Goal: Task Accomplishment & Management: Manage account settings

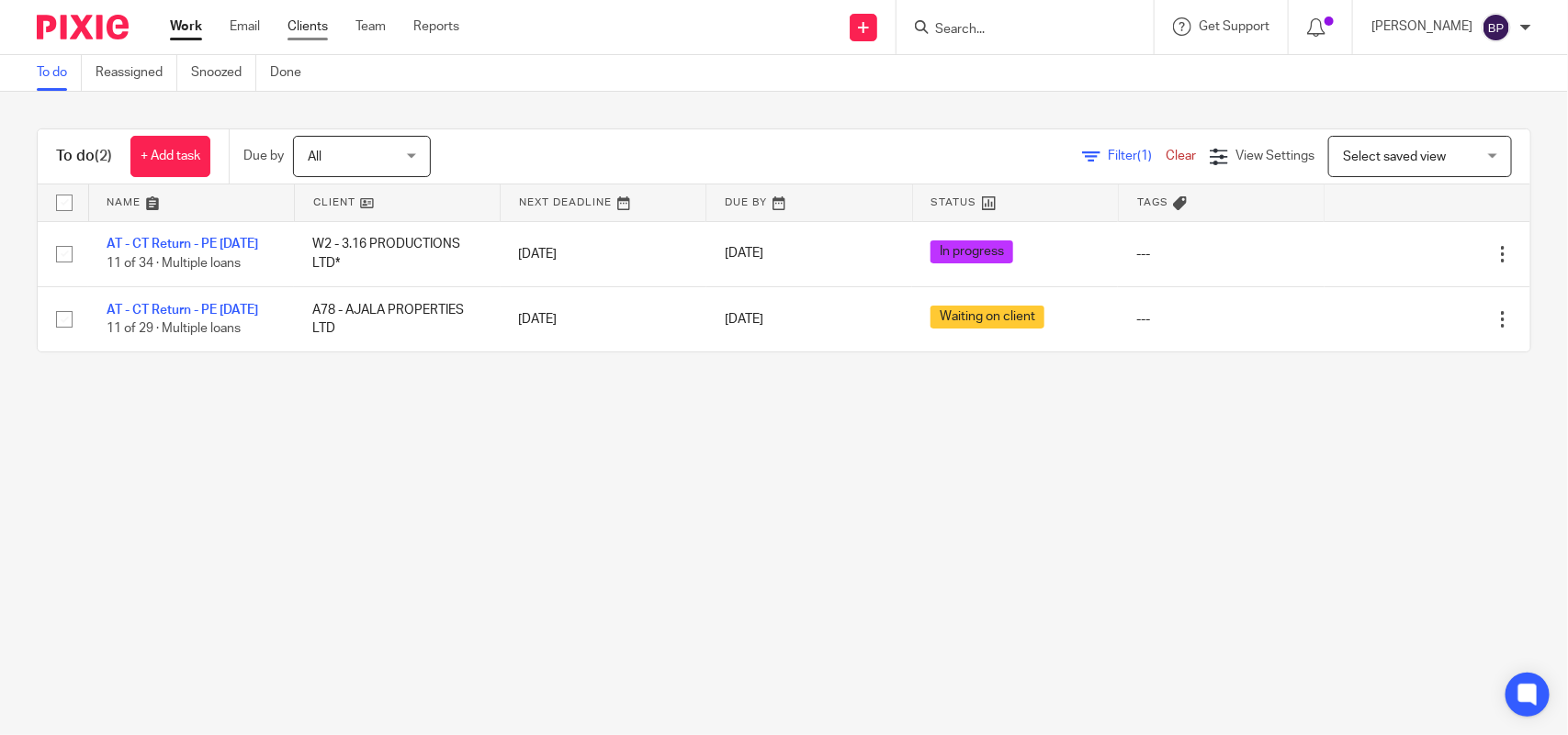
click at [306, 25] on link "Clients" at bounding box center [307, 26] width 40 height 19
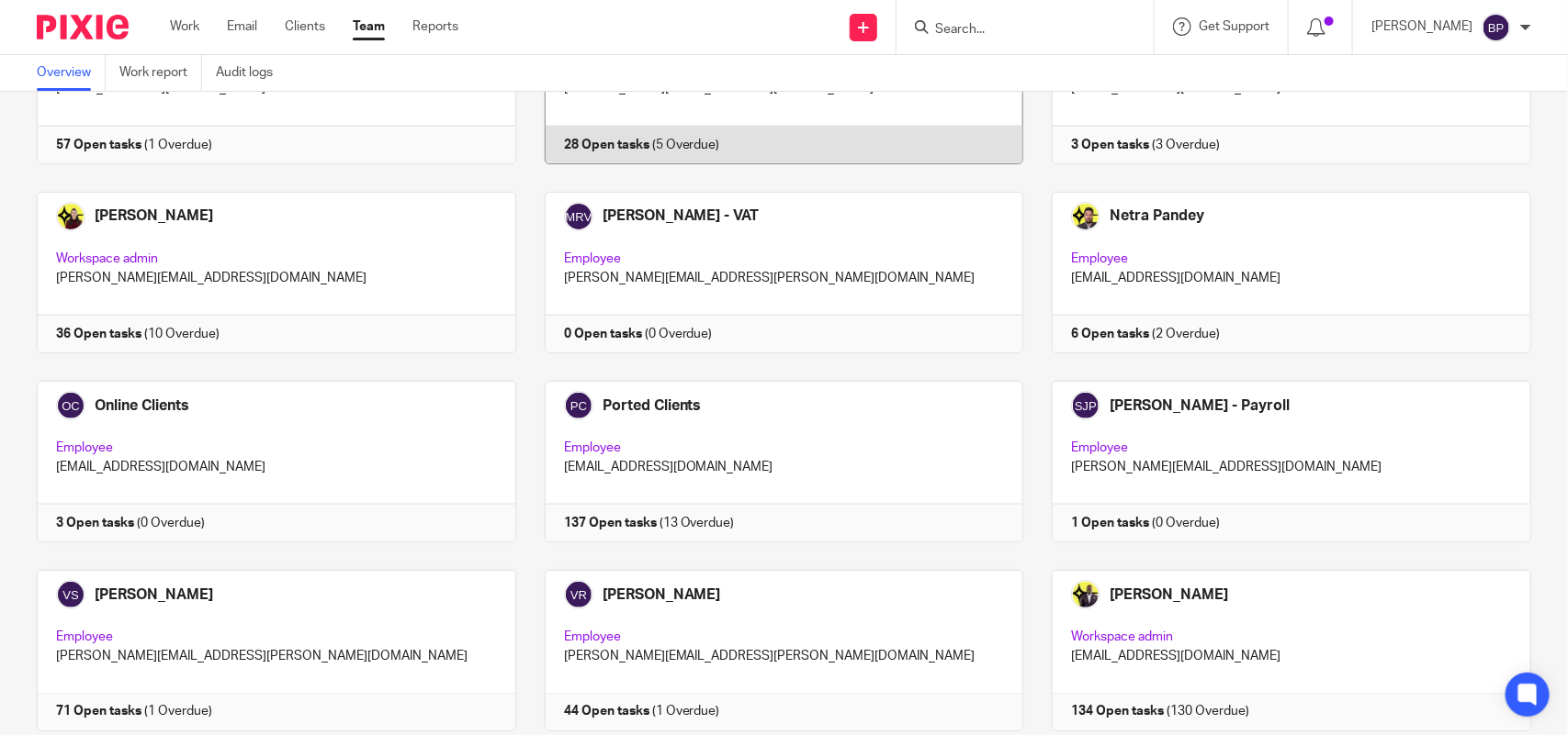
scroll to position [1017, 0]
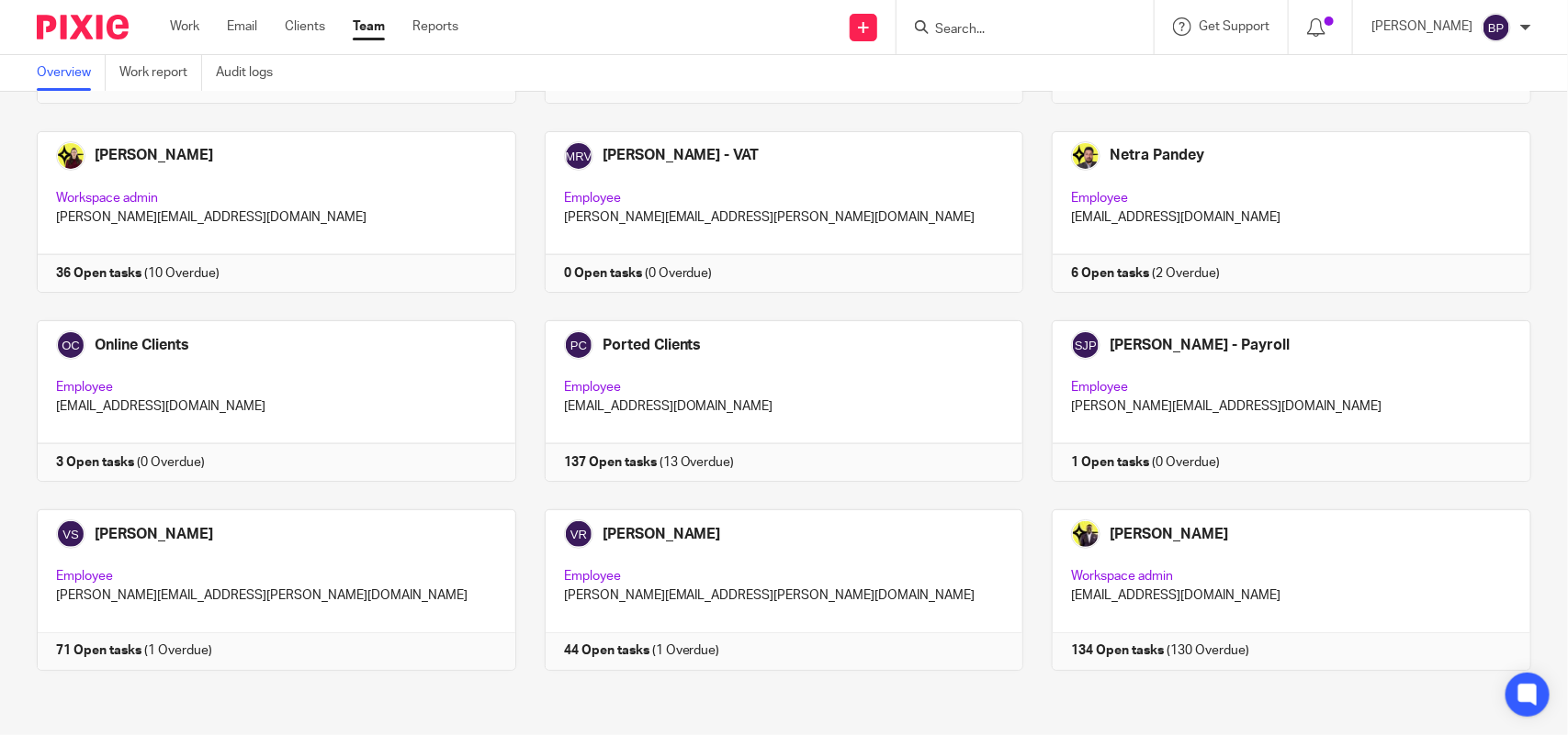
click at [704, 546] on link at bounding box center [770, 590] width 508 height 162
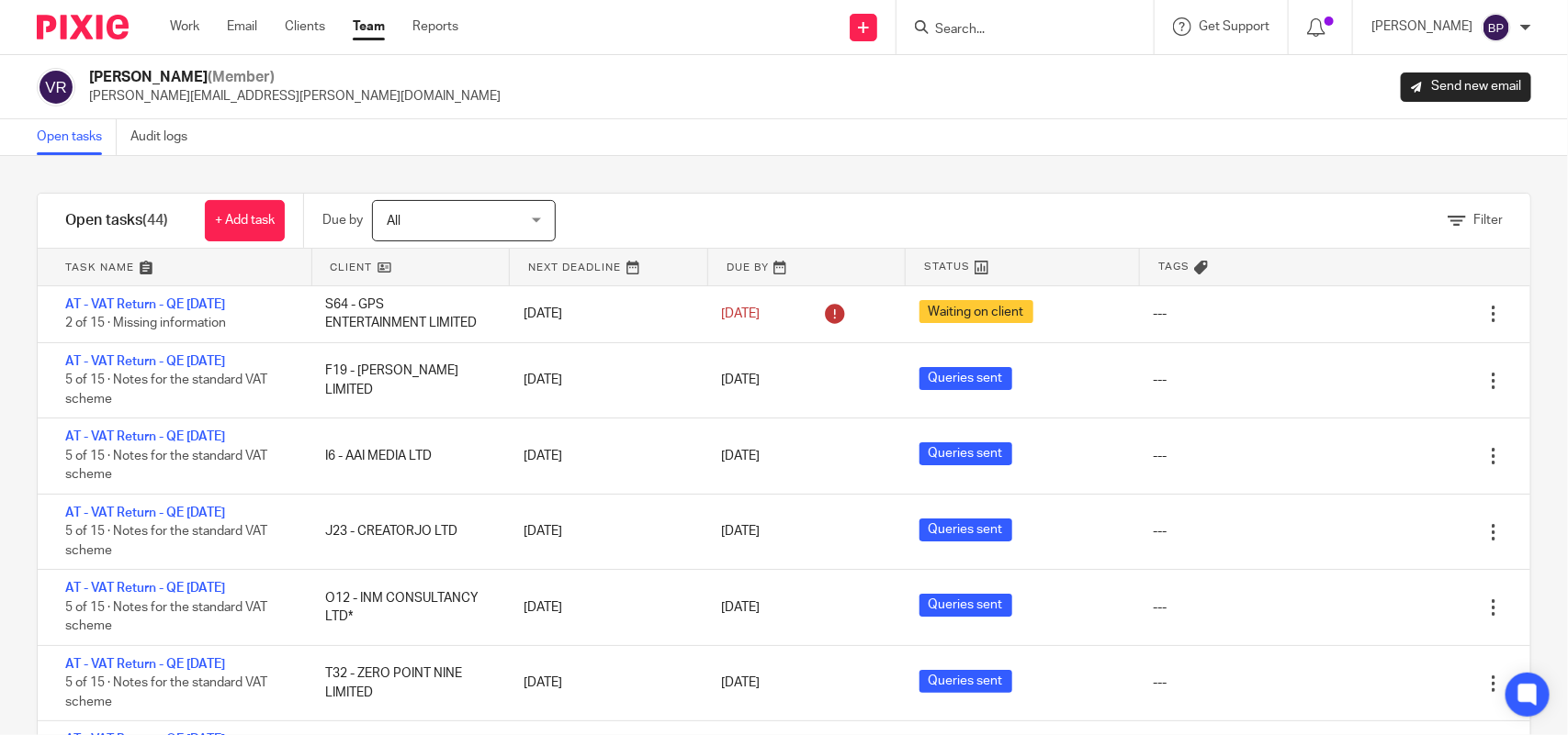
click at [823, 164] on div "Filter tasks Only show tasks matching all of these conditions 1 Client name Is …" at bounding box center [784, 445] width 1568 height 579
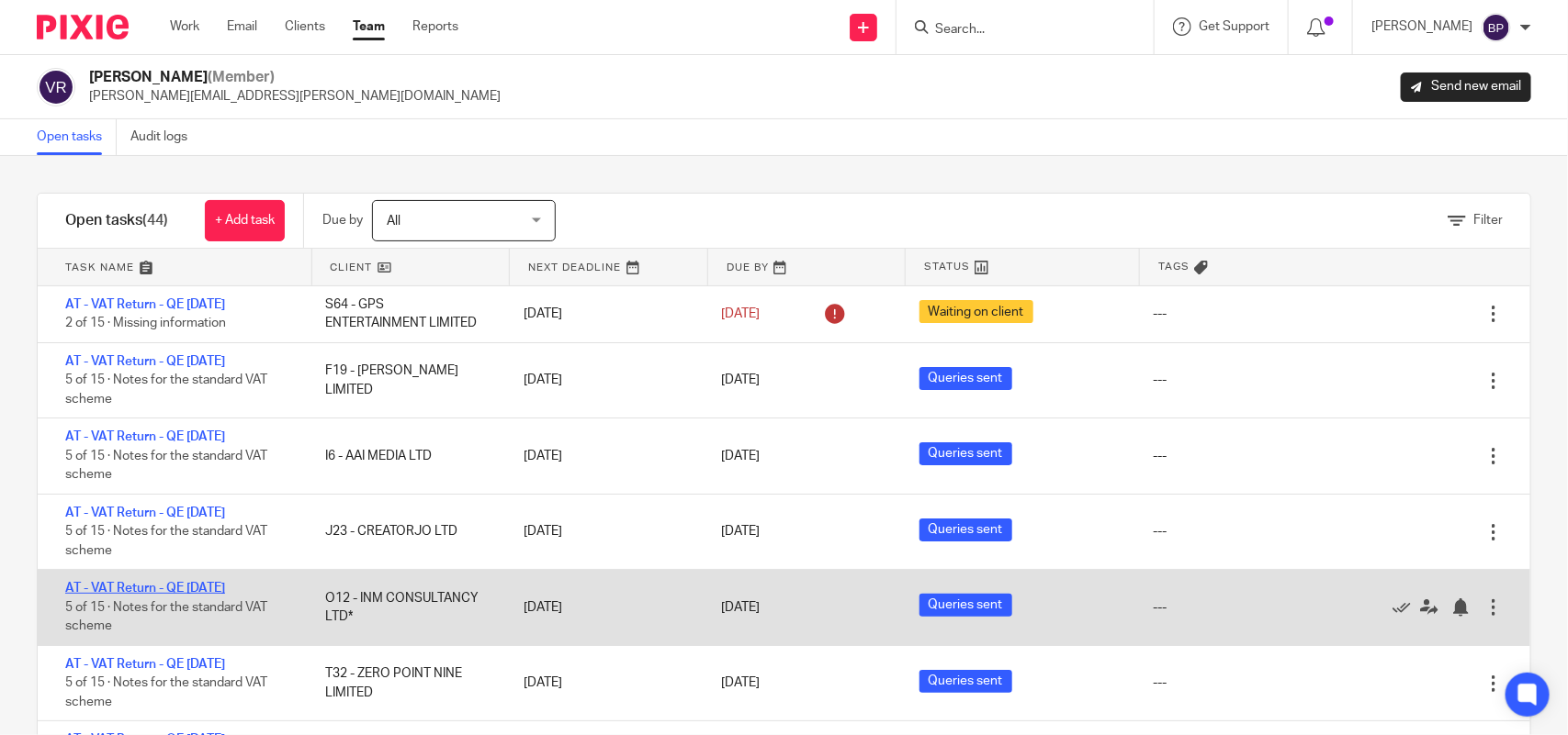
click at [225, 585] on link "AT - VAT Return - QE 31-07-2025" at bounding box center [144, 588] width 160 height 13
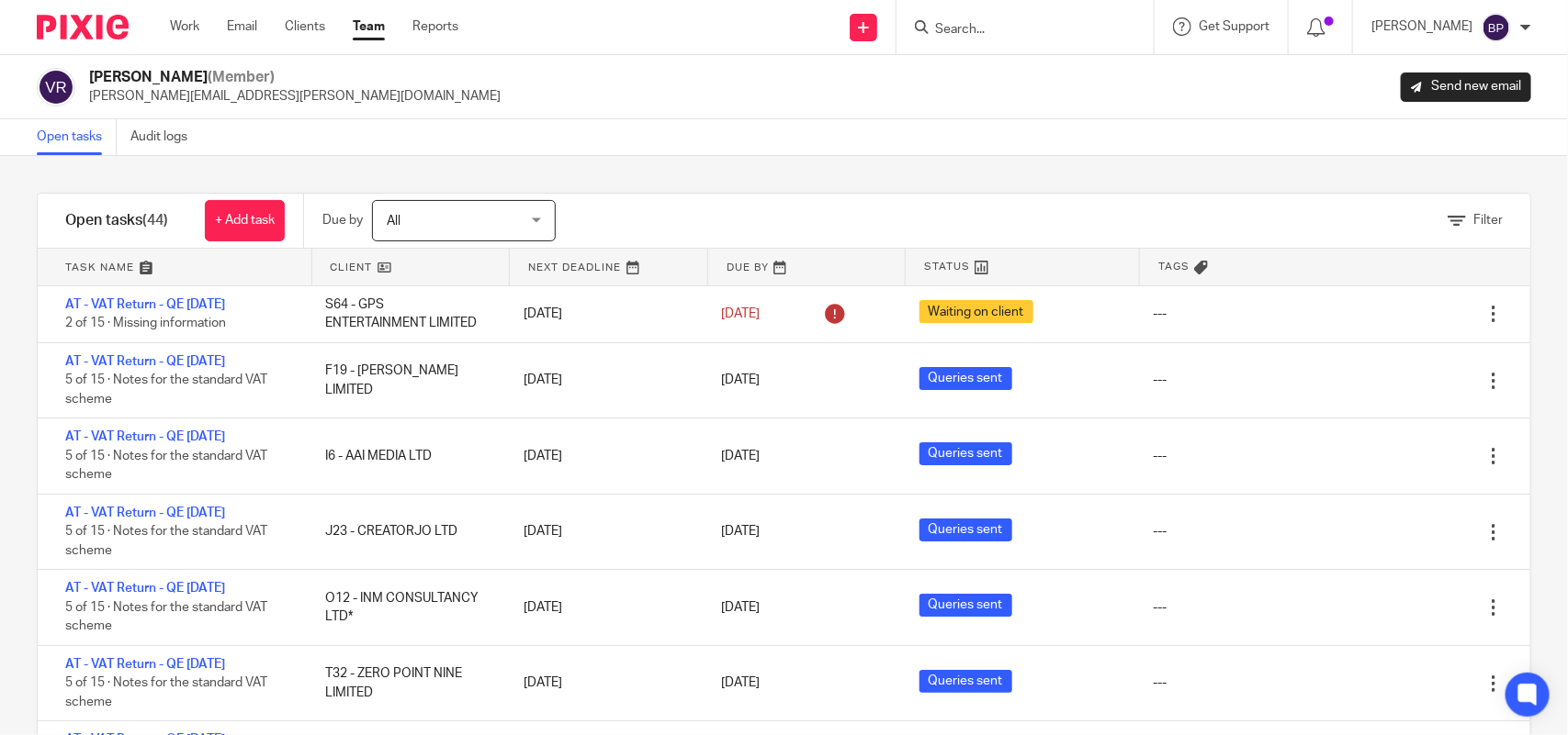
drag, startPoint x: 364, startPoint y: 28, endPoint x: 370, endPoint y: 46, distance: 19.0
click at [364, 27] on link "Team" at bounding box center [369, 26] width 32 height 19
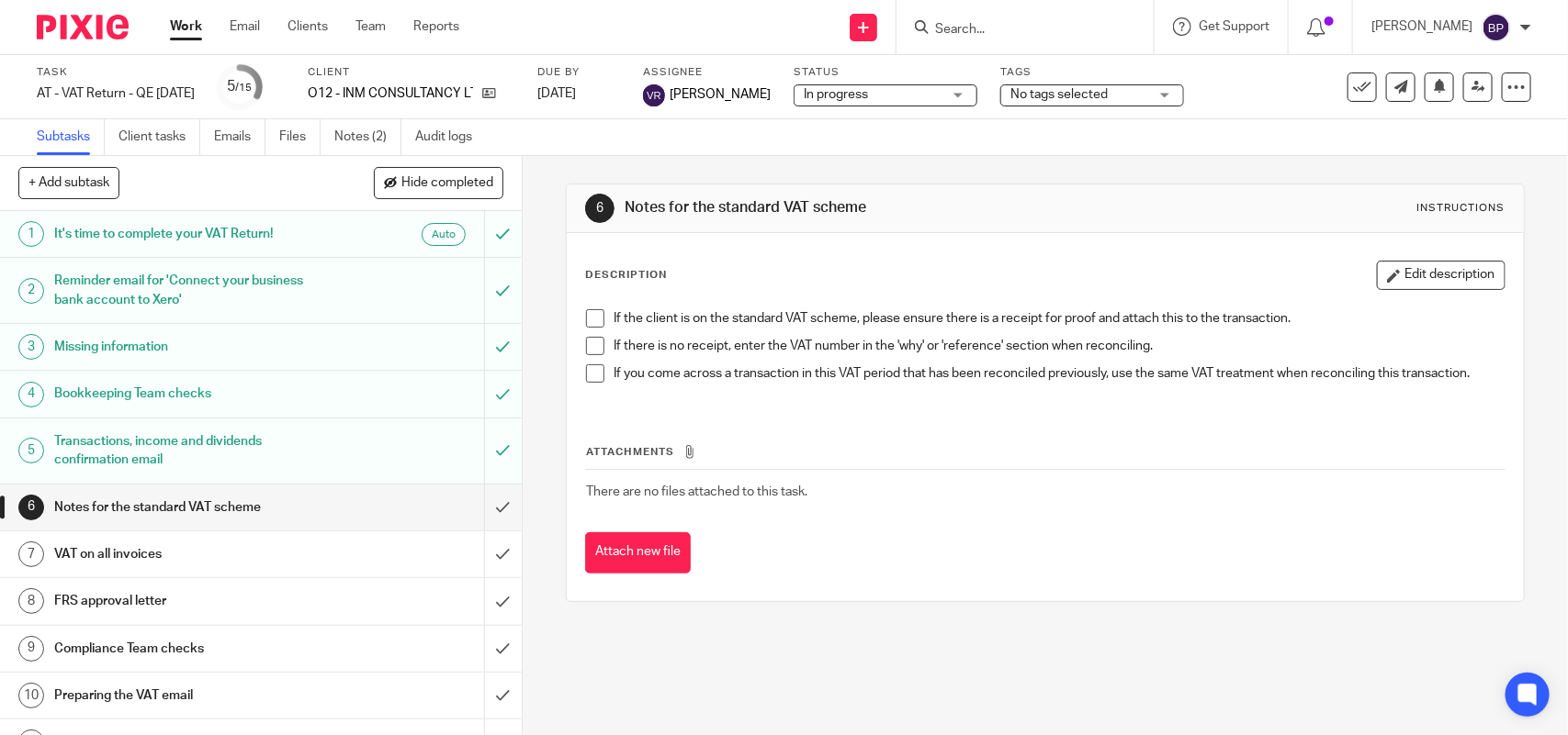
click at [865, 94] on span "In progress" at bounding box center [873, 95] width 137 height 20
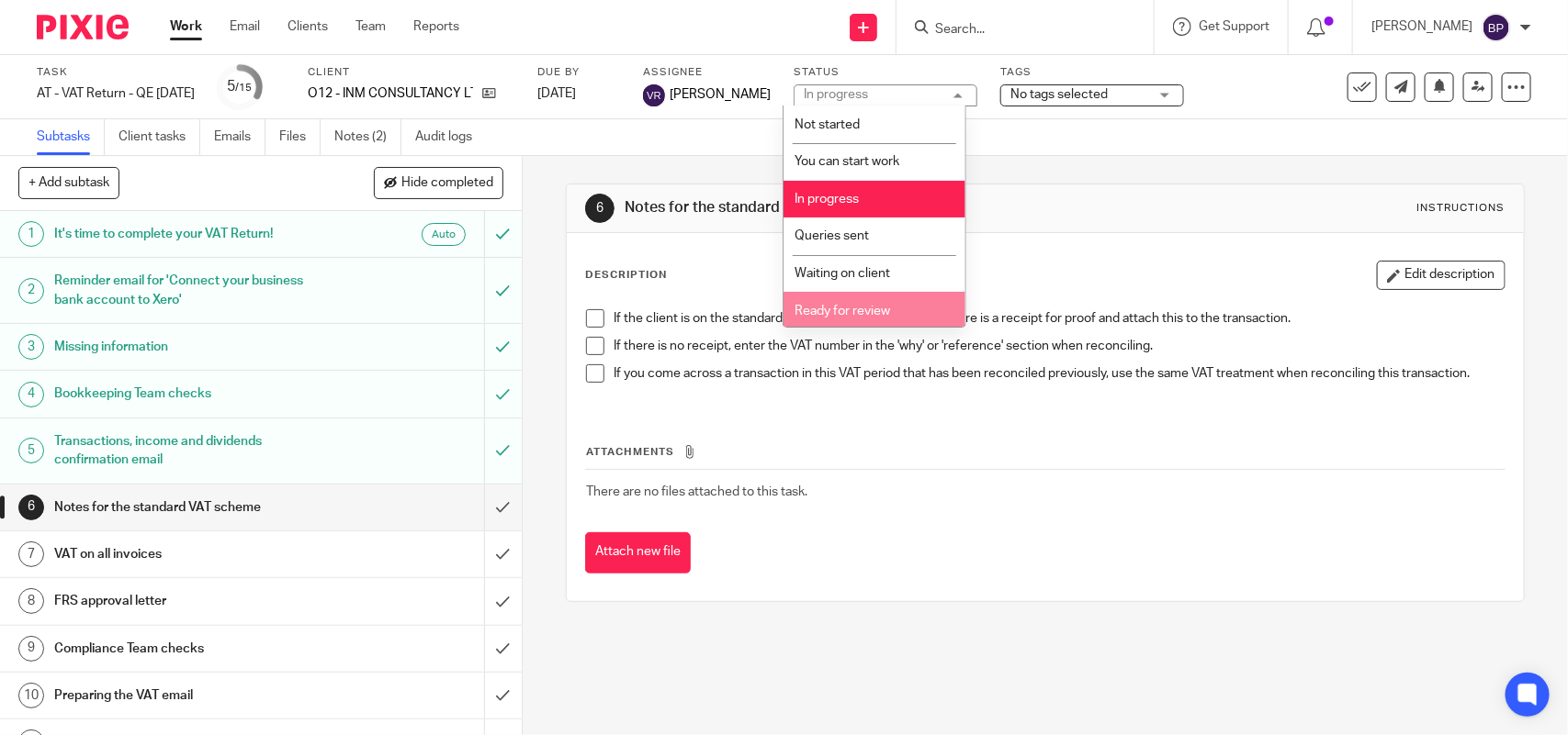
click at [878, 305] on span "Ready for review" at bounding box center [842, 311] width 95 height 13
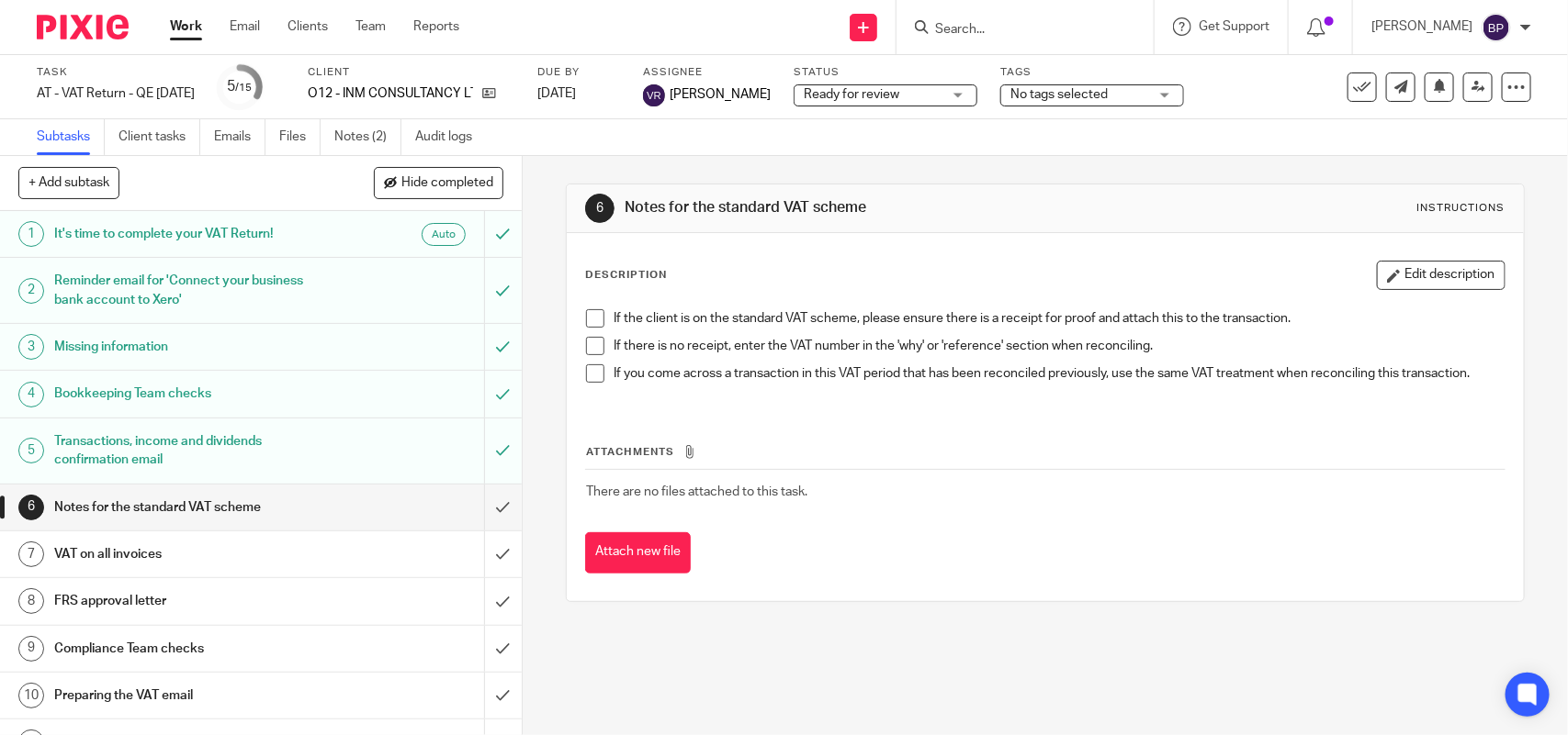
click at [577, 321] on div "If the client is on the standard VAT scheme, please ensure there is a receipt f…" at bounding box center [1044, 353] width 936 height 106
click at [588, 318] on span at bounding box center [595, 318] width 19 height 19
click at [587, 344] on span at bounding box center [595, 346] width 19 height 19
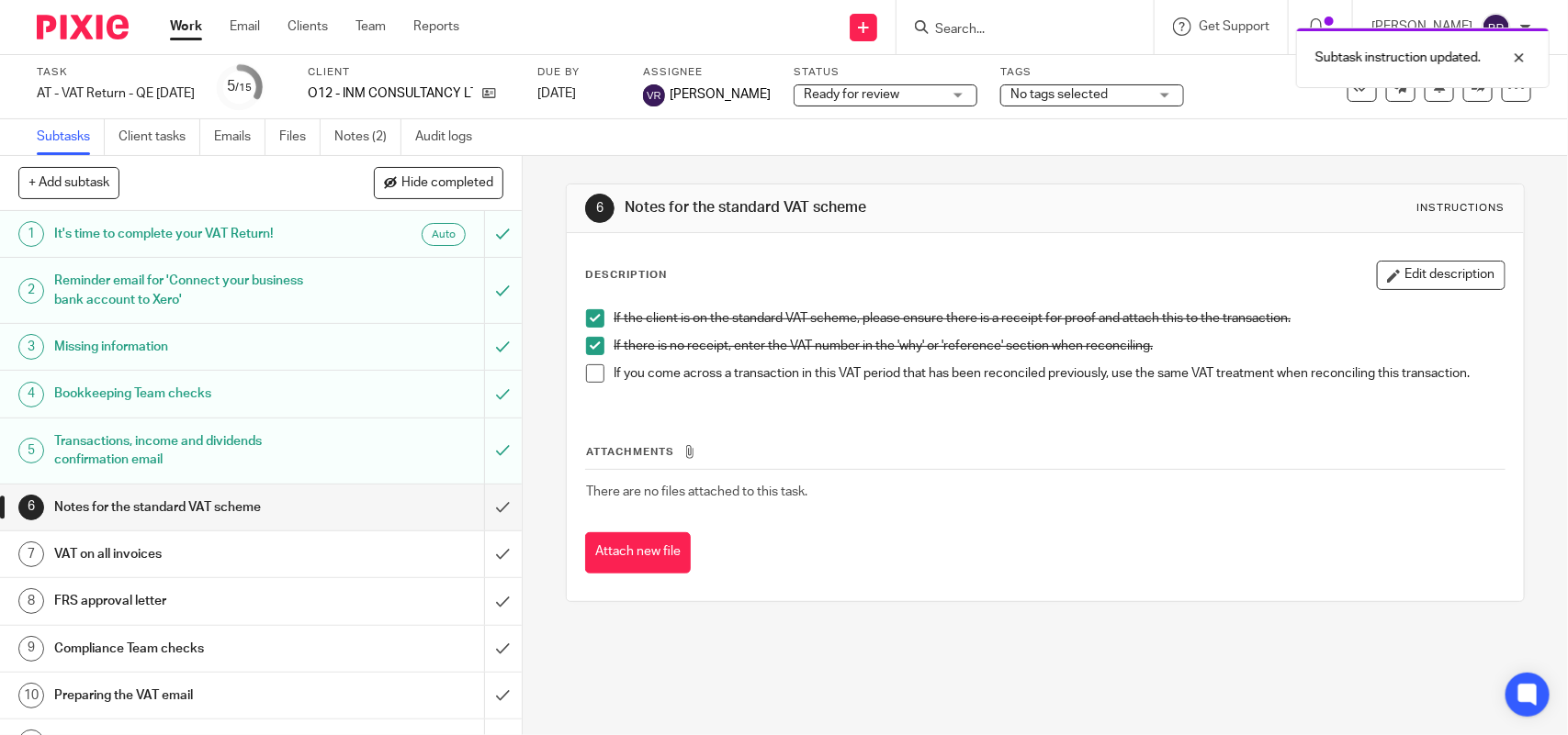
click at [589, 371] on span at bounding box center [595, 373] width 19 height 19
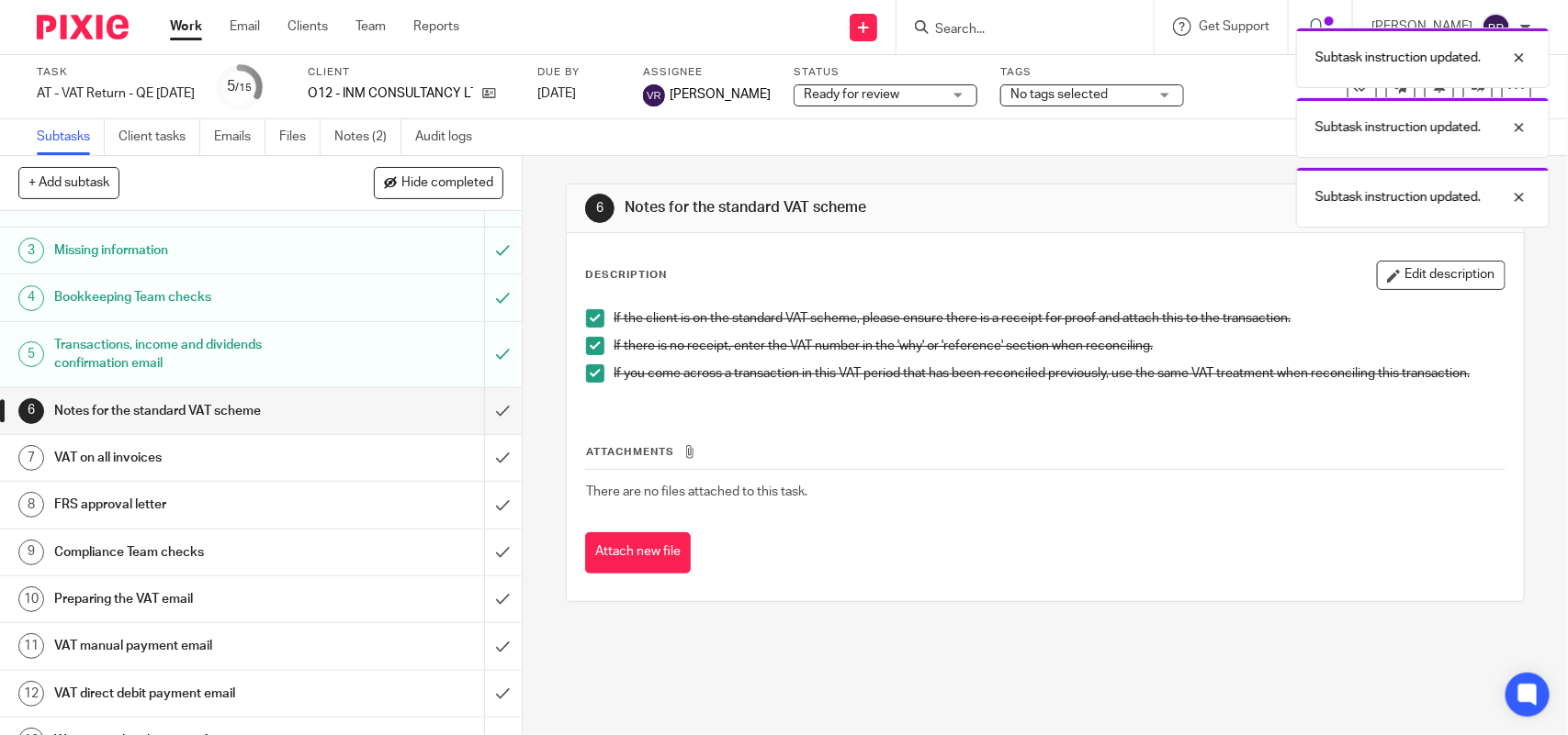
scroll to position [229, 0]
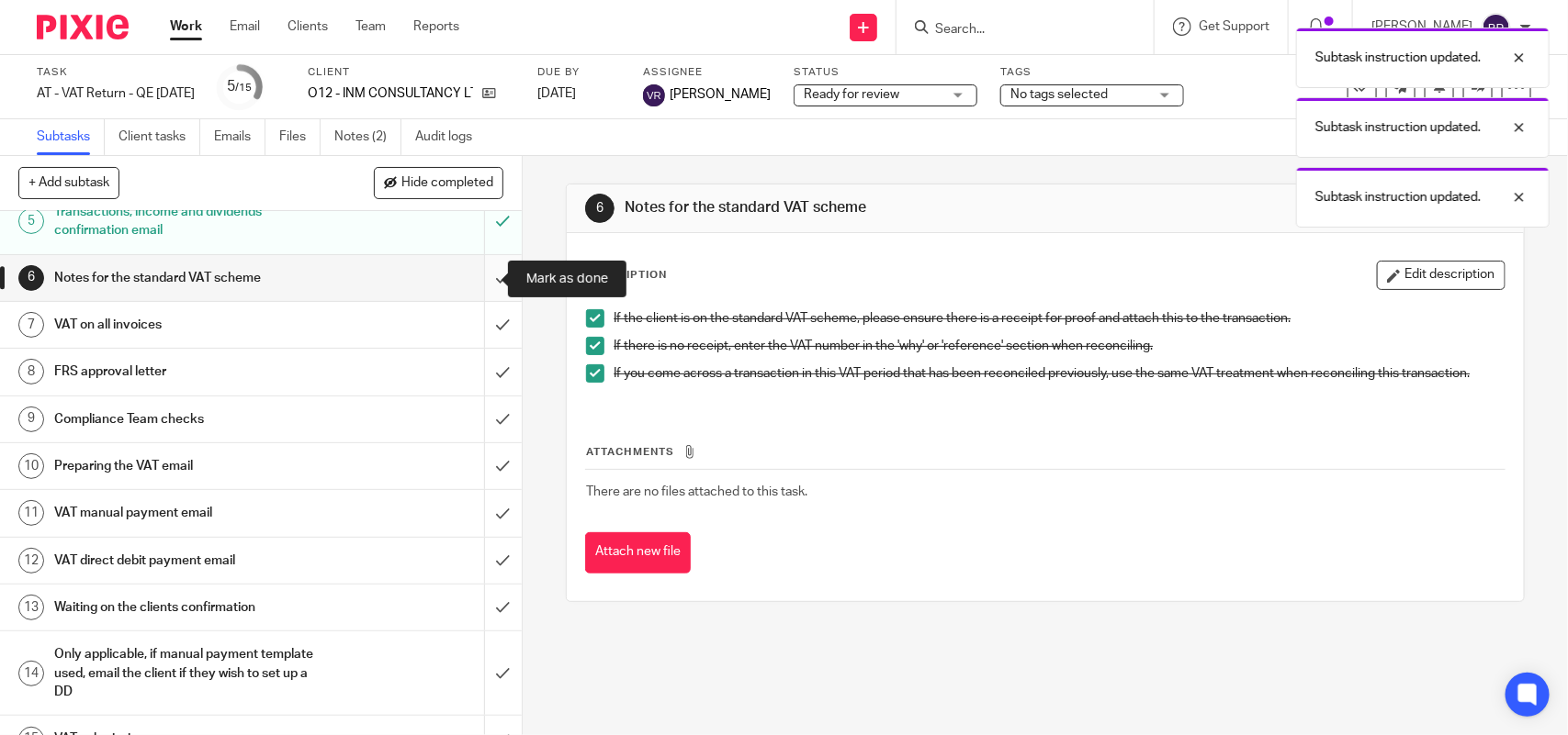
click at [476, 282] on input "submit" at bounding box center [261, 277] width 522 height 46
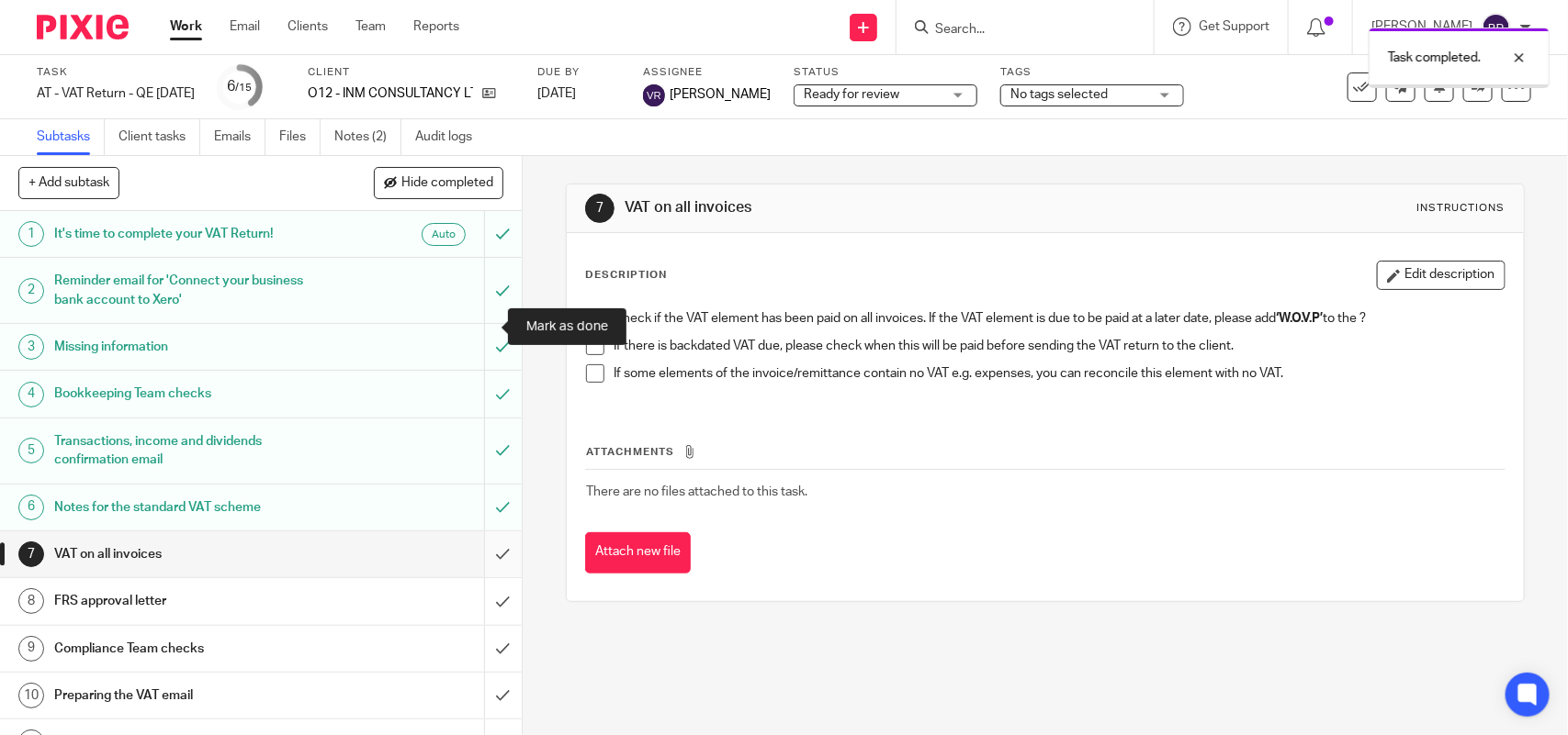
scroll to position [229, 0]
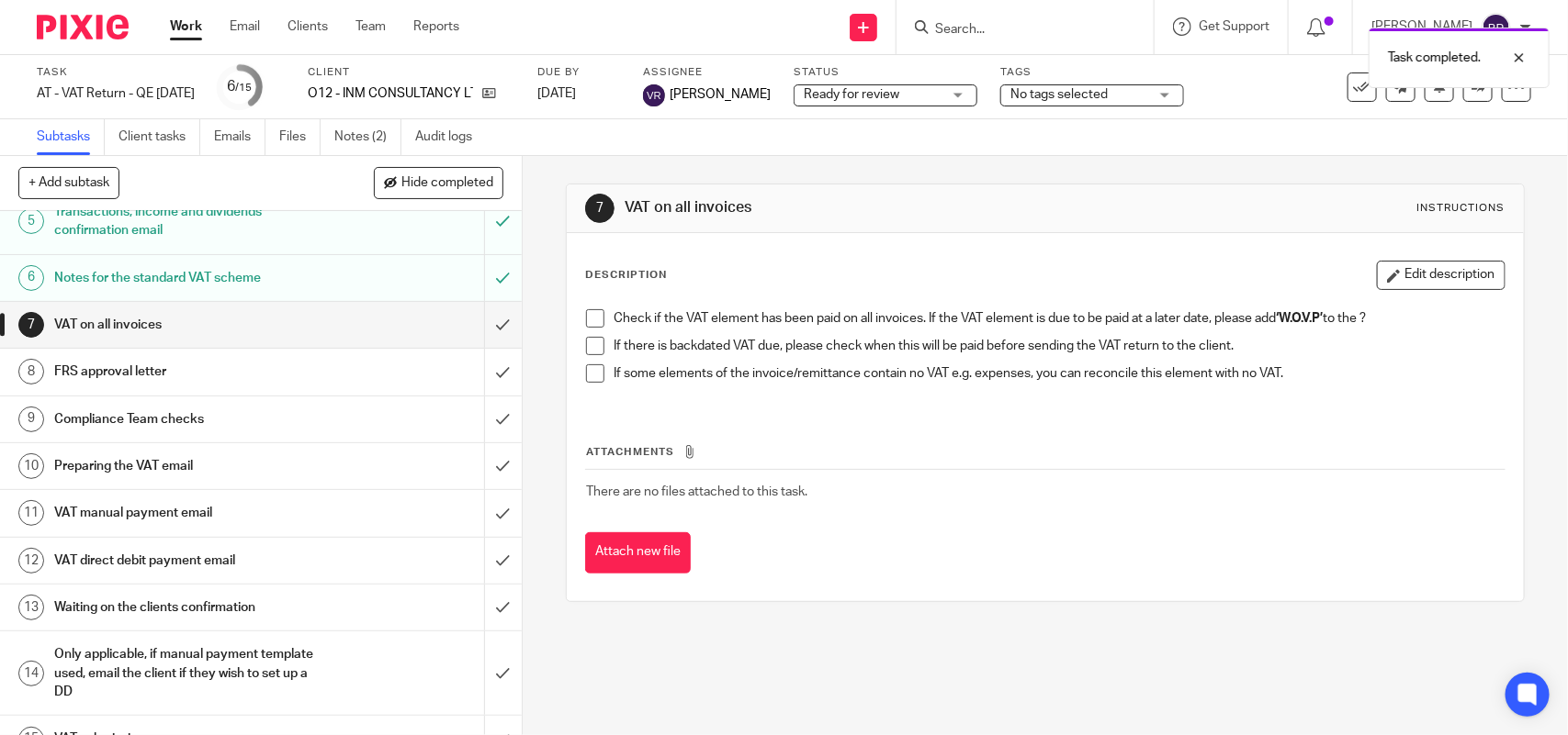
click at [590, 327] on span at bounding box center [595, 318] width 19 height 19
drag, startPoint x: 583, startPoint y: 354, endPoint x: 586, endPoint y: 364, distance: 10.4
click at [586, 355] on span at bounding box center [595, 346] width 19 height 19
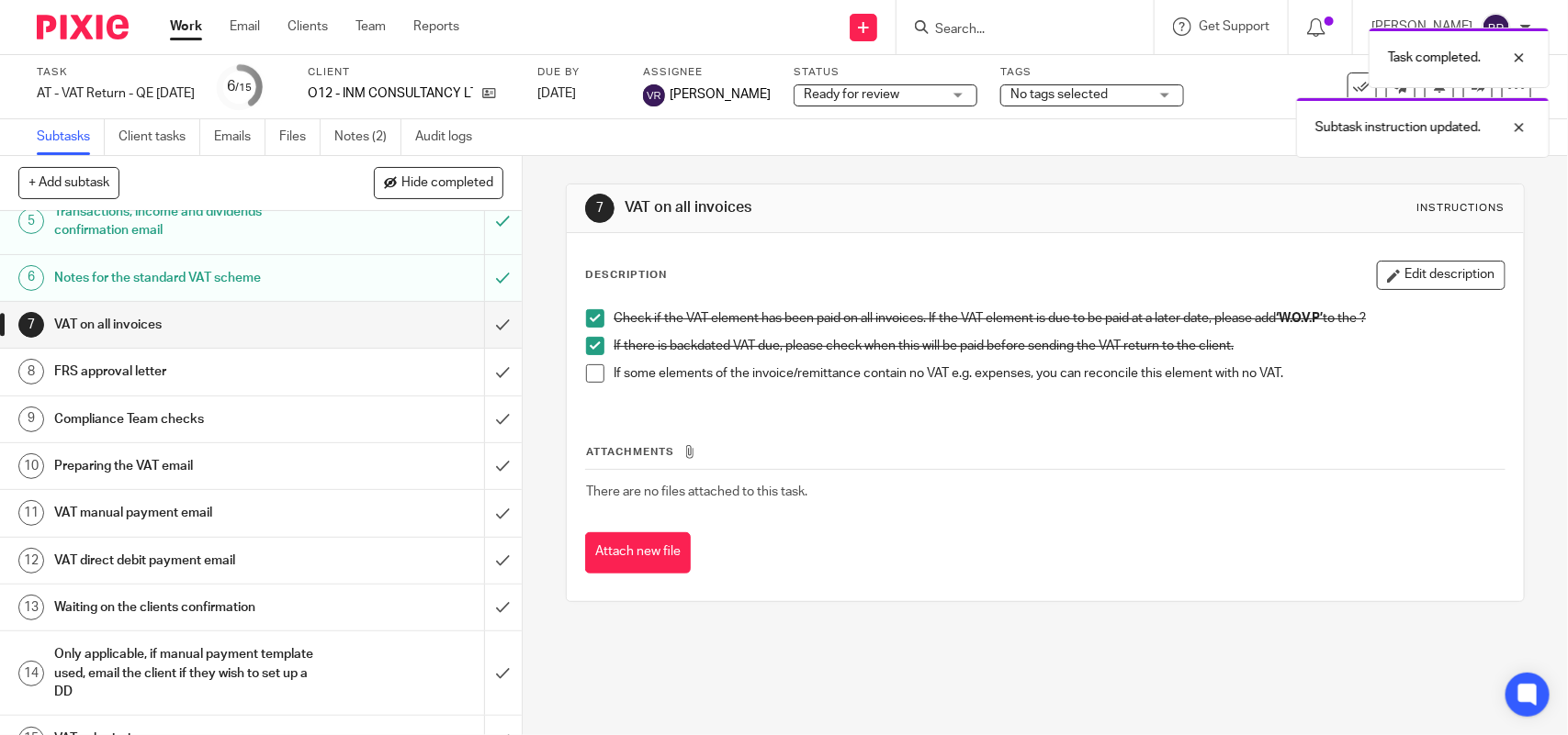
click at [586, 374] on span at bounding box center [595, 373] width 19 height 19
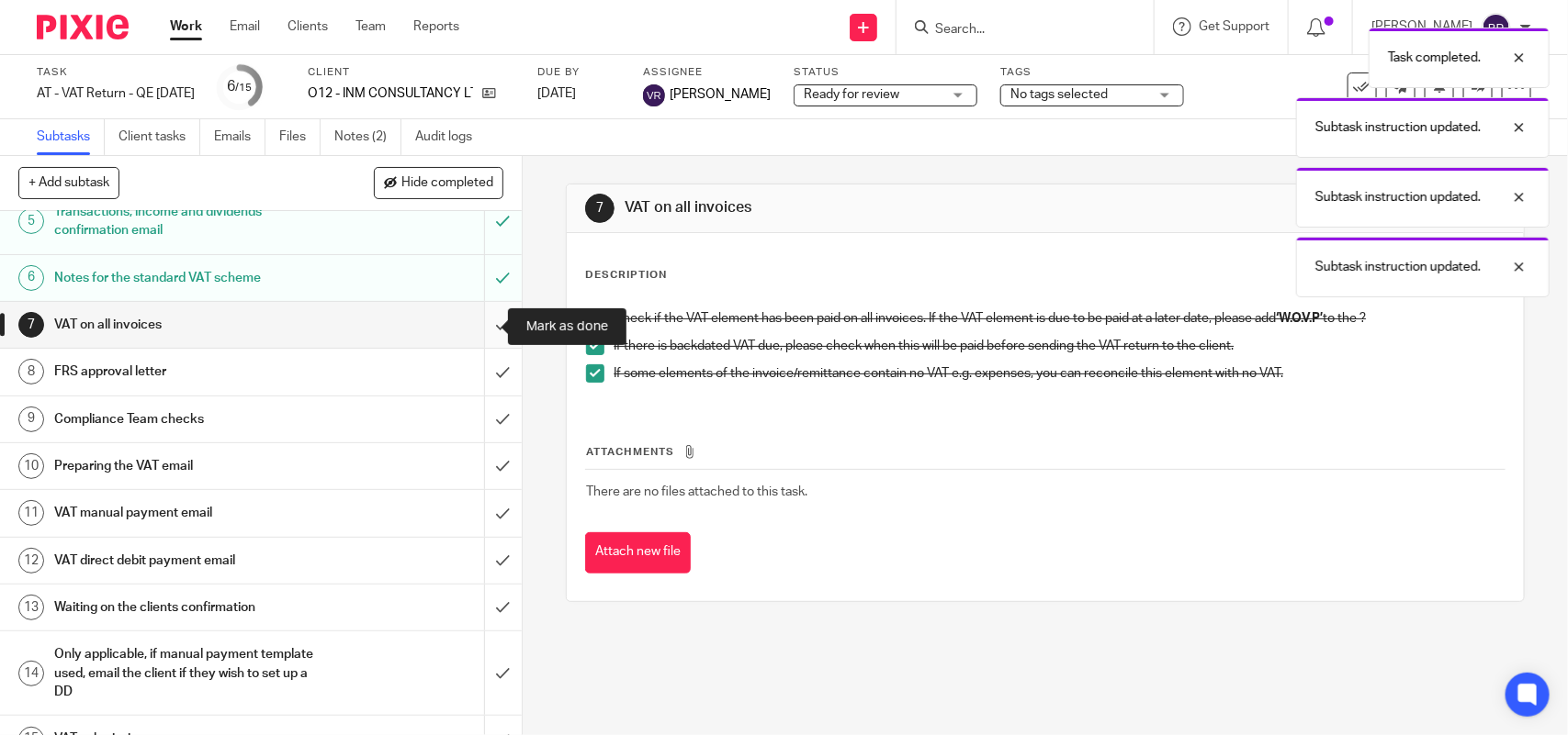
click at [473, 317] on input "submit" at bounding box center [261, 324] width 522 height 46
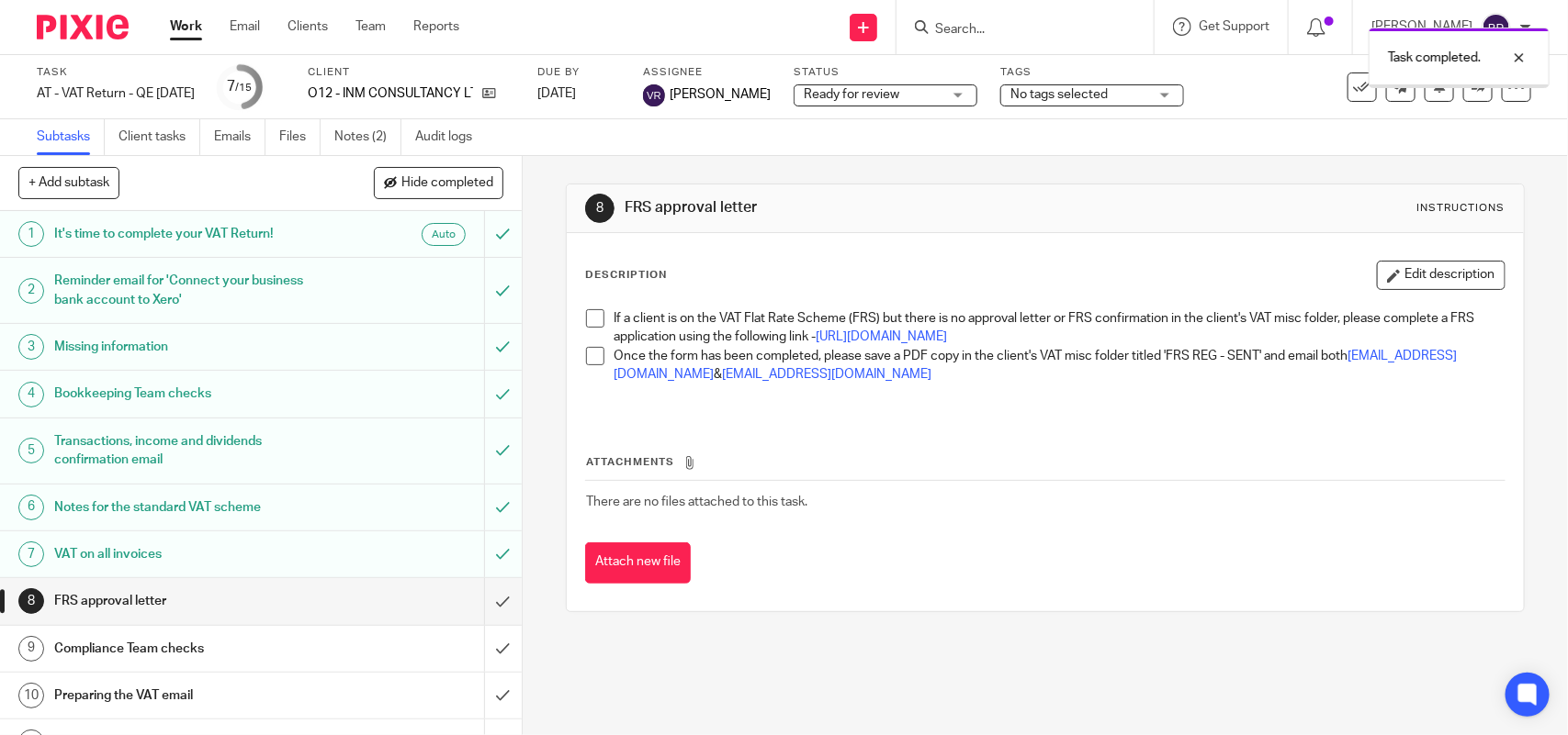
scroll to position [229, 0]
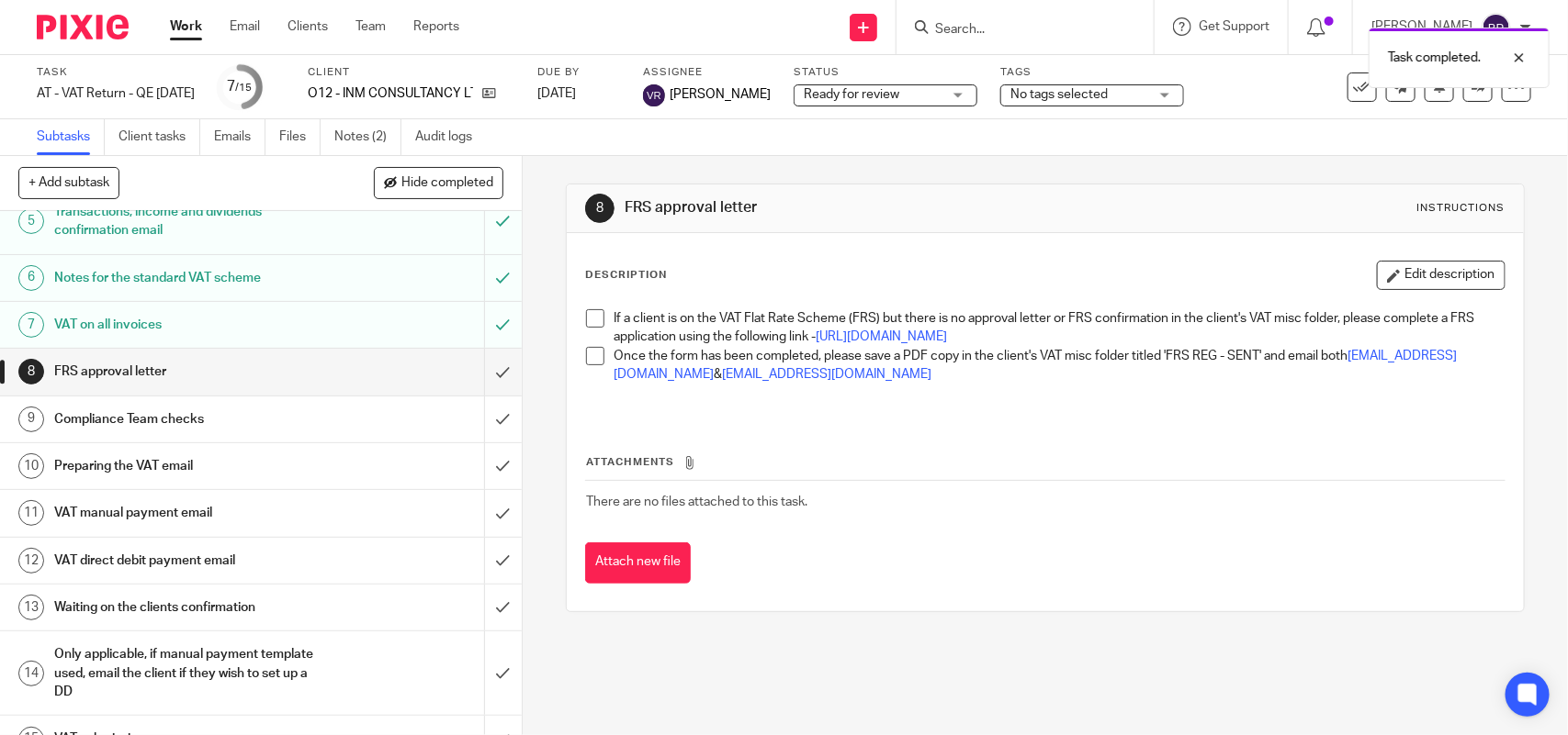
click at [592, 317] on span at bounding box center [595, 318] width 19 height 19
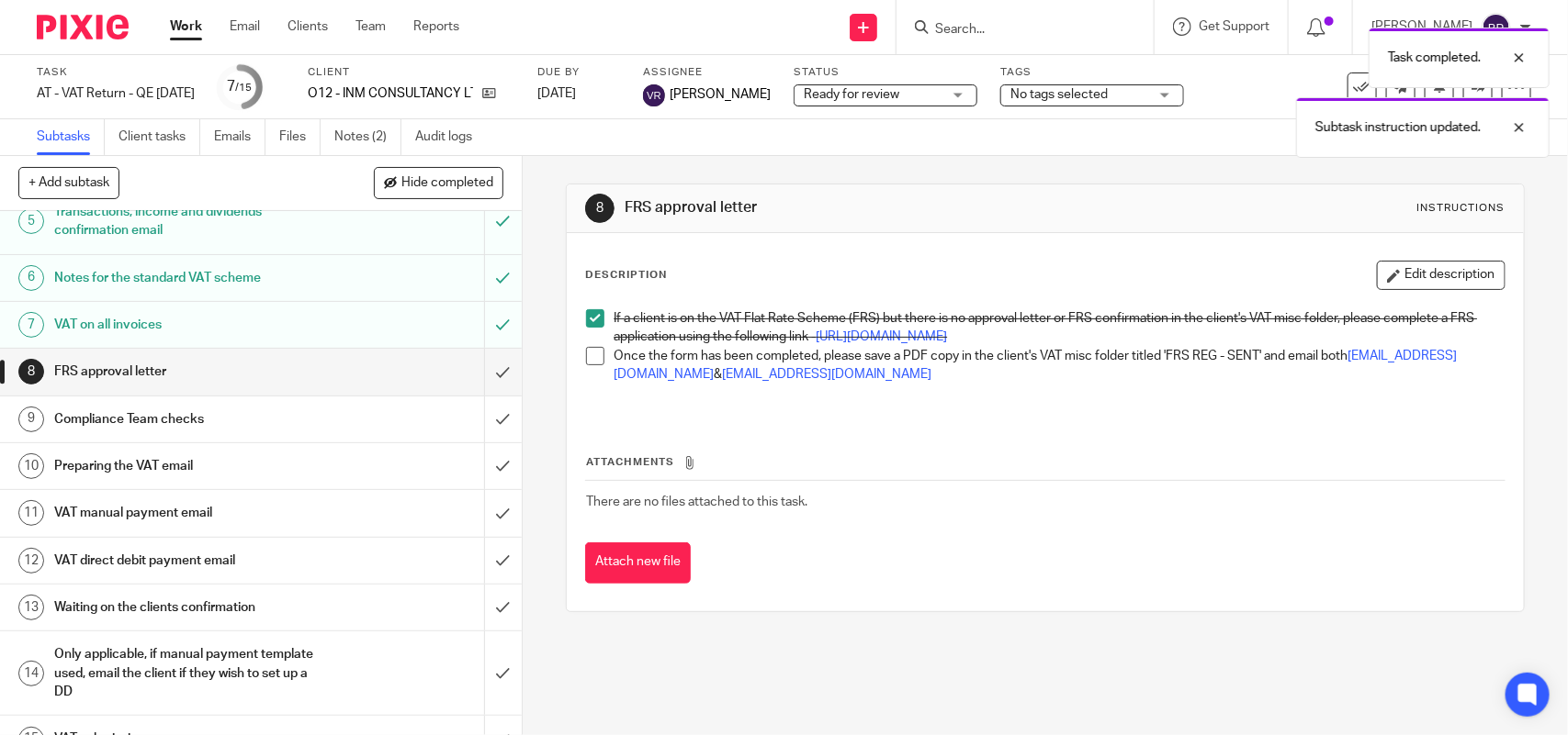
click at [586, 366] on span at bounding box center [595, 356] width 19 height 19
click at [465, 365] on input "submit" at bounding box center [261, 371] width 522 height 46
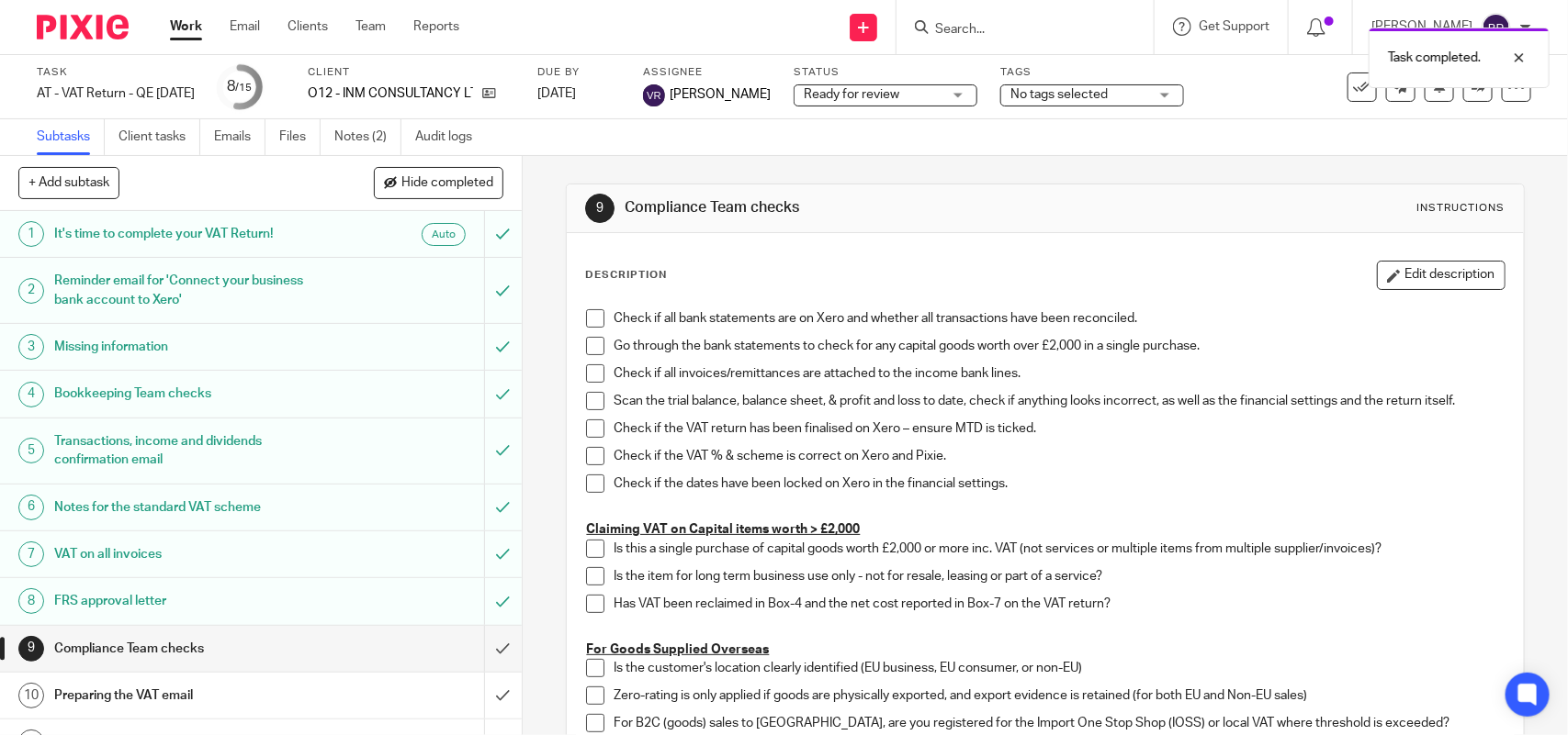
drag, startPoint x: 1456, startPoint y: 98, endPoint x: 1435, endPoint y: 106, distance: 22.5
click at [1463, 97] on link at bounding box center [1478, 87] width 29 height 29
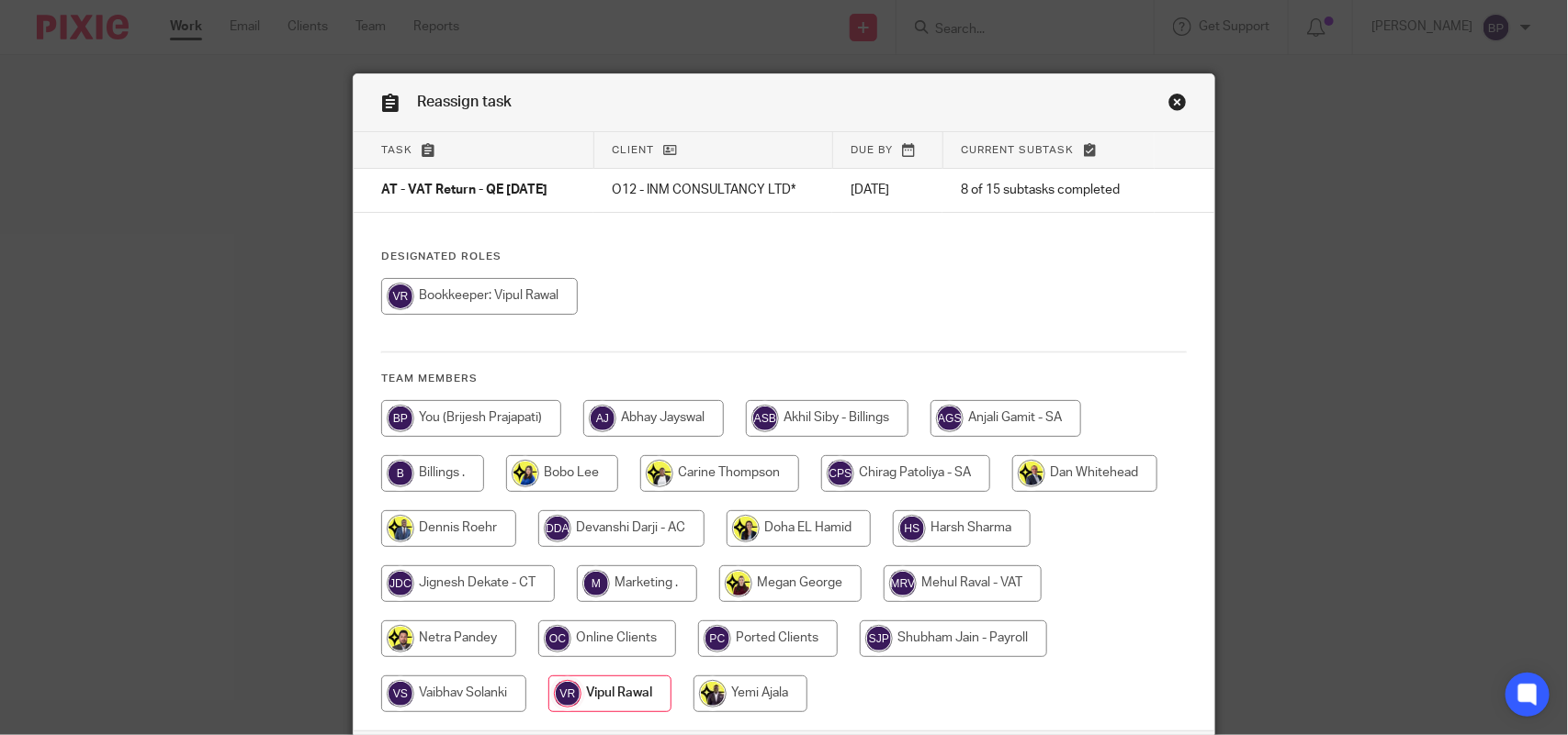
scroll to position [148, 0]
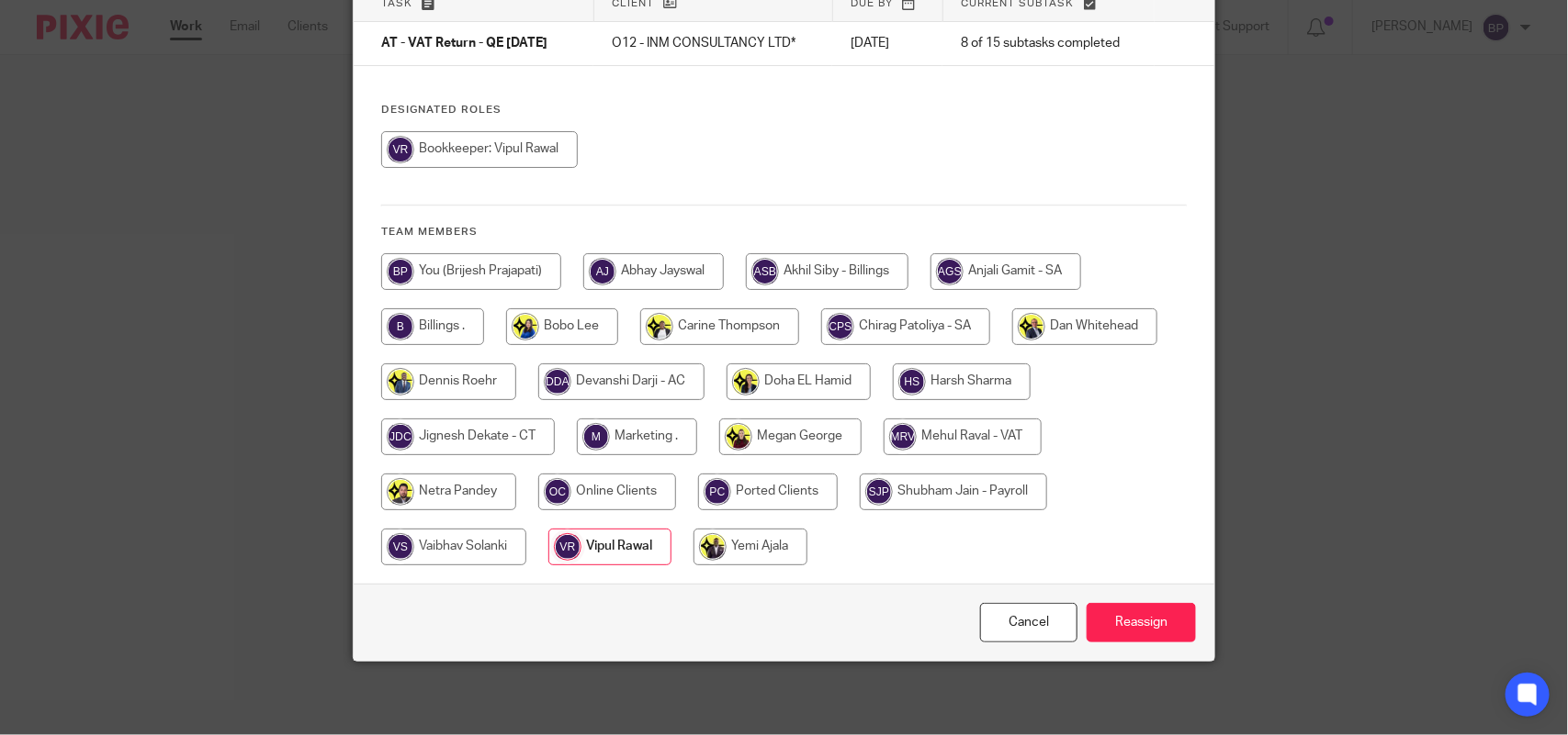
click at [961, 431] on input "radio" at bounding box center [962, 436] width 158 height 36
radio input "true"
drag, startPoint x: 1150, startPoint y: 595, endPoint x: 1149, endPoint y: 616, distance: 21.0
click at [1150, 612] on div "Cancel Reassign" at bounding box center [784, 622] width 861 height 77
drag, startPoint x: 1149, startPoint y: 616, endPoint x: 1138, endPoint y: 439, distance: 177.3
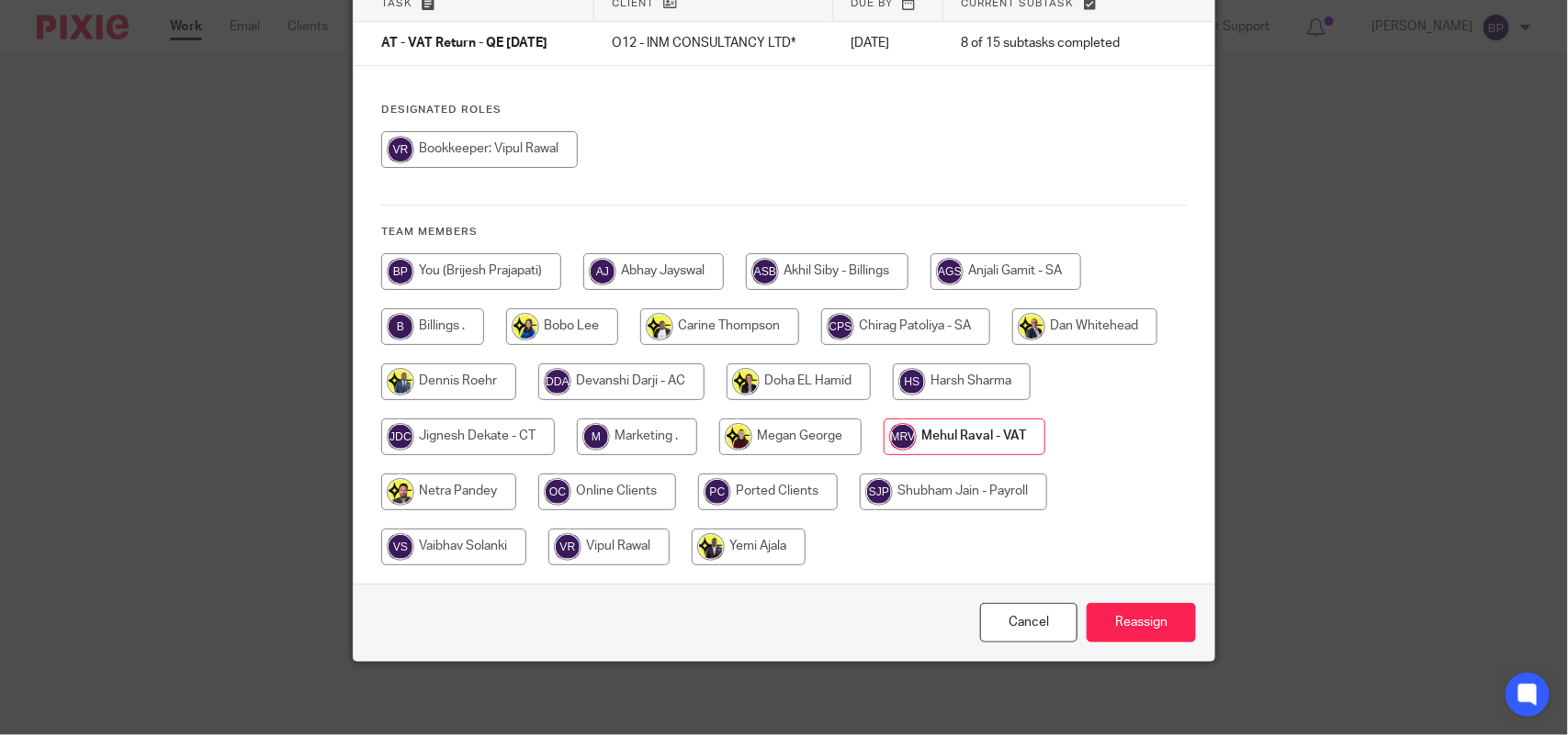
click at [1149, 615] on input "Reassign" at bounding box center [1140, 622] width 109 height 39
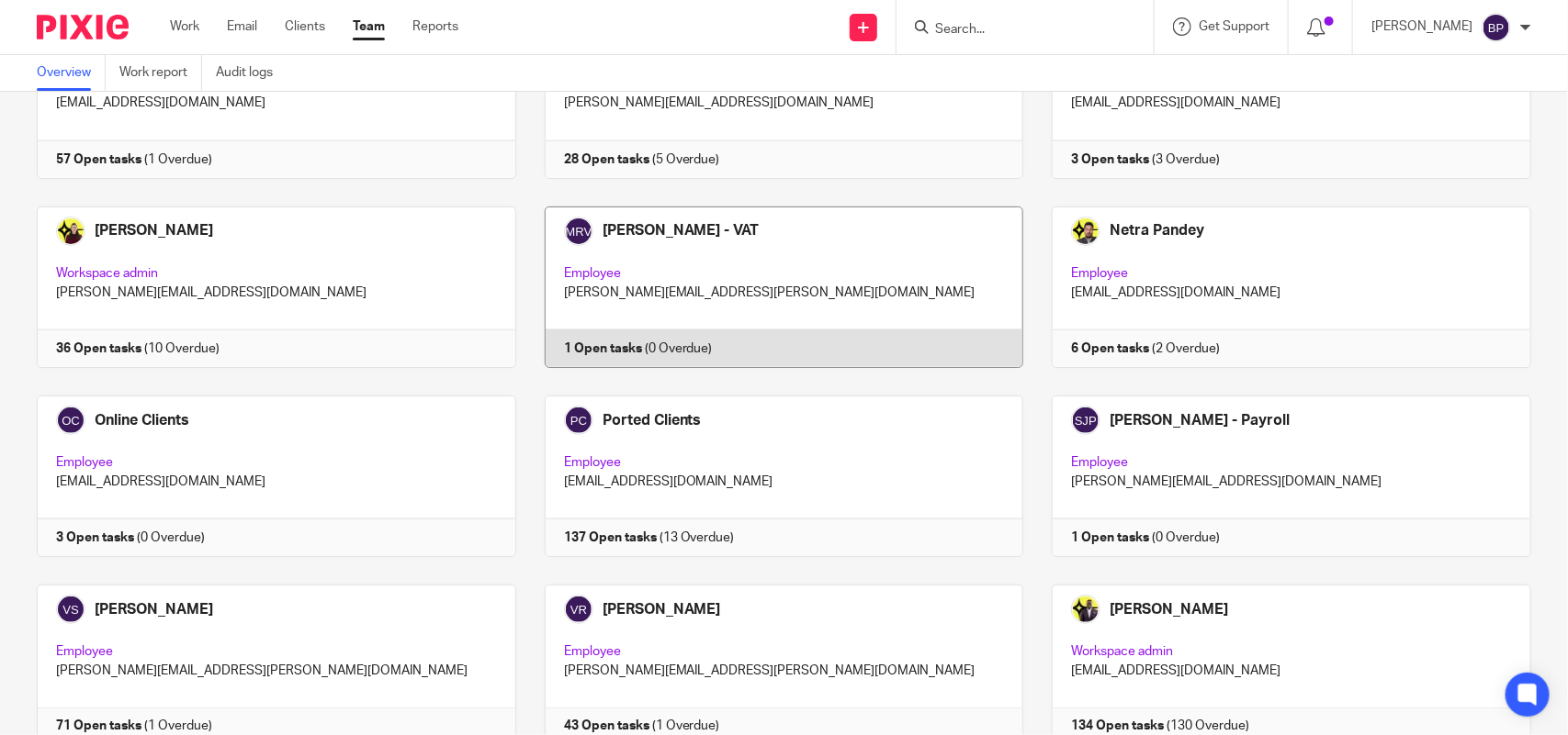
scroll to position [903, 0]
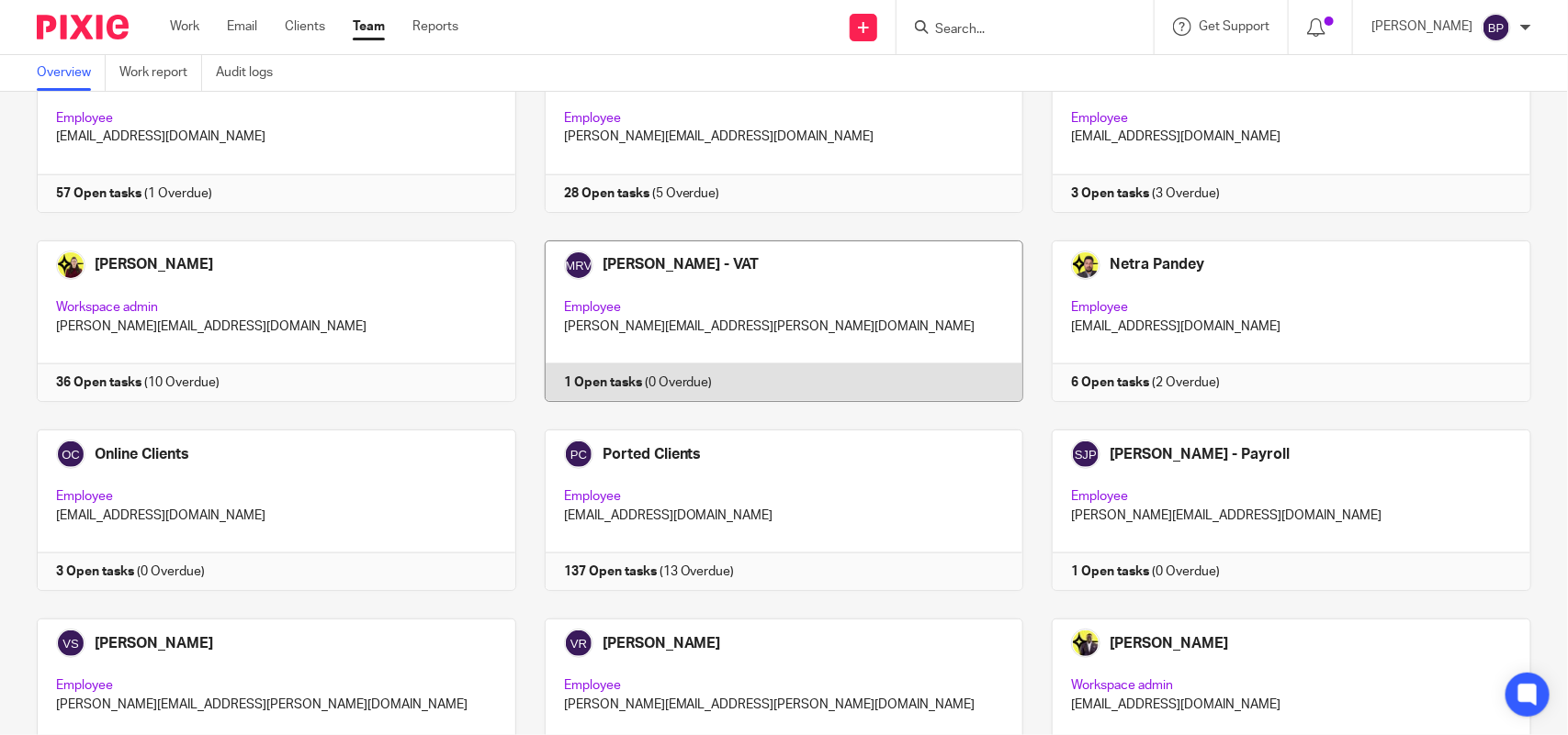
click at [772, 278] on link at bounding box center [770, 320] width 508 height 162
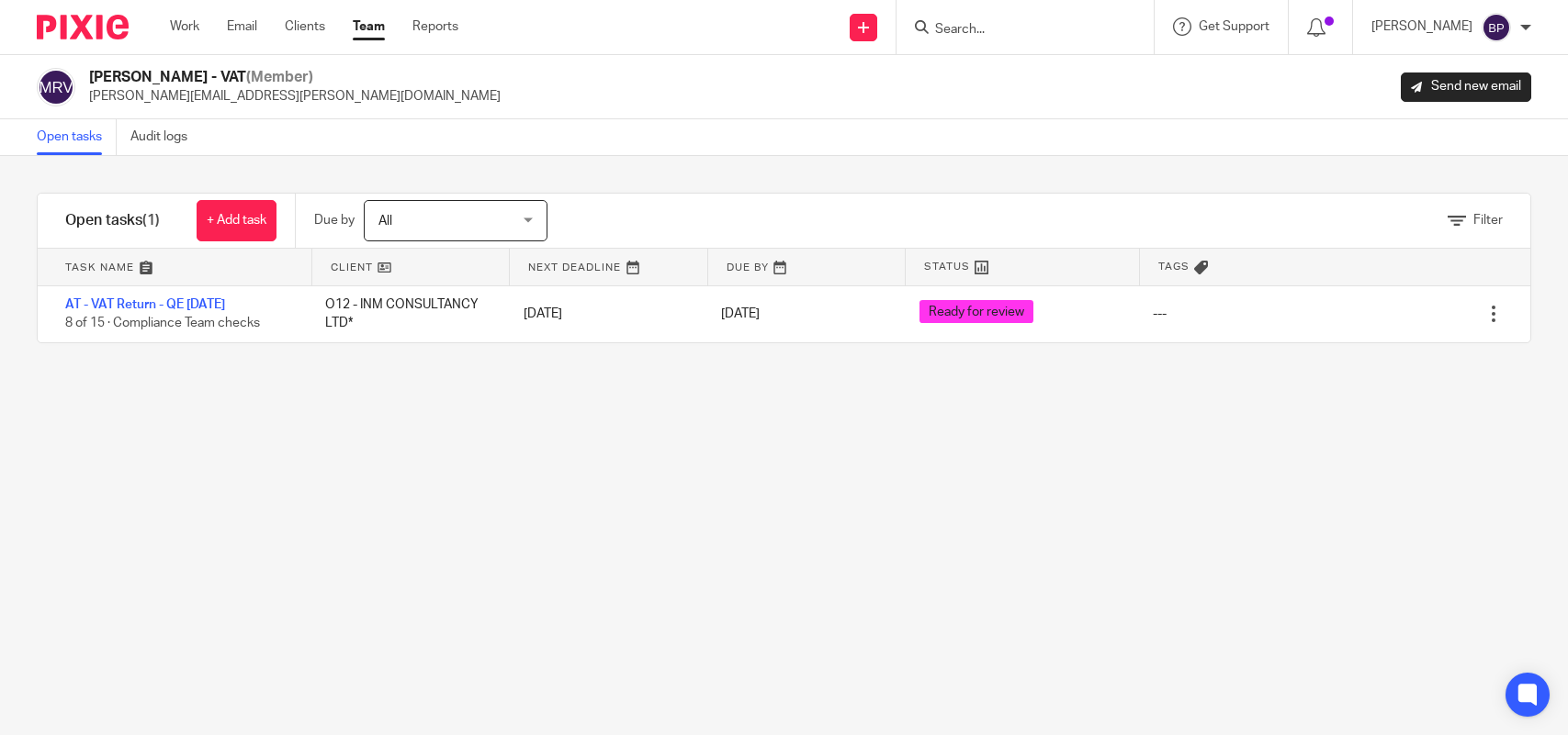
click at [363, 22] on link "Team" at bounding box center [369, 26] width 32 height 19
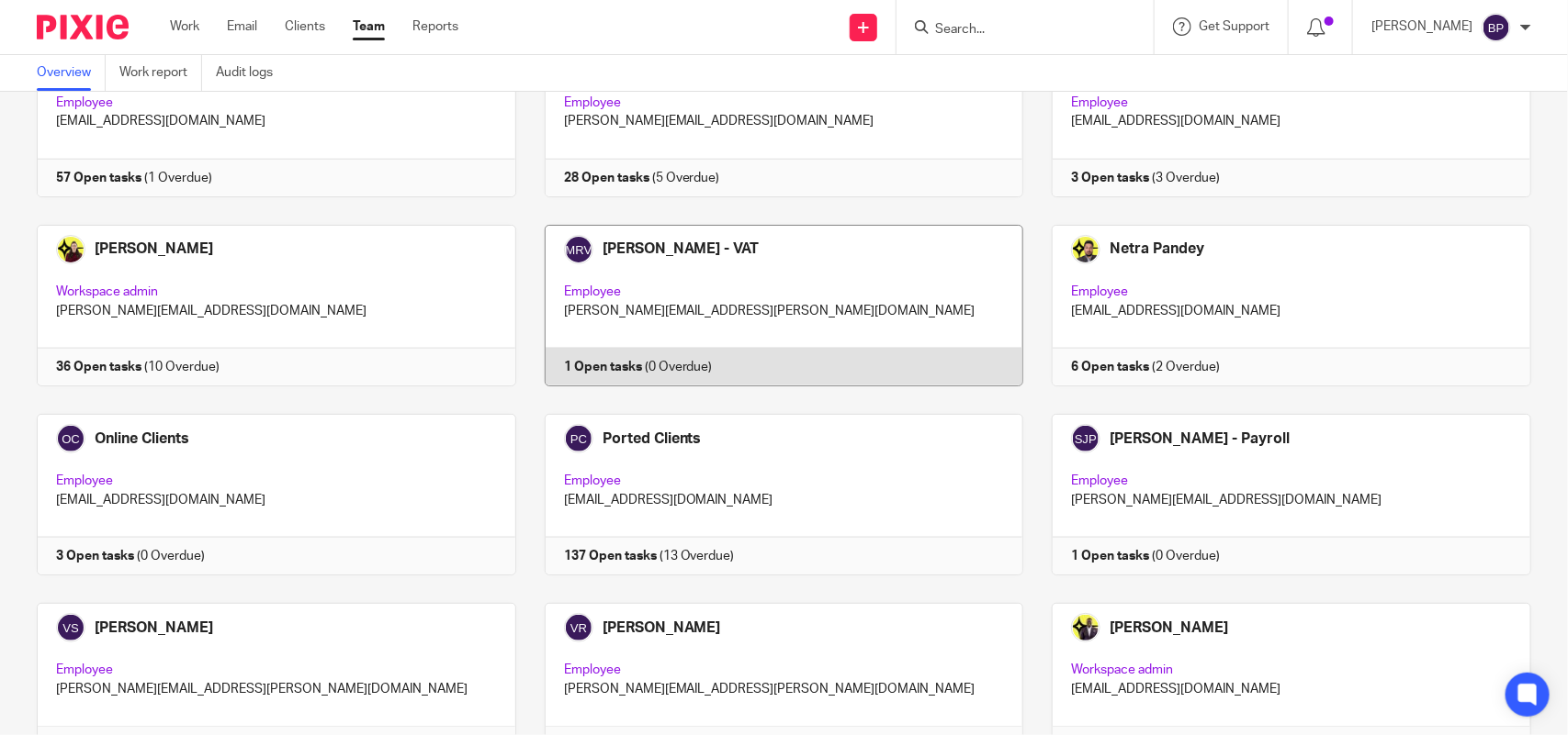
scroll to position [1017, 0]
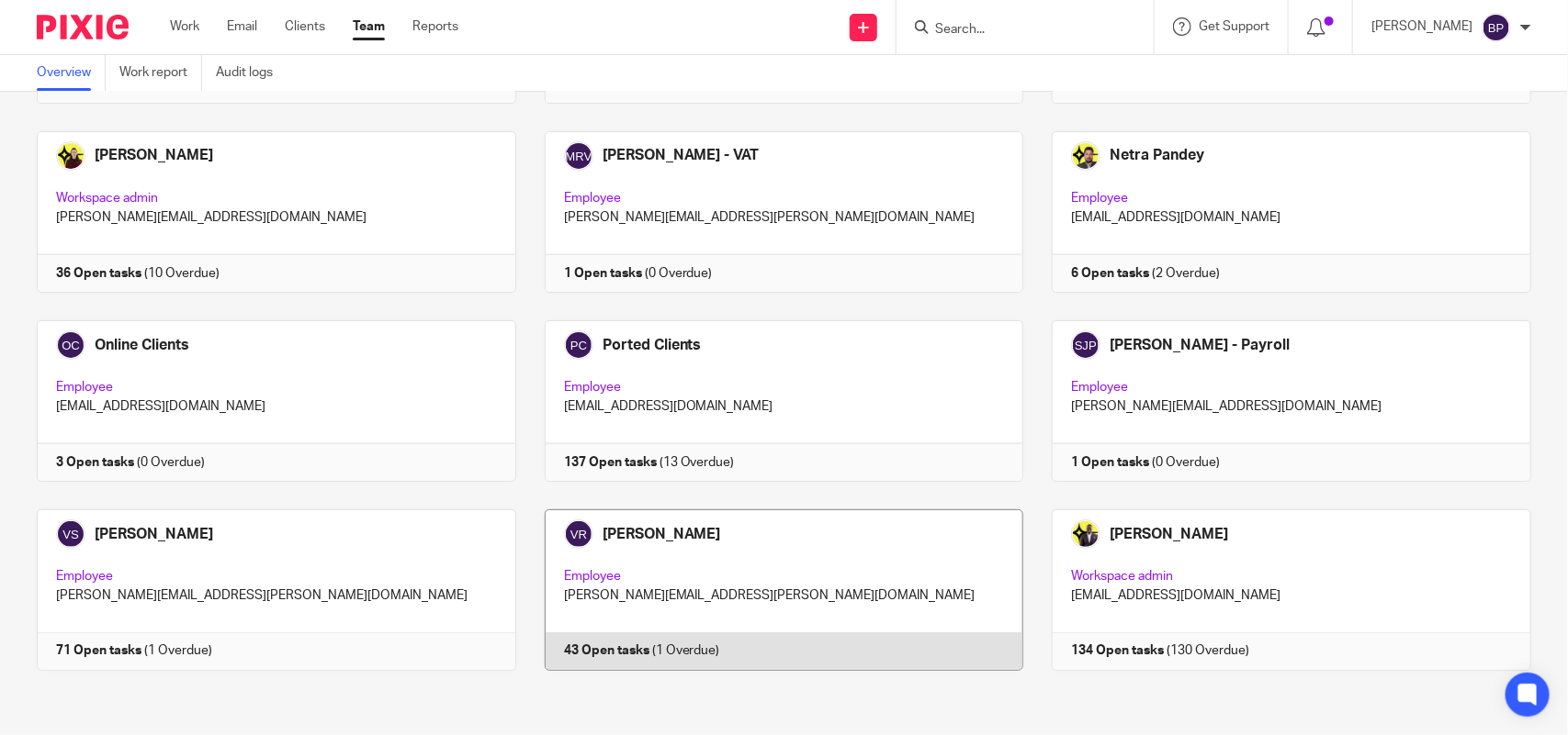
click at [776, 587] on link at bounding box center [770, 590] width 508 height 162
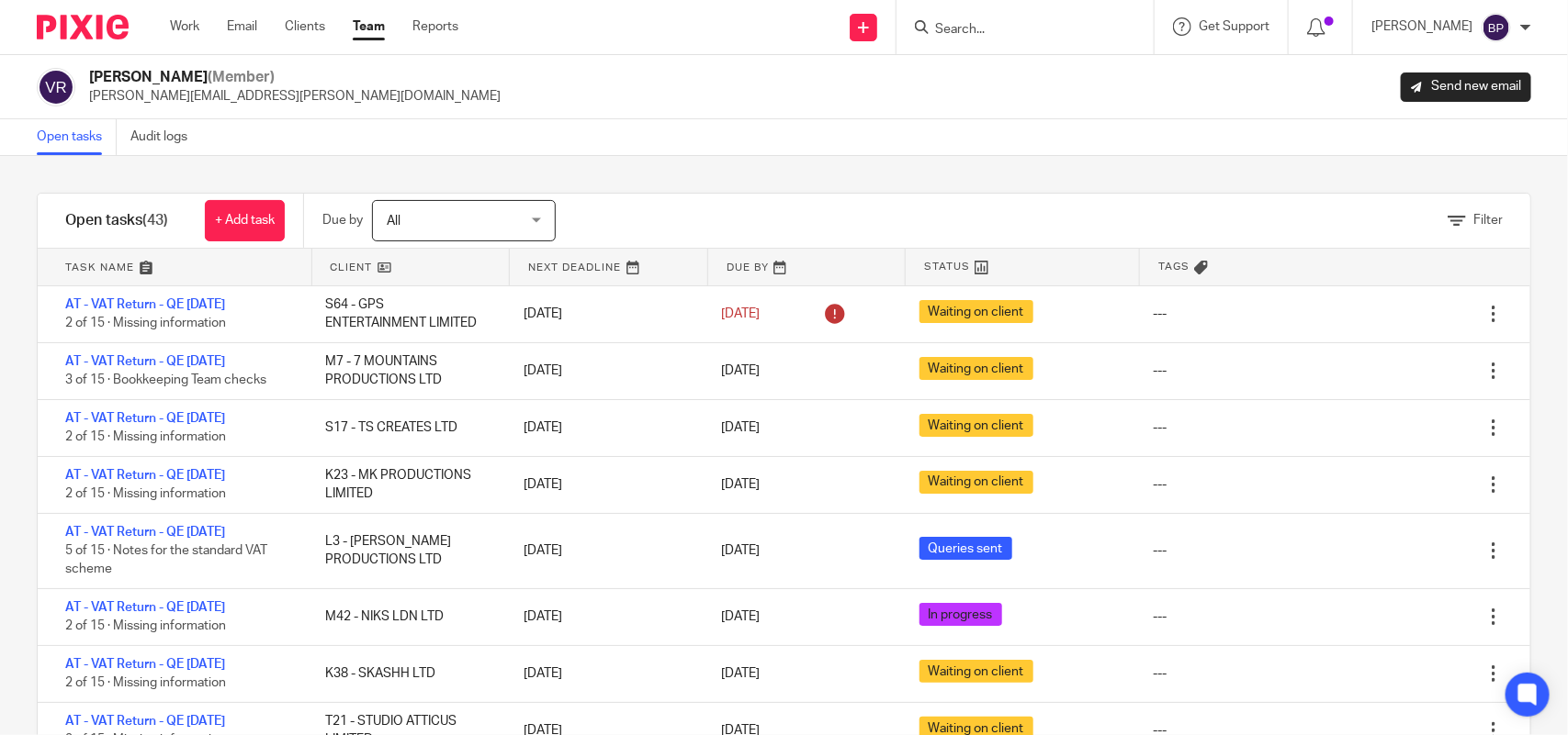
click at [627, 163] on div "Filter tasks Only show tasks matching all of these conditions 1 Client name Is …" at bounding box center [784, 445] width 1568 height 579
click at [85, 128] on link "Open tasks" at bounding box center [76, 137] width 79 height 36
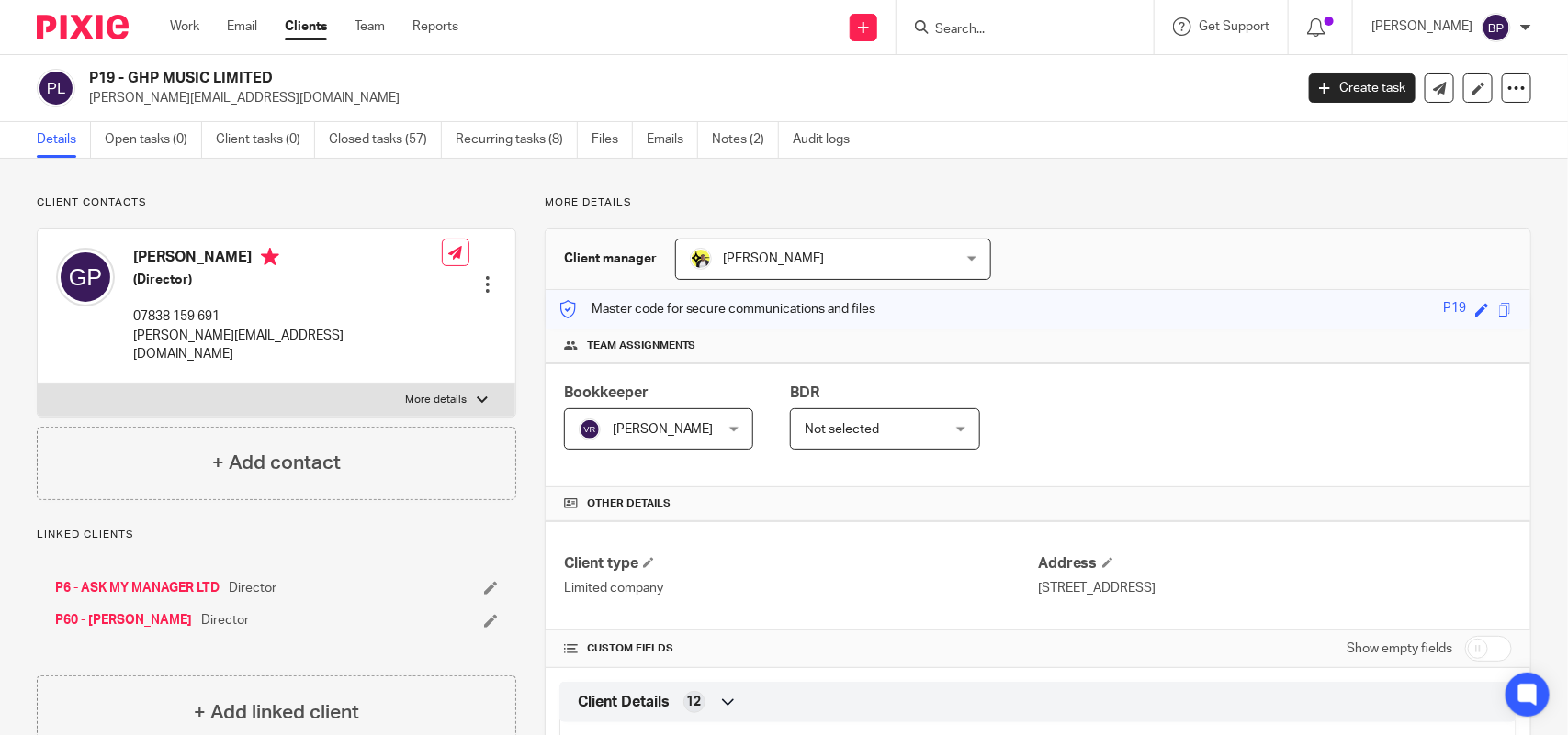
click at [944, 32] on input "Search" at bounding box center [1016, 29] width 166 height 17
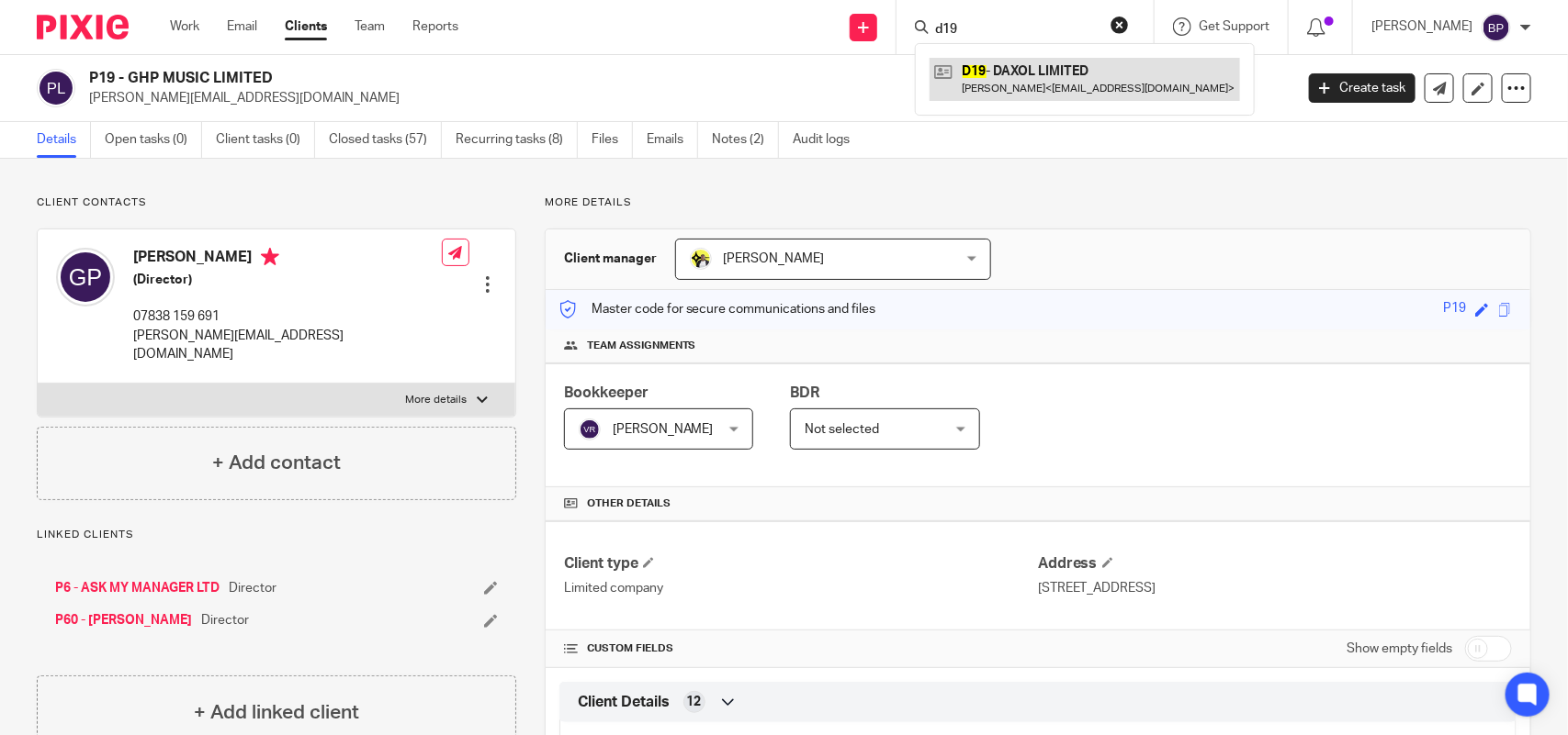
type input "d19"
click at [1022, 79] on link at bounding box center [1085, 78] width 311 height 42
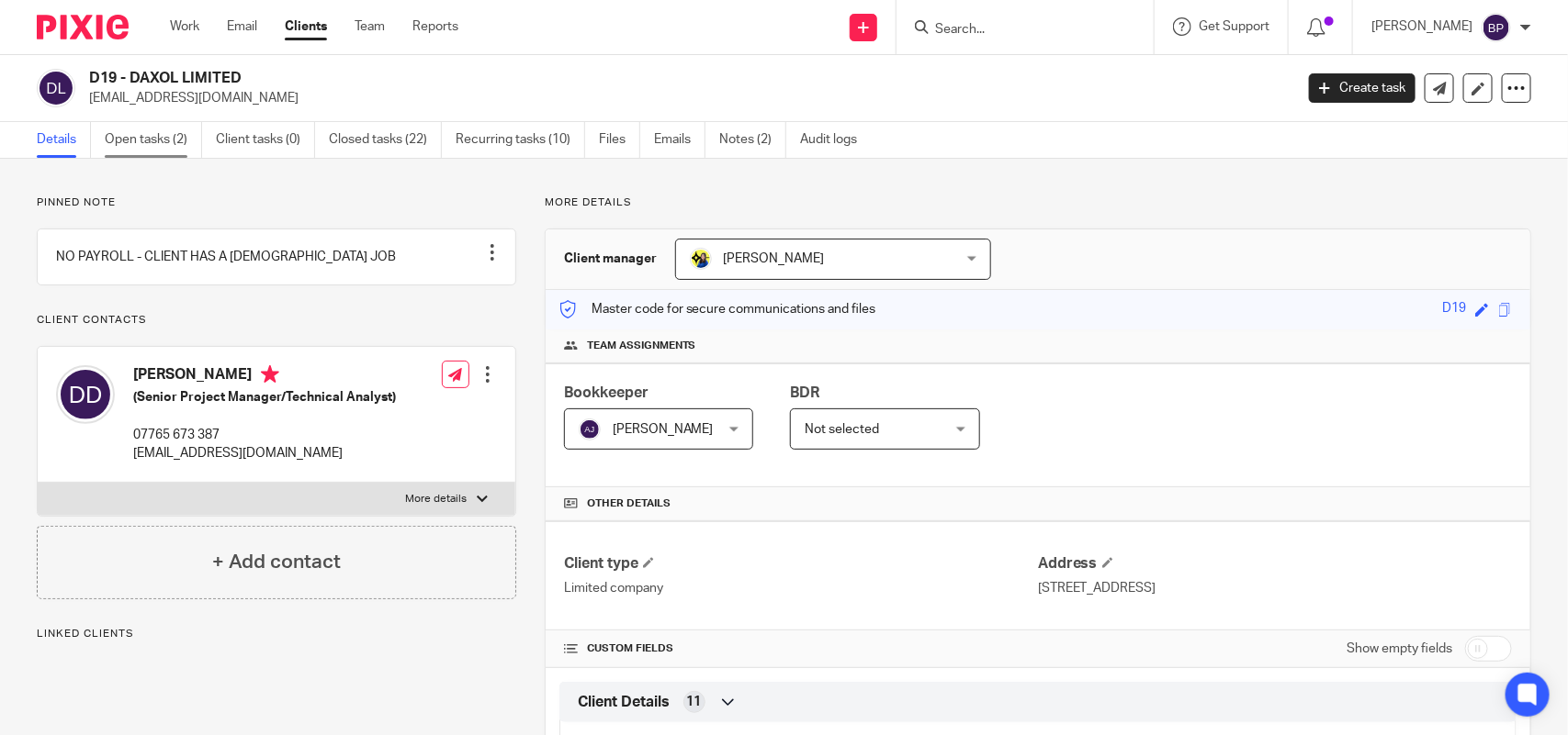
click at [164, 136] on link "Open tasks (2)" at bounding box center [153, 140] width 97 height 36
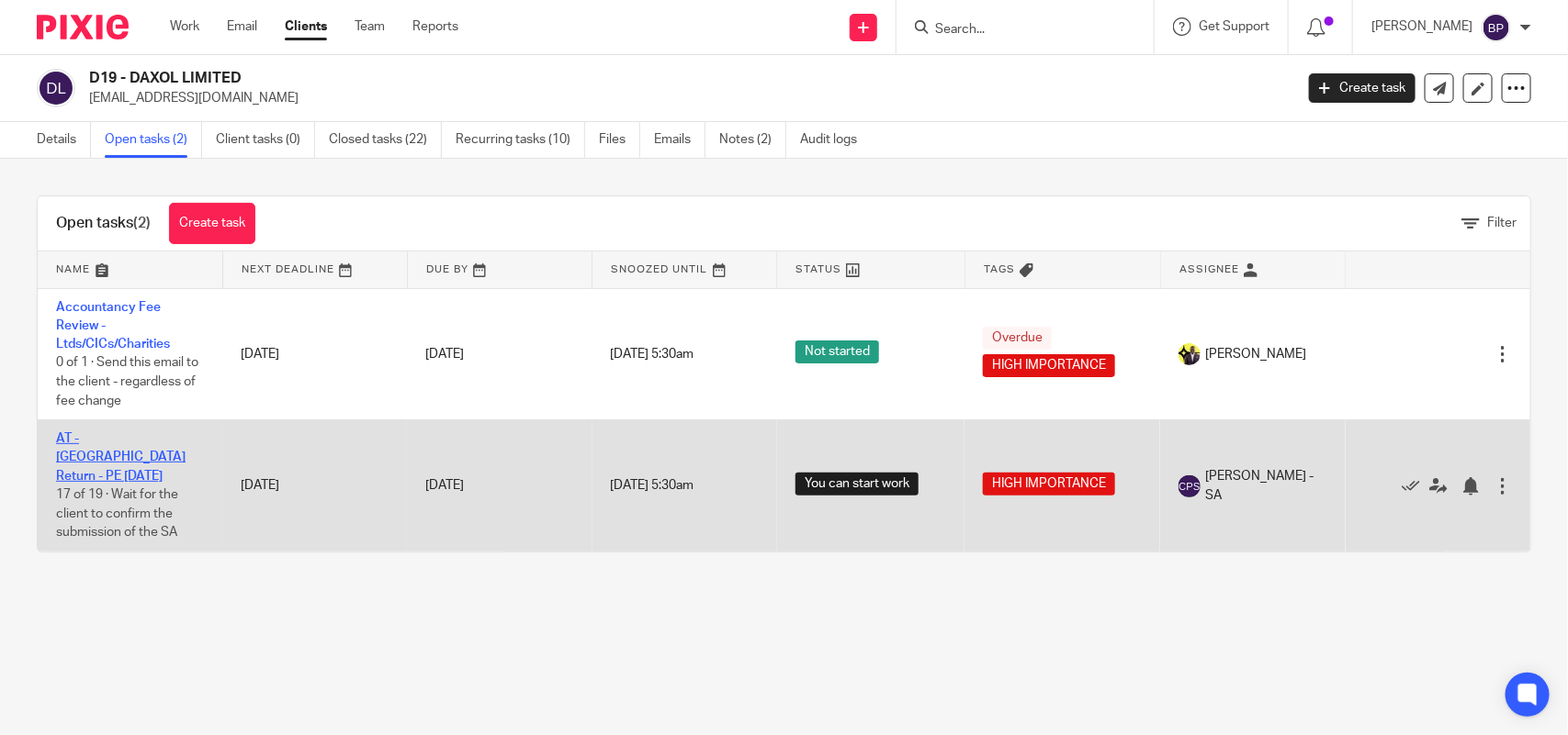
click at [157, 432] on link "AT - SA Return - PE 05-04-2025" at bounding box center [121, 458] width 129 height 51
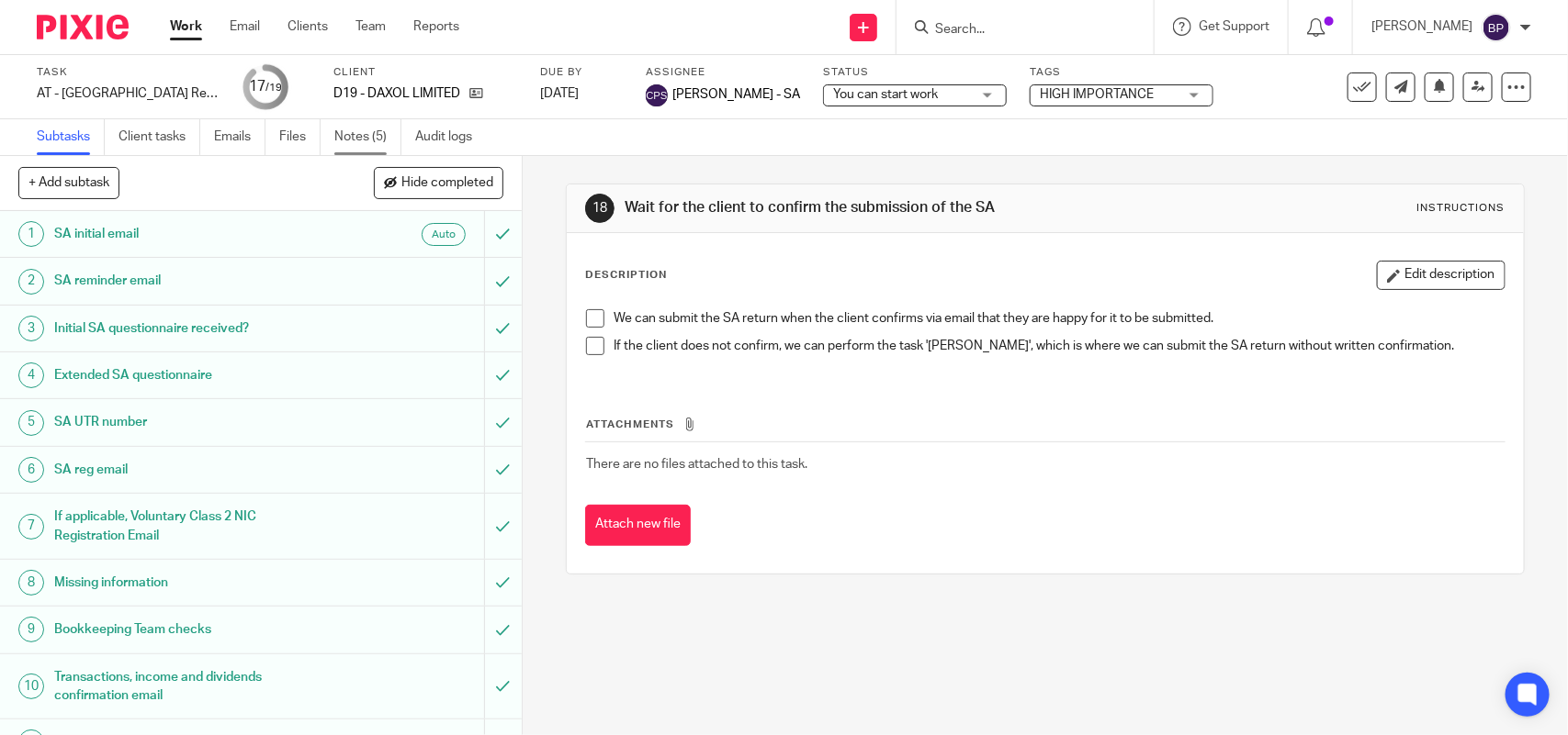
click at [364, 130] on link "Notes (5)" at bounding box center [368, 137] width 67 height 36
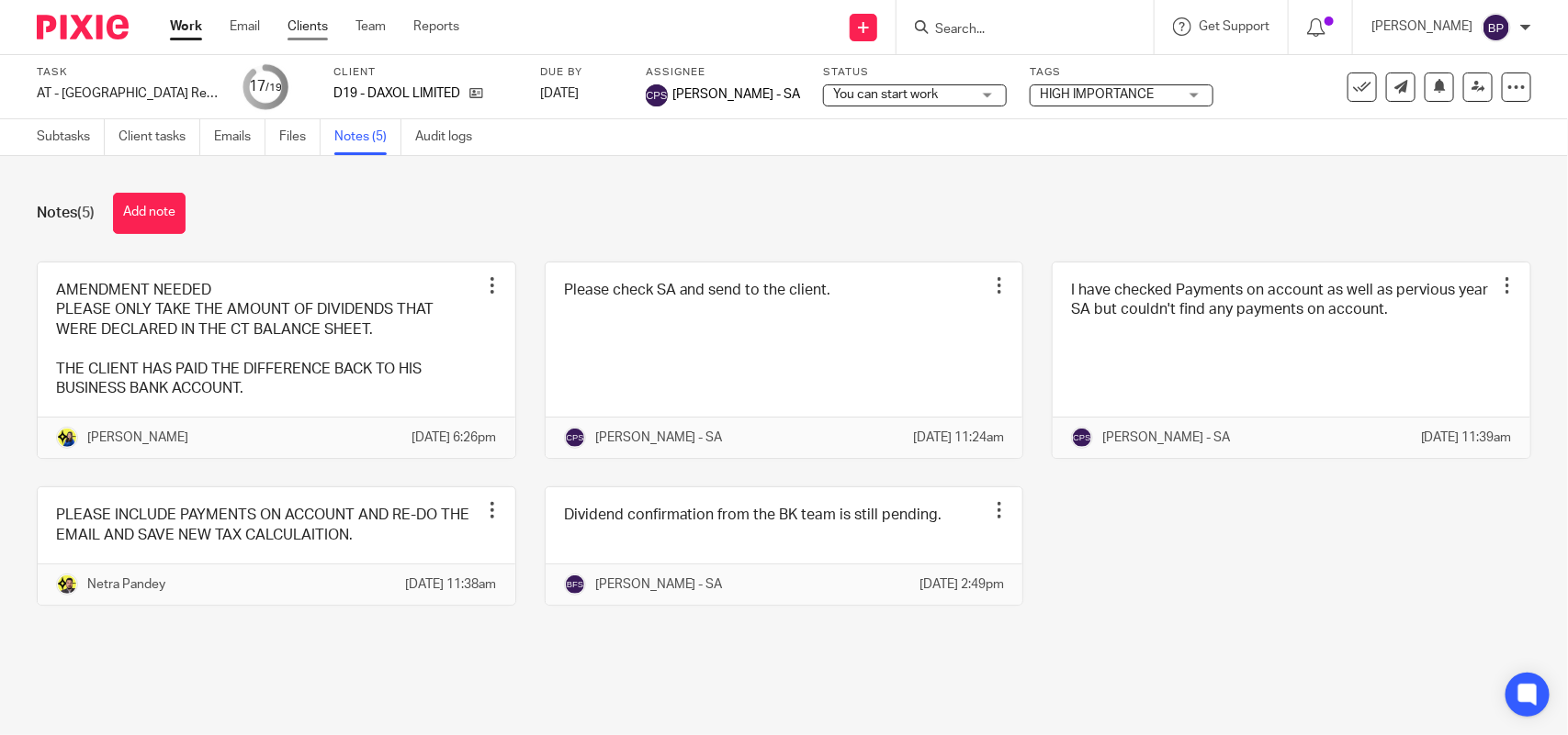
click at [308, 24] on link "Clients" at bounding box center [307, 26] width 40 height 19
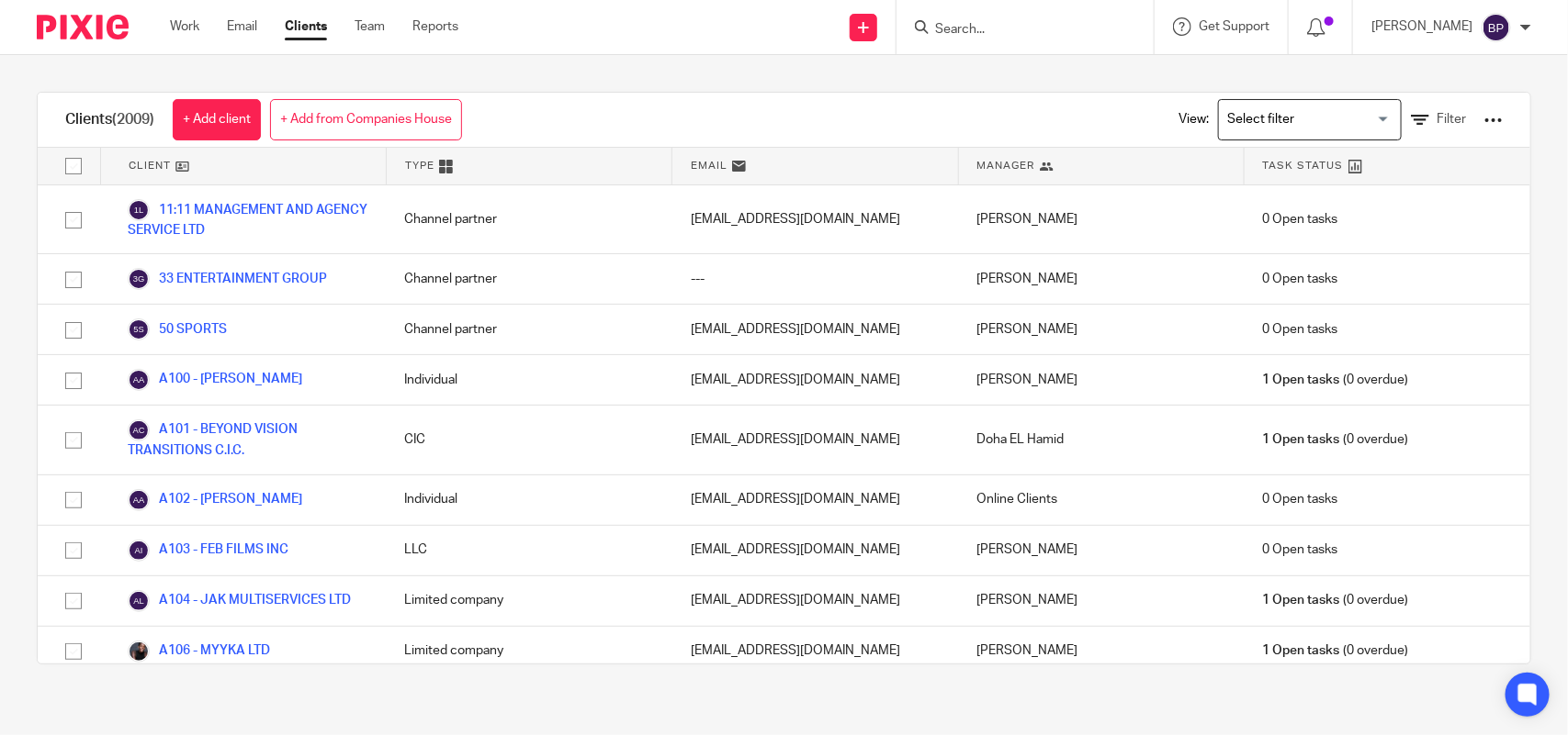
click at [1084, 35] on input "Search" at bounding box center [1016, 29] width 166 height 17
paste input "GPS ENTERTAINME"
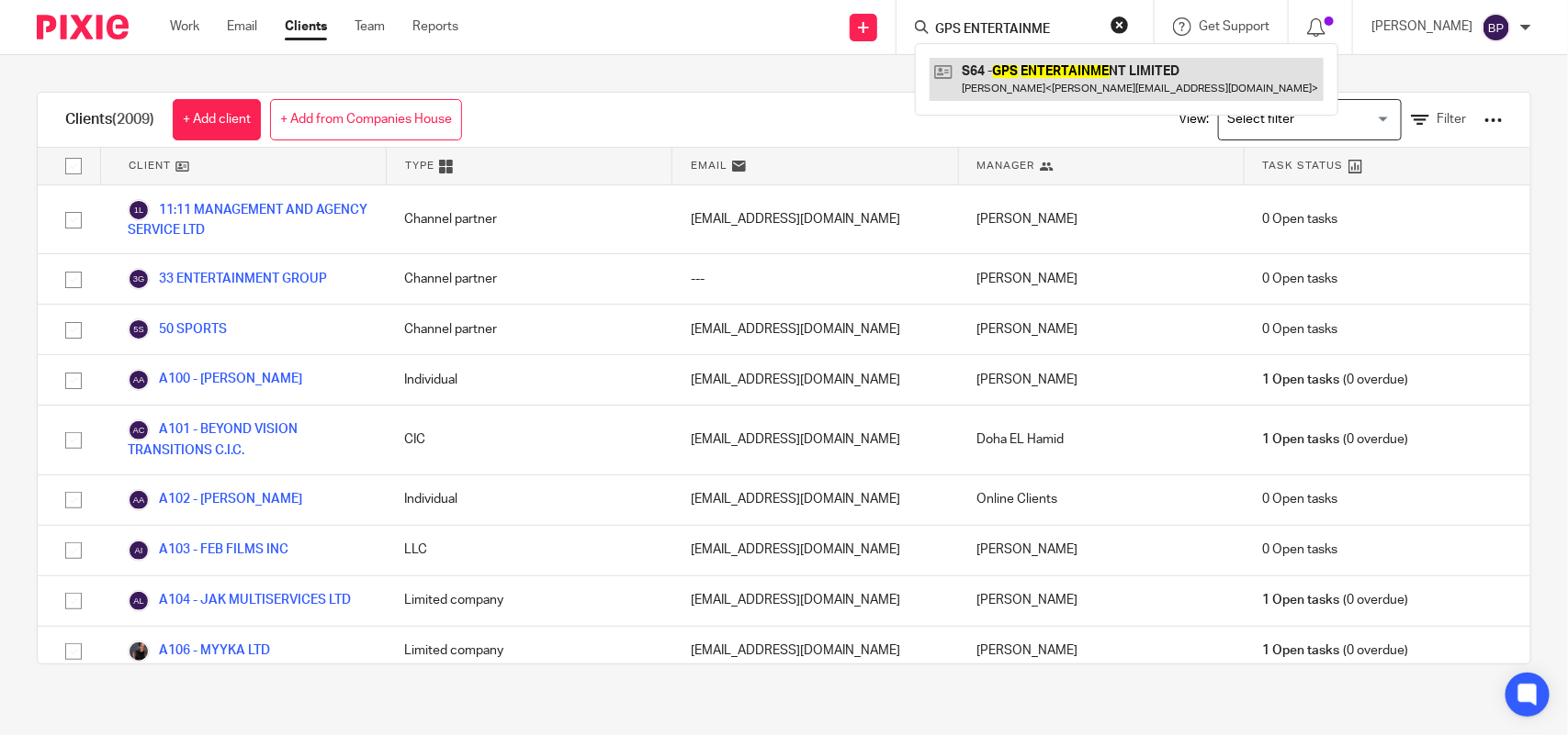
type input "GPS ENTERTAINME"
click at [1064, 75] on link at bounding box center [1127, 78] width 394 height 42
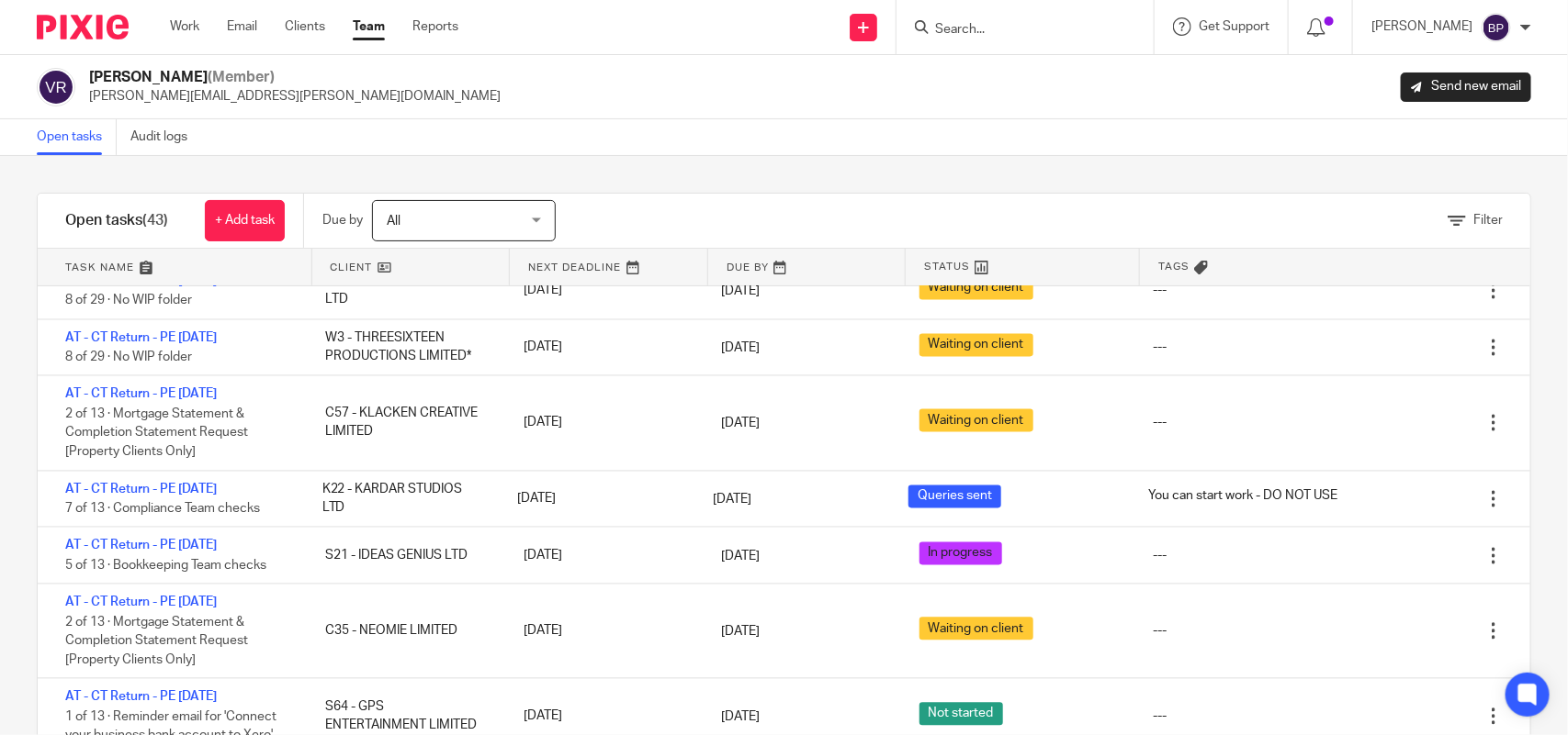
scroll to position [195, 0]
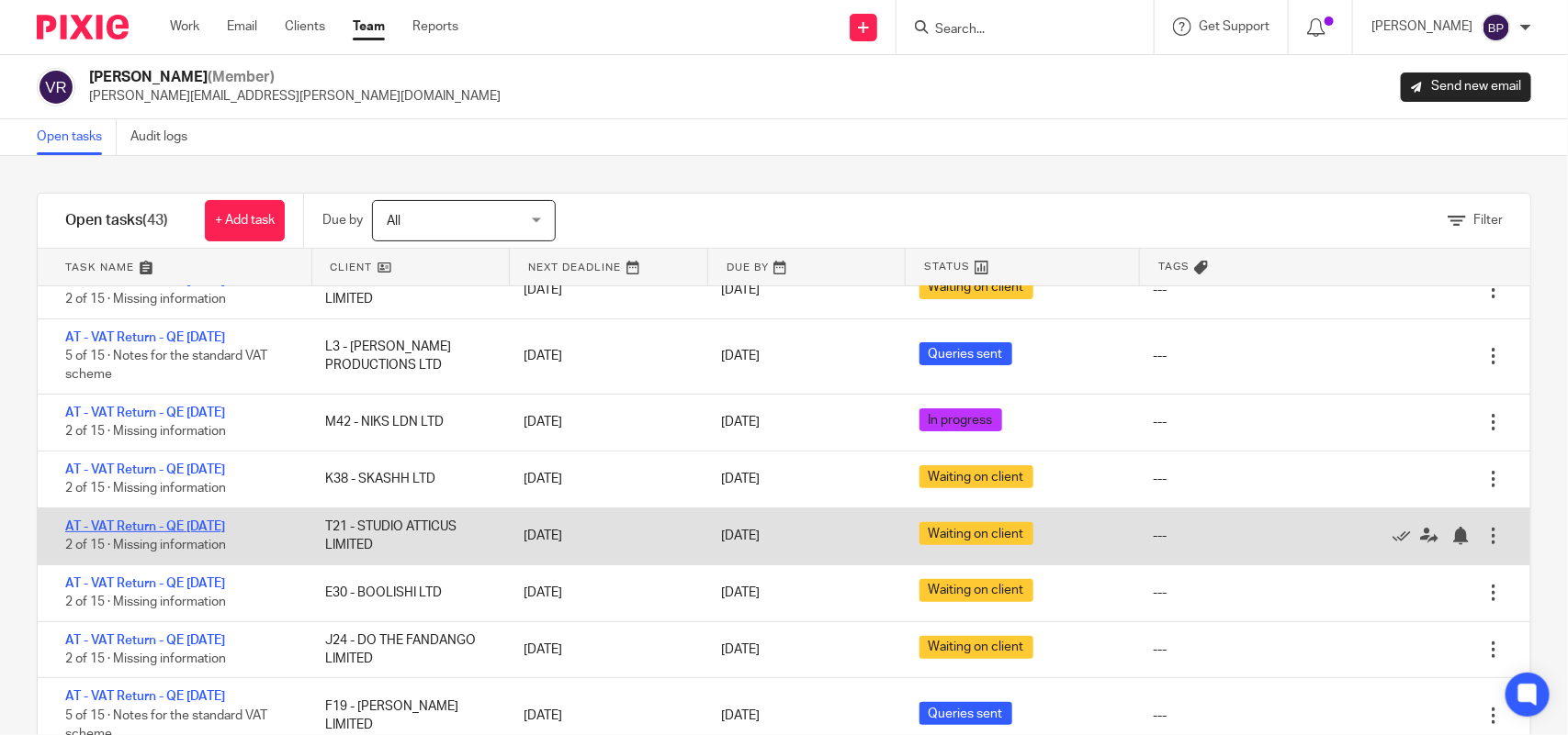
click at [225, 524] on link "AT - VAT Return - QE 31-07-2025" at bounding box center [144, 526] width 160 height 13
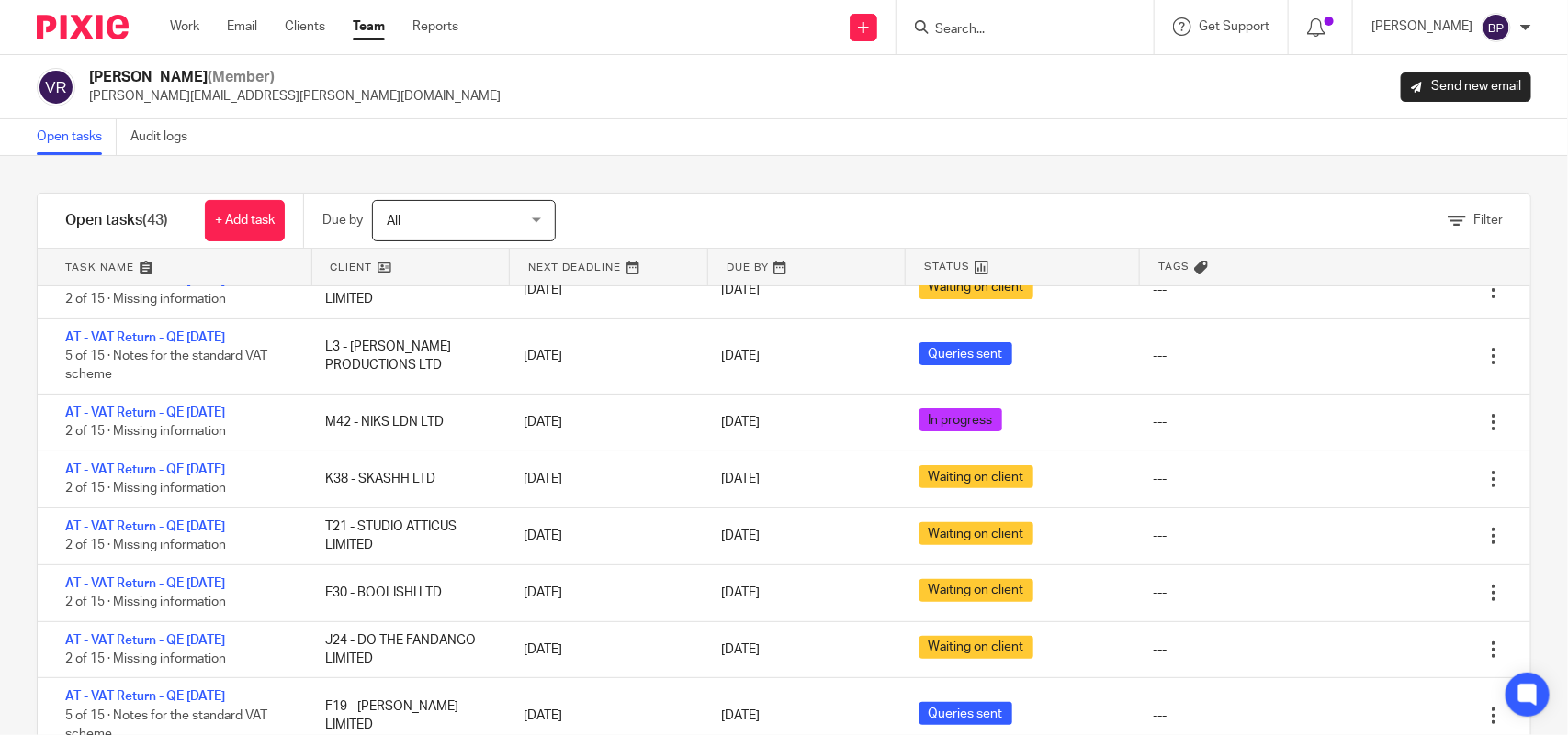
click at [74, 123] on link "Open tasks" at bounding box center [76, 137] width 79 height 36
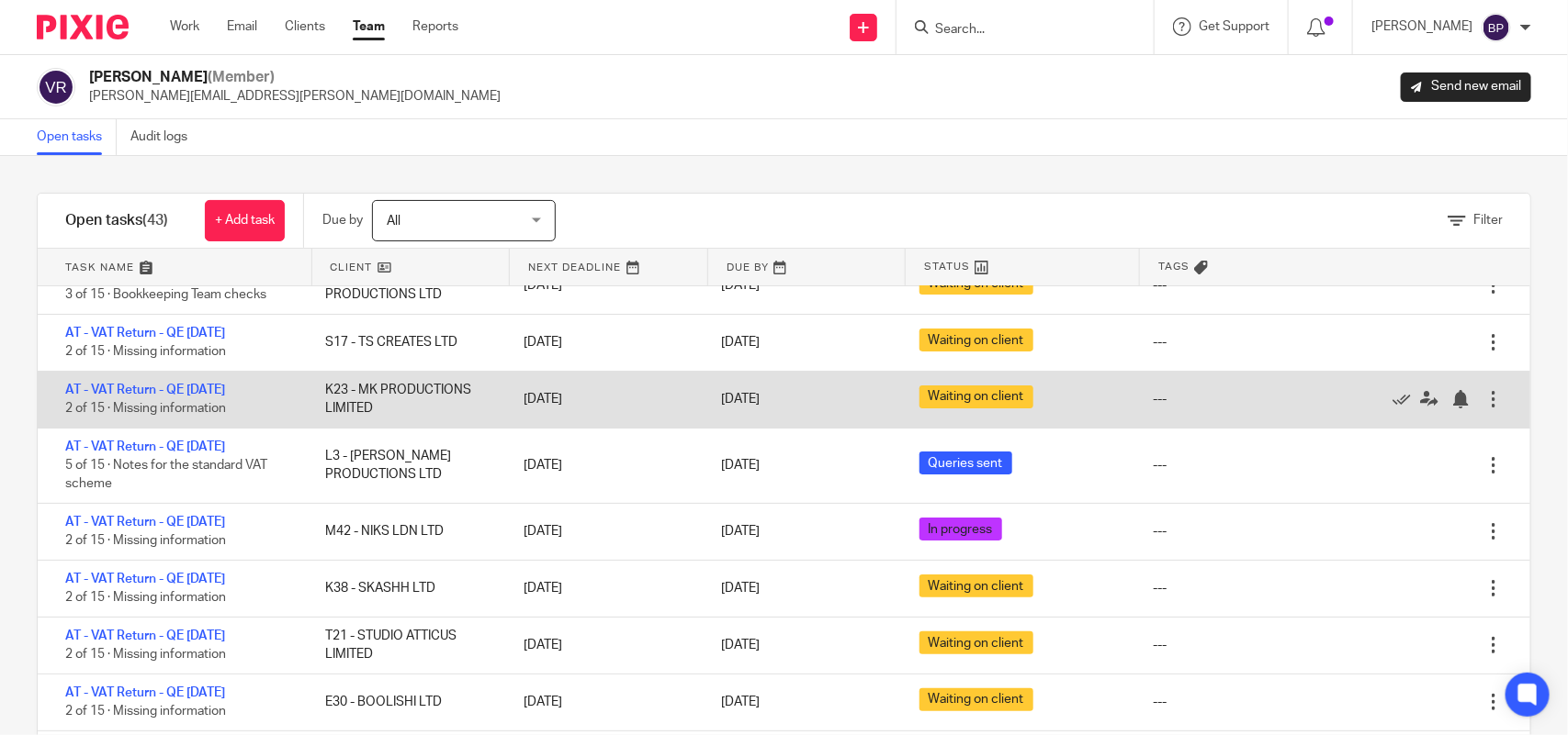
scroll to position [0, 0]
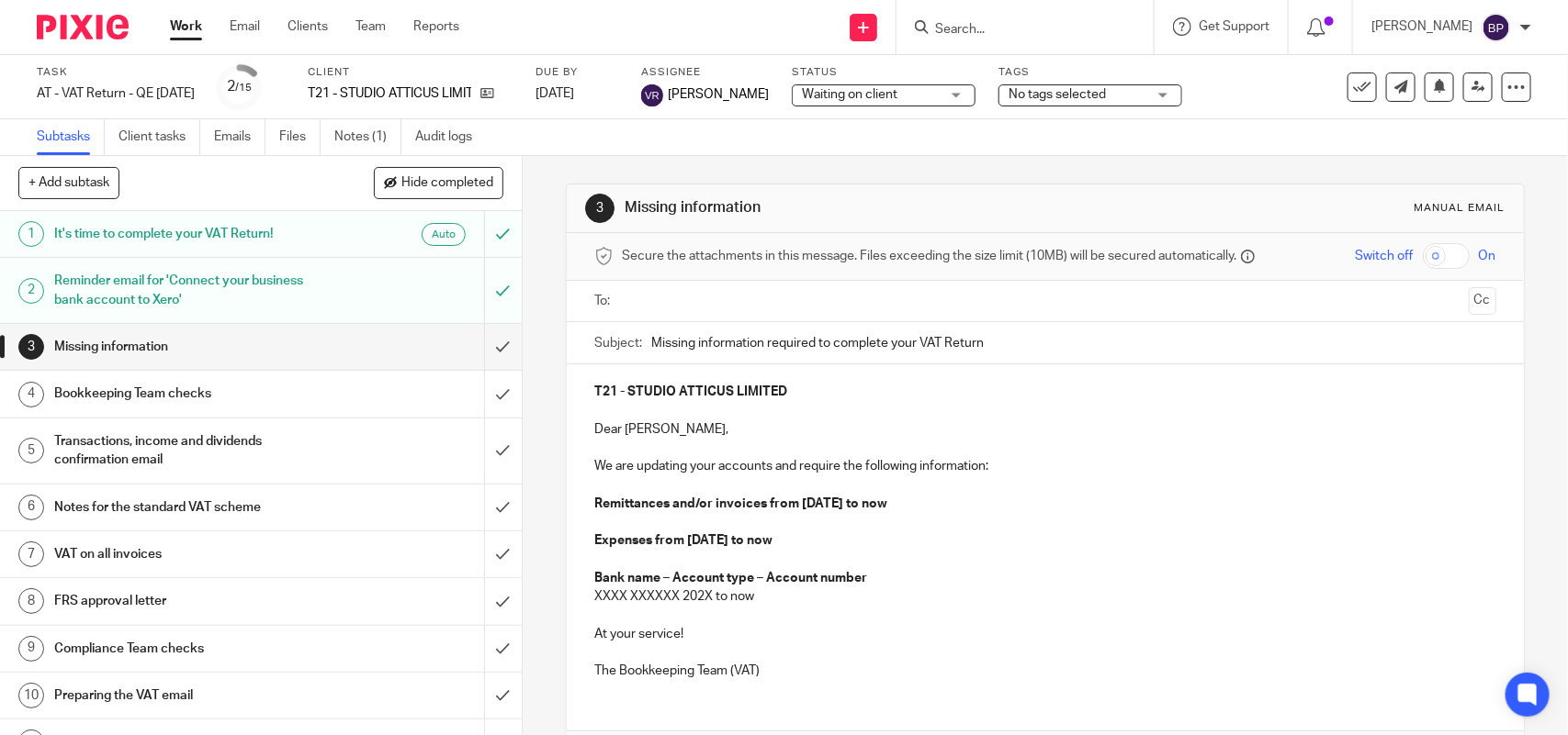
click at [863, 96] on span "Waiting on client" at bounding box center [849, 94] width 95 height 13
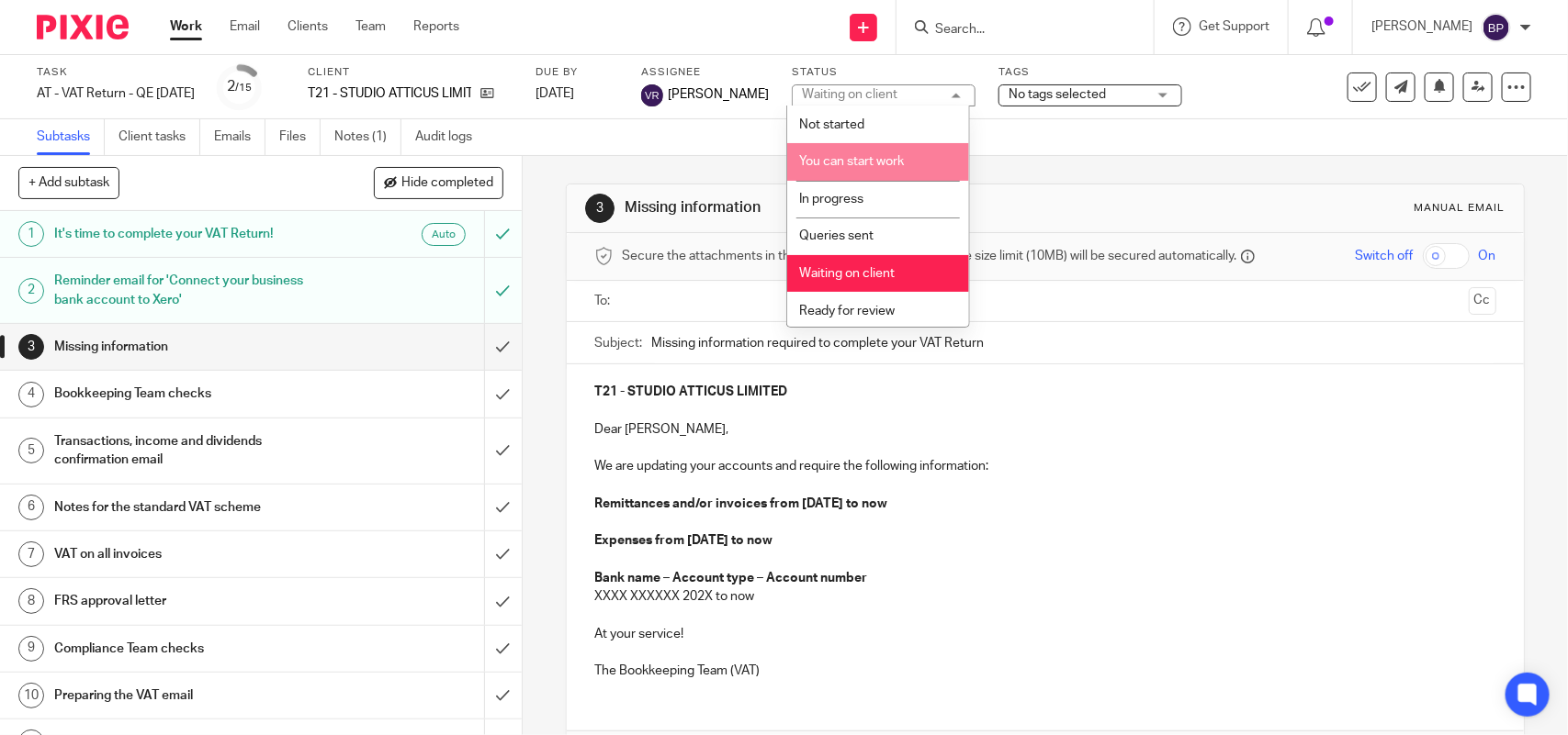
drag, startPoint x: 878, startPoint y: 156, endPoint x: 510, endPoint y: 10, distance: 395.9
click at [877, 156] on span "You can start work" at bounding box center [851, 161] width 105 height 13
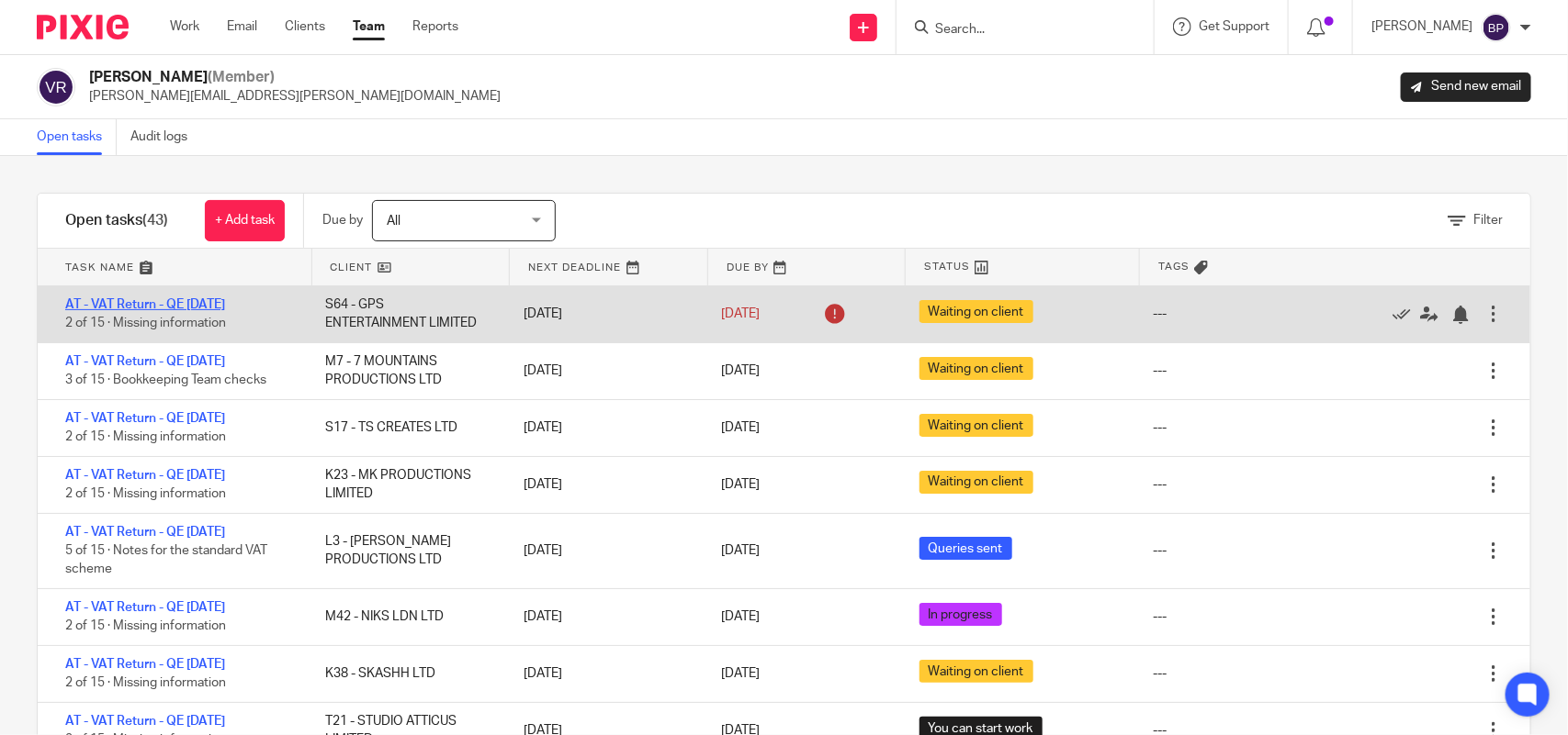
click at [225, 299] on link "AT - VAT Return - QE [DATE]" at bounding box center [144, 304] width 160 height 13
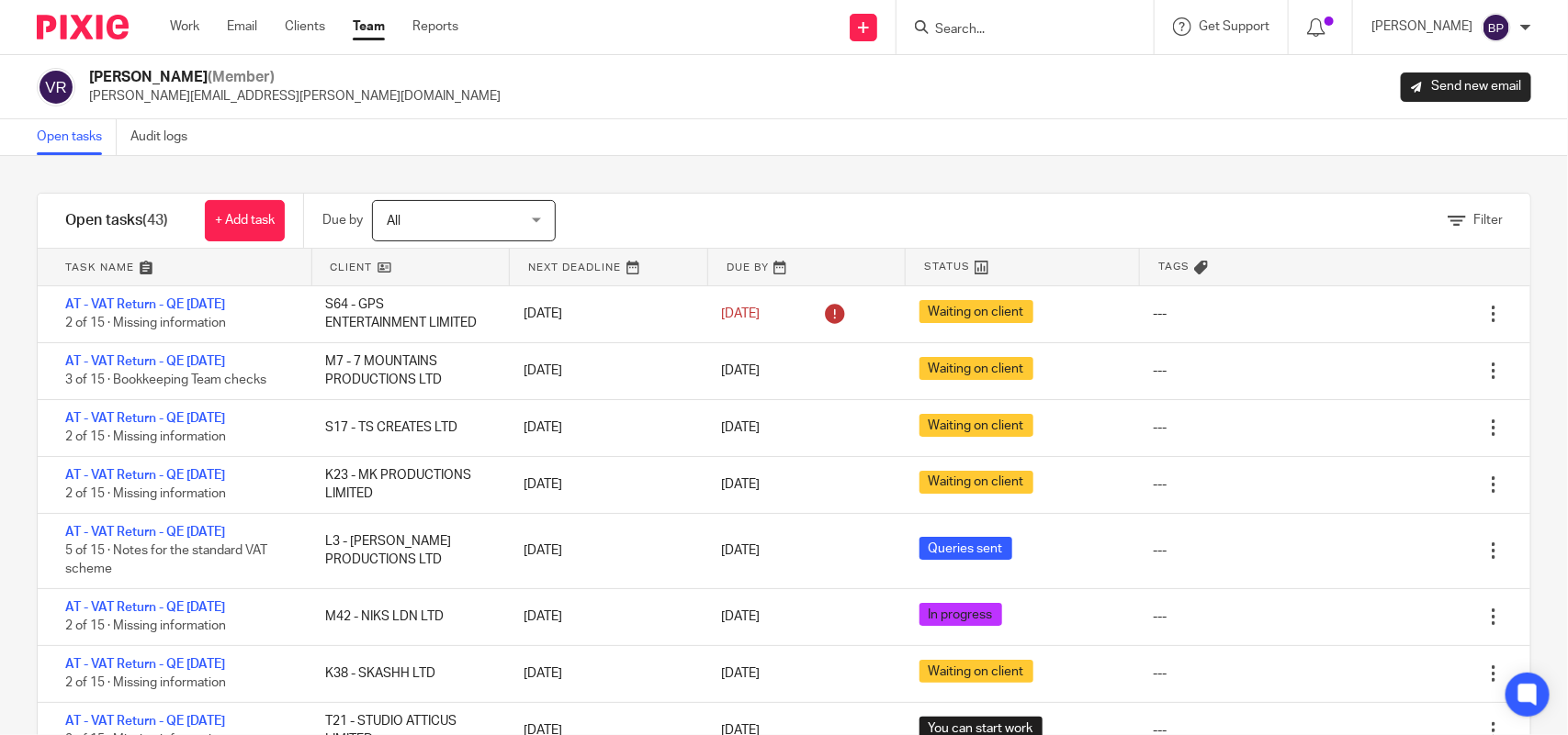
click at [88, 142] on link "Open tasks" at bounding box center [76, 137] width 79 height 36
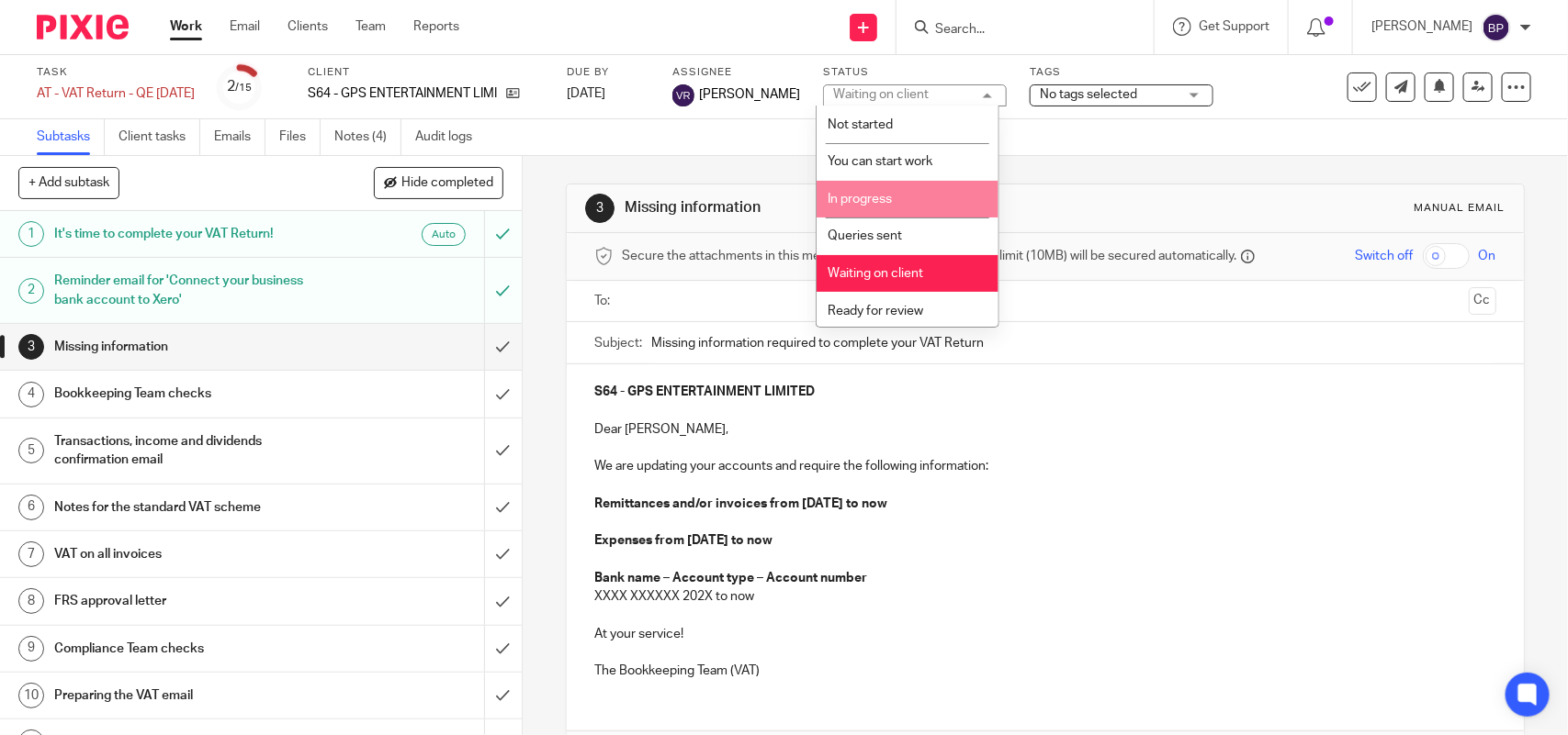
click at [915, 205] on li "In progress" at bounding box center [907, 200] width 181 height 37
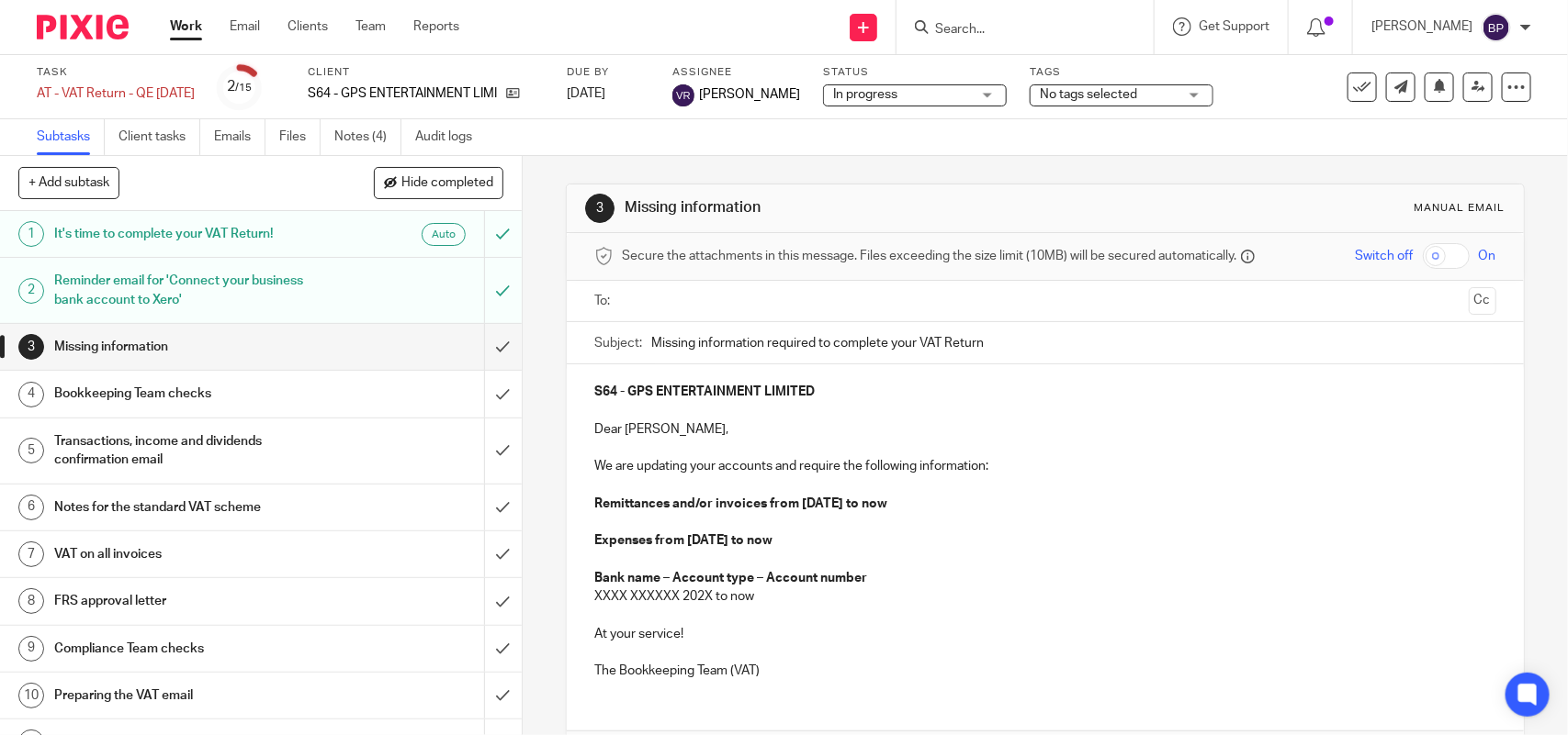
drag, startPoint x: 365, startPoint y: 85, endPoint x: 625, endPoint y: 125, distance: 263.1
click at [625, 125] on div "Task AT - VAT Return - QE 30-06-2025 Save AT - VAT Return - QE 30-06-2025 2 /15…" at bounding box center [784, 105] width 1568 height 101
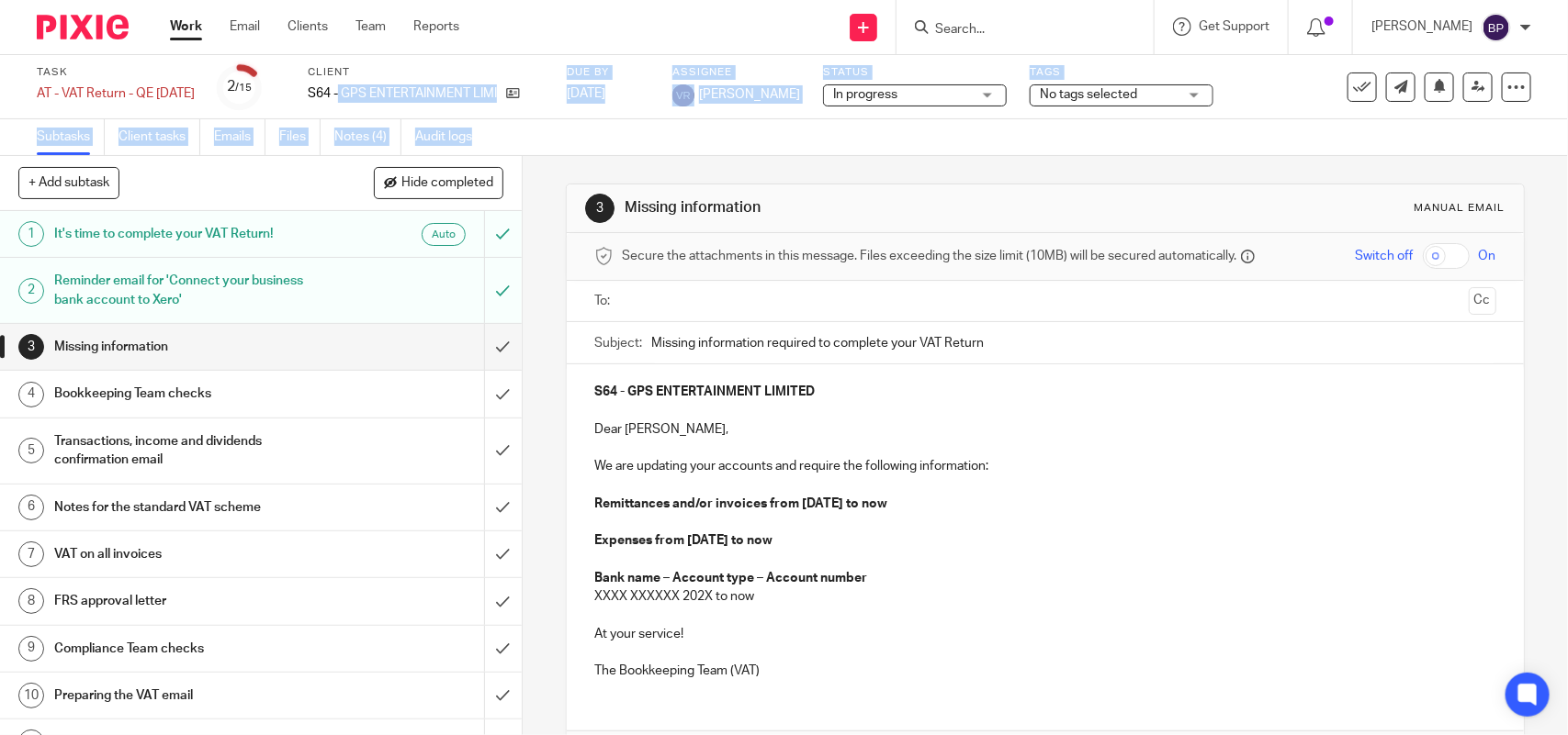
click at [618, 137] on div "Subtasks Client tasks Emails Files Notes (4) Audit logs" at bounding box center [784, 137] width 1568 height 36
click at [499, 129] on ul "Subtasks Client tasks Emails Files Notes (4) Audit logs" at bounding box center [268, 137] width 463 height 36
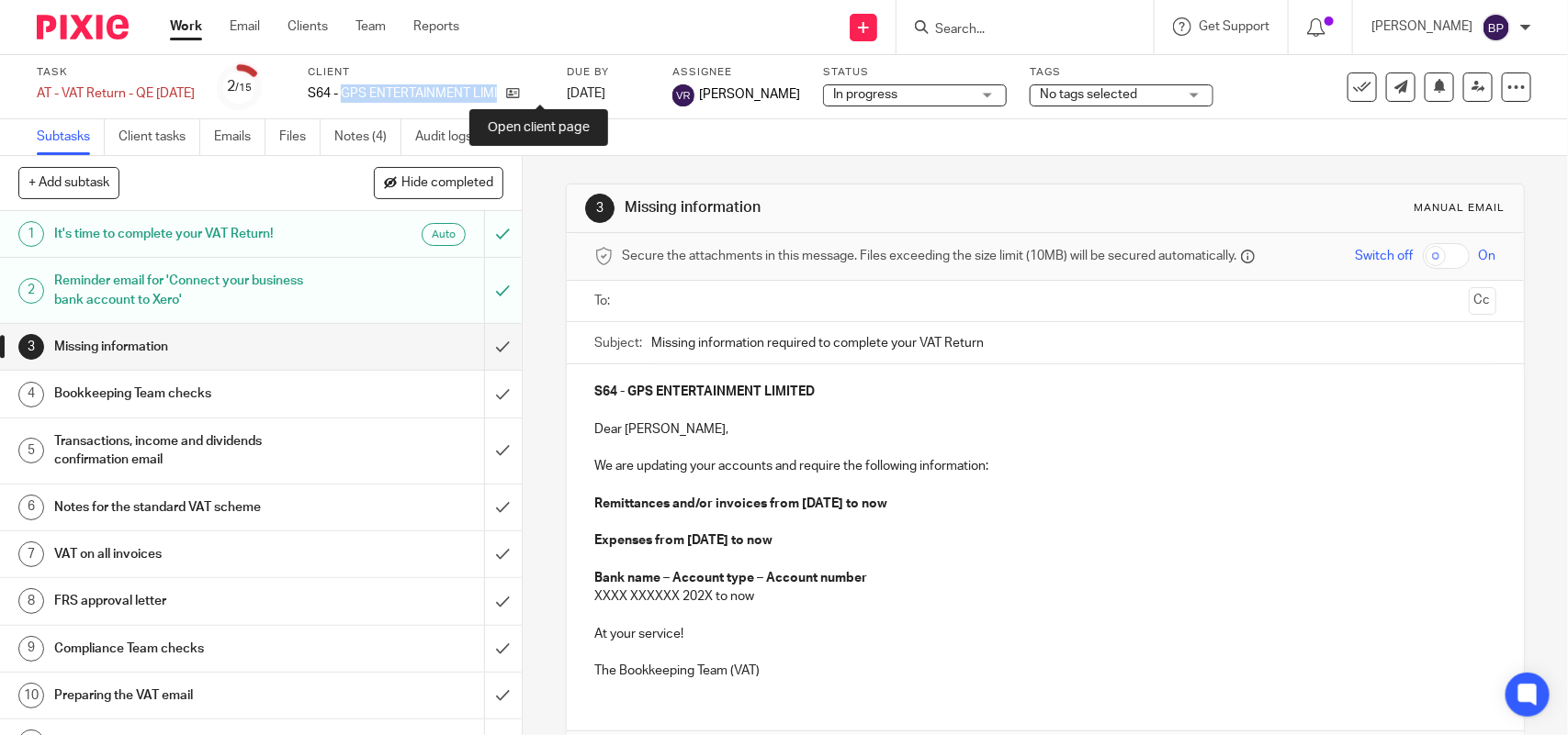
drag, startPoint x: 366, startPoint y: 92, endPoint x: 556, endPoint y: 130, distance: 193.8
click at [543, 113] on div "Task AT - VAT Return - QE 30-06-2025 Save AT - VAT Return - QE 30-06-2025 2 /15…" at bounding box center [784, 87] width 1568 height 65
copy div "GPS ENTERTAINMENT LIMITED"
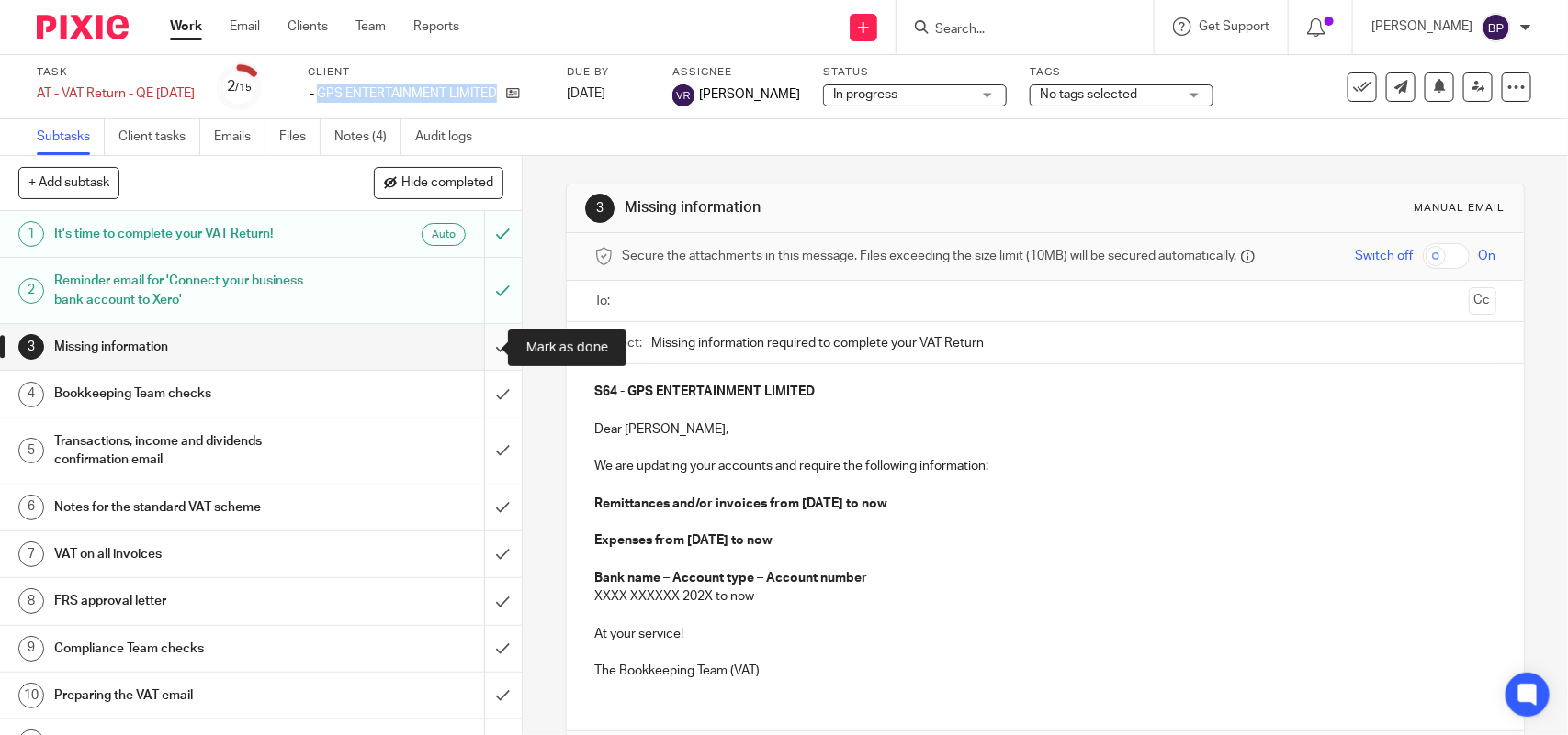
click at [473, 344] on input "submit" at bounding box center [261, 347] width 522 height 46
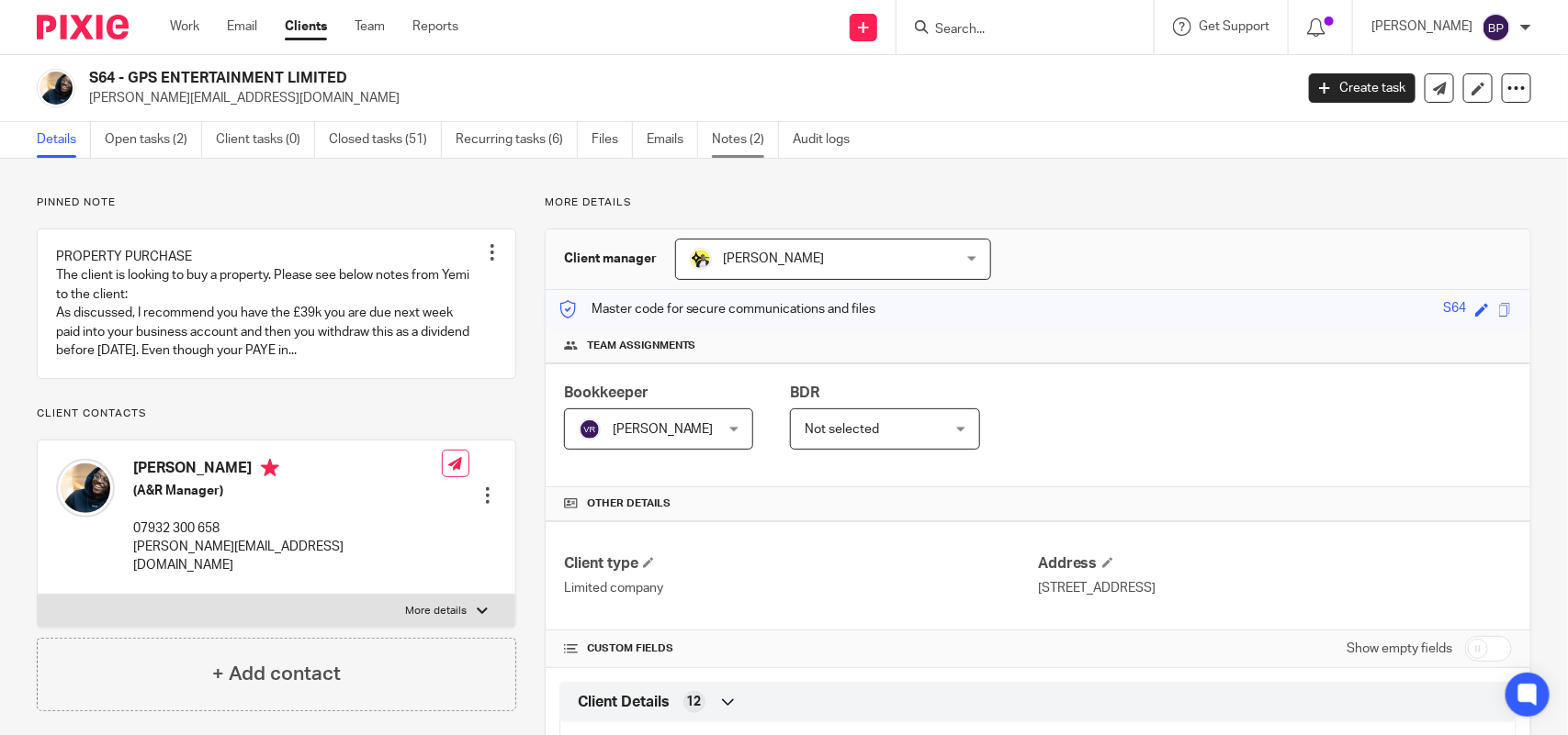
click at [746, 149] on link "Notes (2)" at bounding box center [745, 140] width 67 height 36
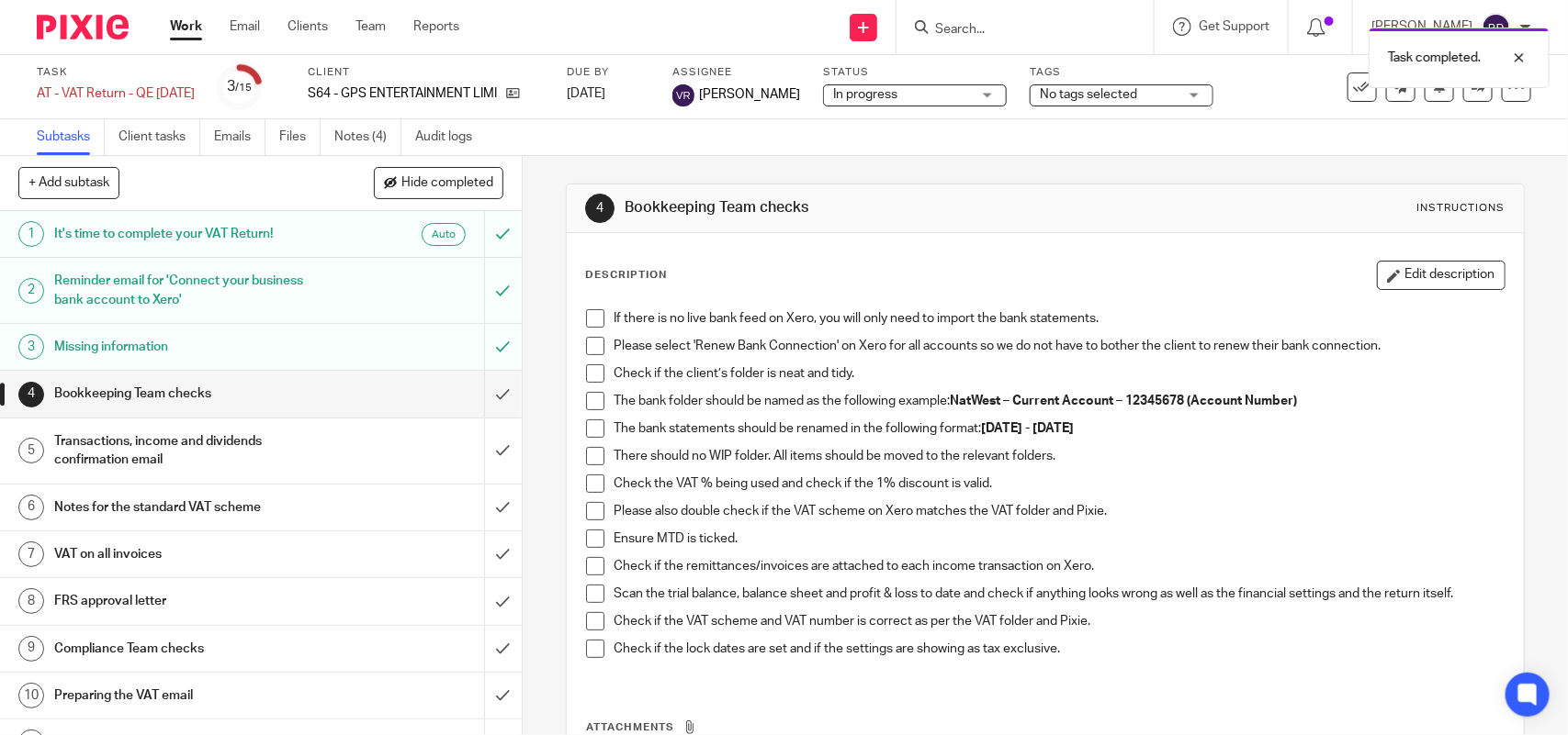
click at [586, 318] on span at bounding box center [595, 318] width 19 height 19
click at [592, 346] on span at bounding box center [595, 346] width 19 height 19
click at [590, 377] on span at bounding box center [595, 373] width 19 height 19
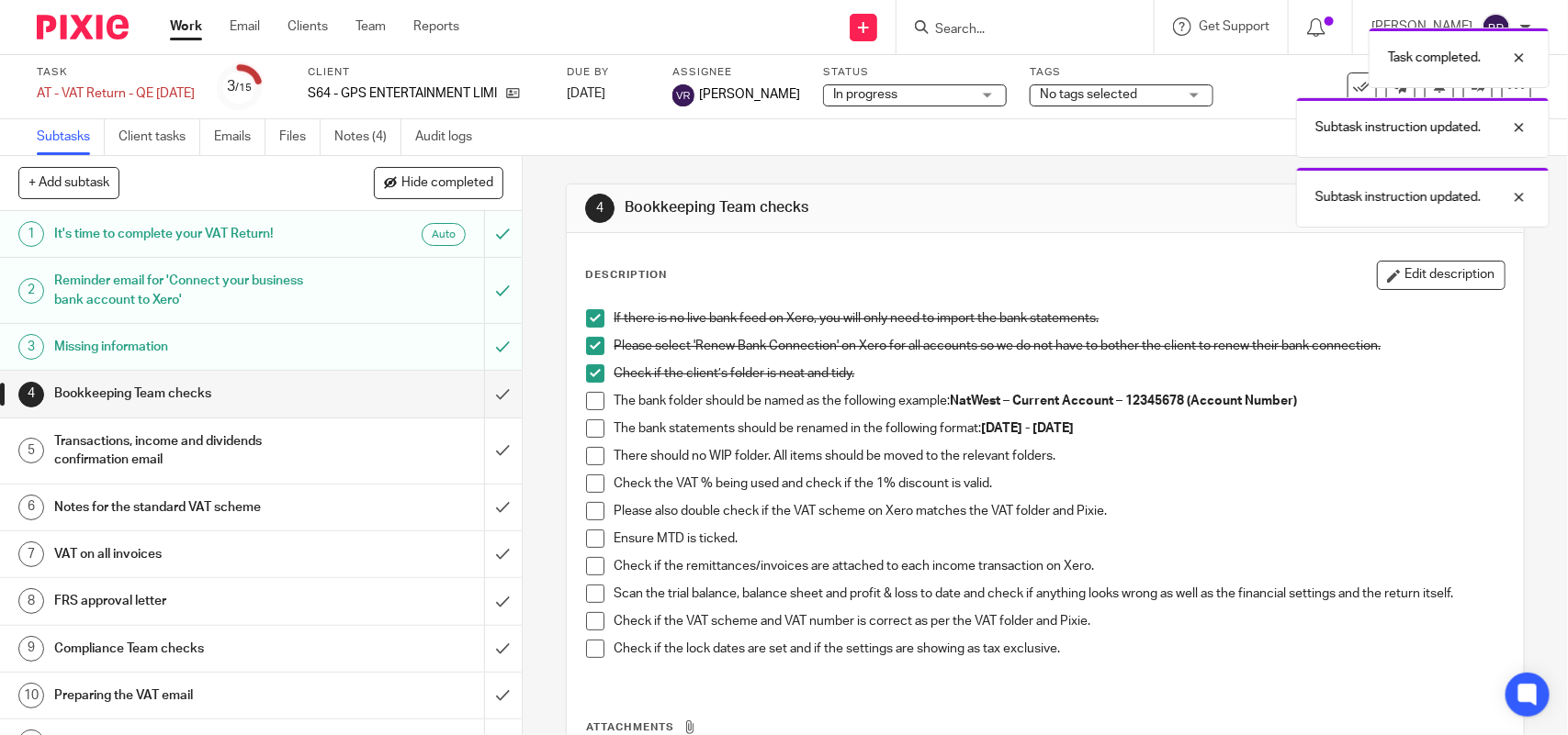
click at [592, 404] on span at bounding box center [595, 401] width 19 height 19
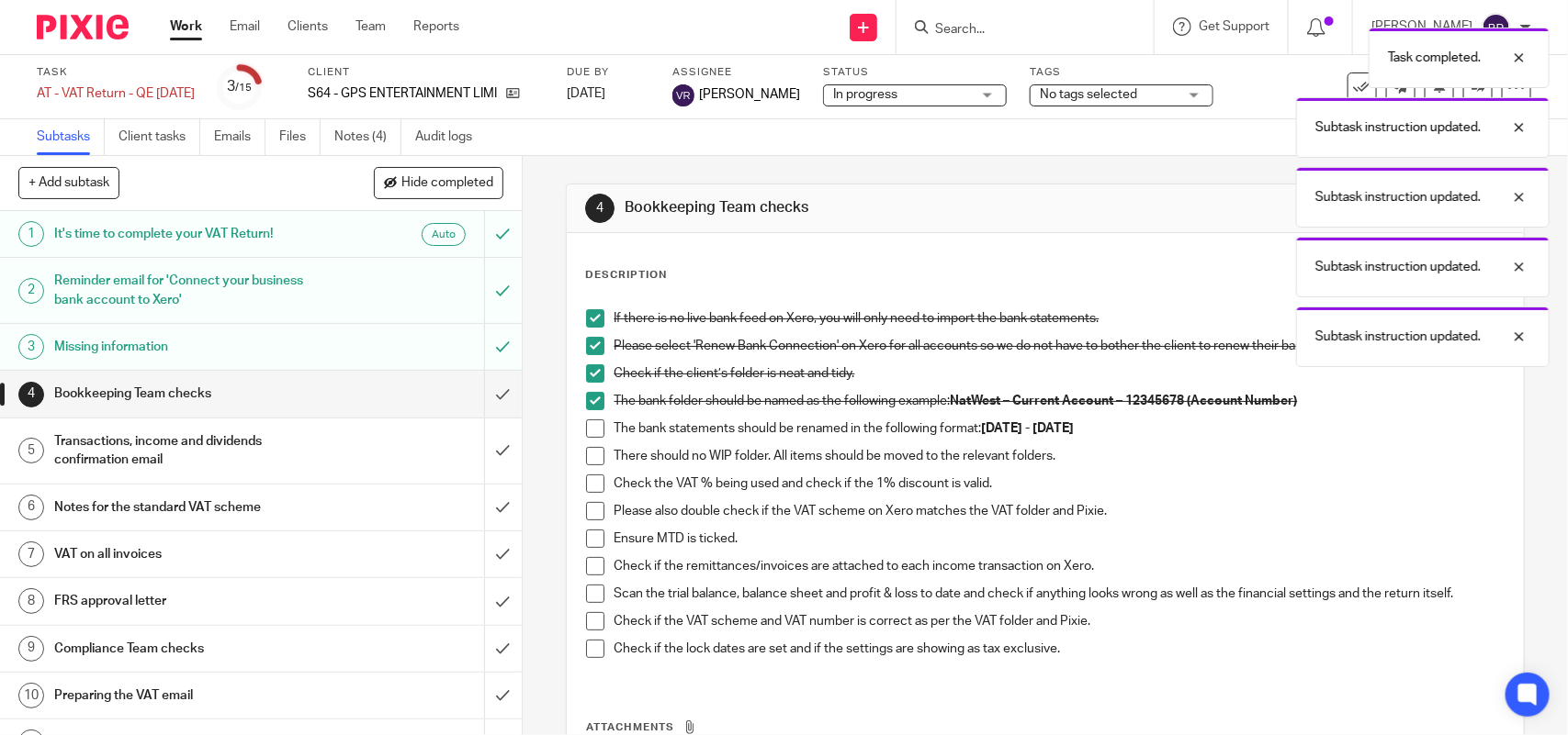
click at [592, 437] on span at bounding box center [595, 428] width 19 height 19
click at [590, 460] on span at bounding box center [595, 456] width 19 height 19
click at [589, 489] on span at bounding box center [595, 483] width 19 height 19
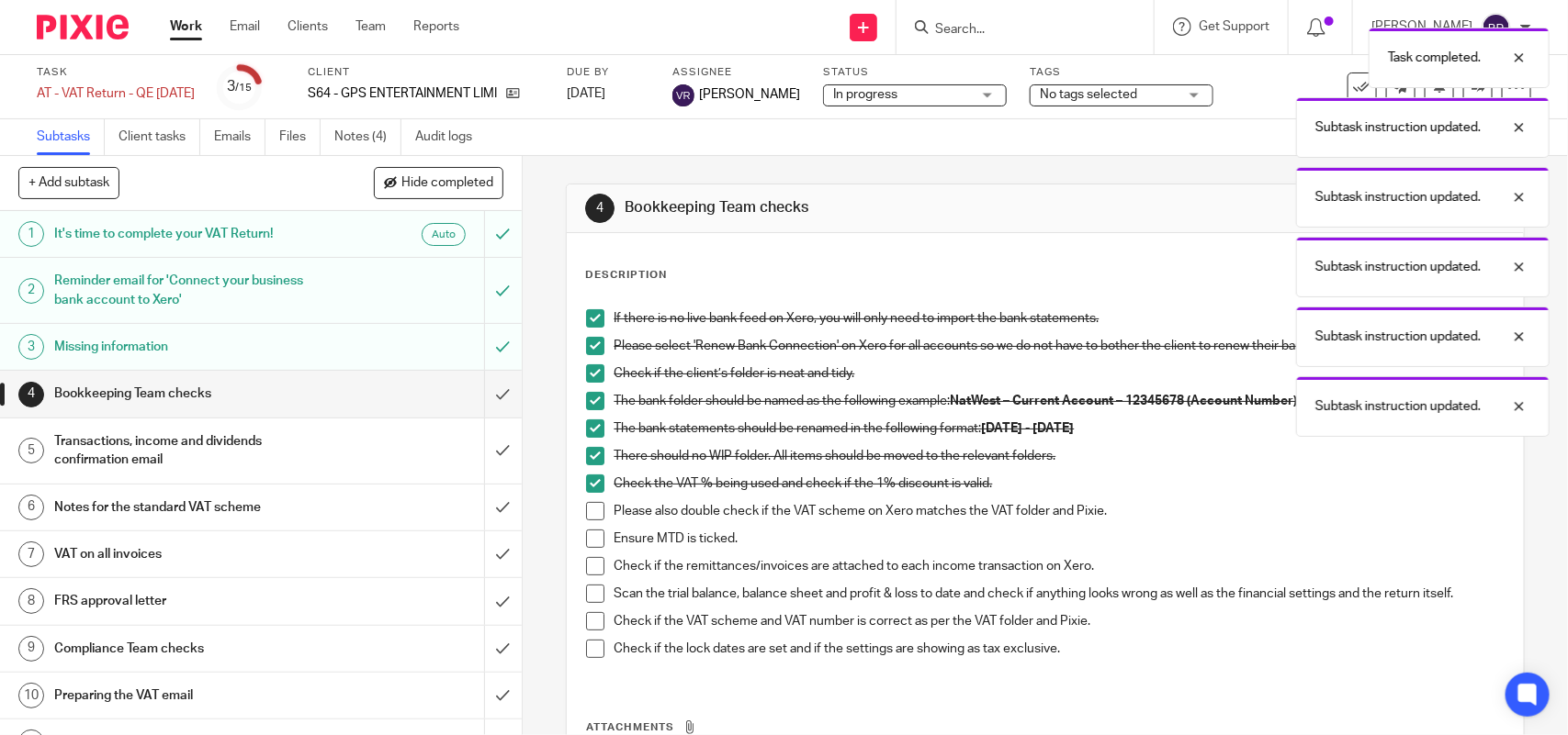
click at [589, 510] on span at bounding box center [595, 511] width 19 height 19
click at [592, 546] on span at bounding box center [595, 538] width 19 height 19
click at [588, 569] on span at bounding box center [595, 566] width 19 height 19
click at [593, 598] on span at bounding box center [595, 594] width 19 height 19
click at [588, 627] on span at bounding box center [595, 621] width 19 height 19
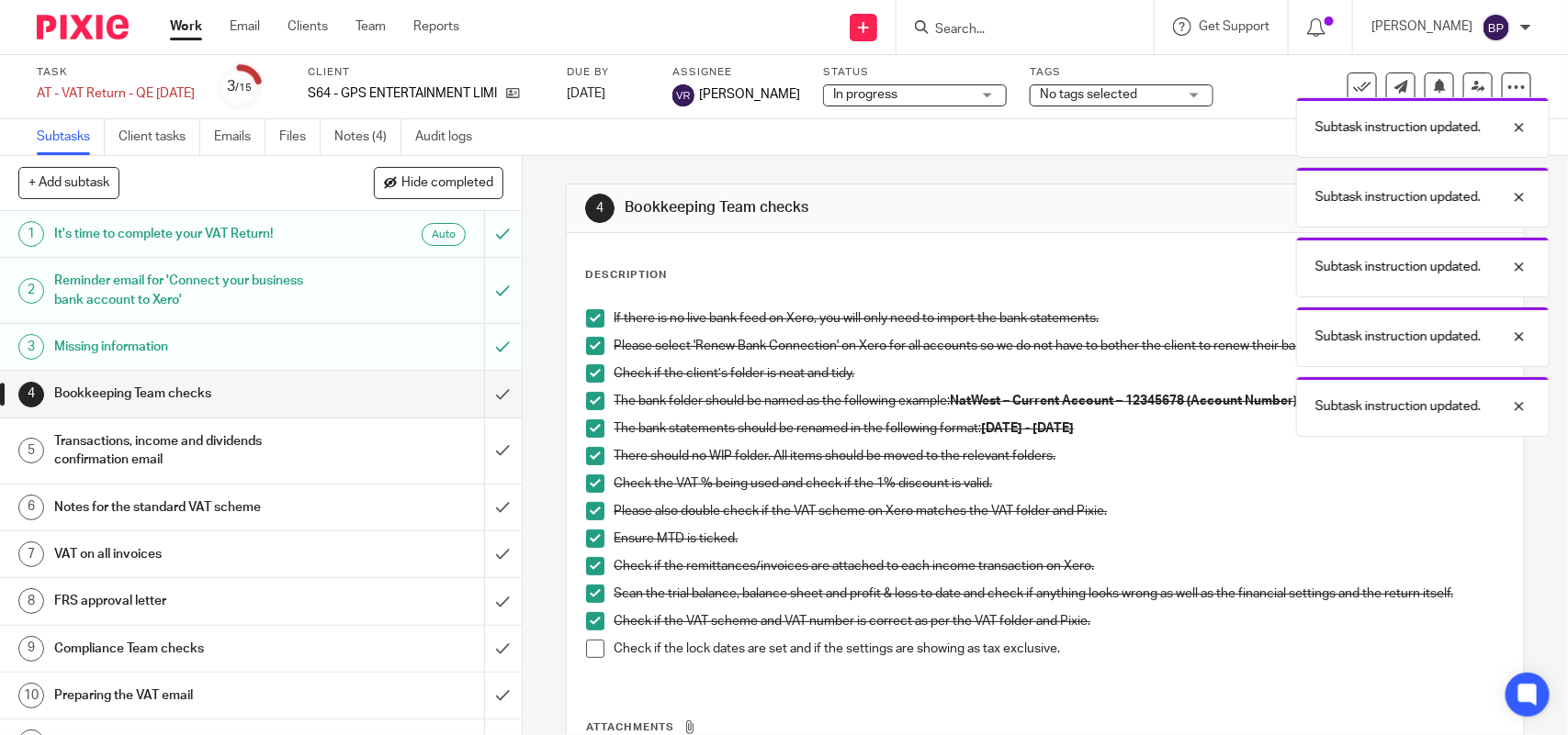
click at [587, 650] on span at bounding box center [595, 649] width 19 height 19
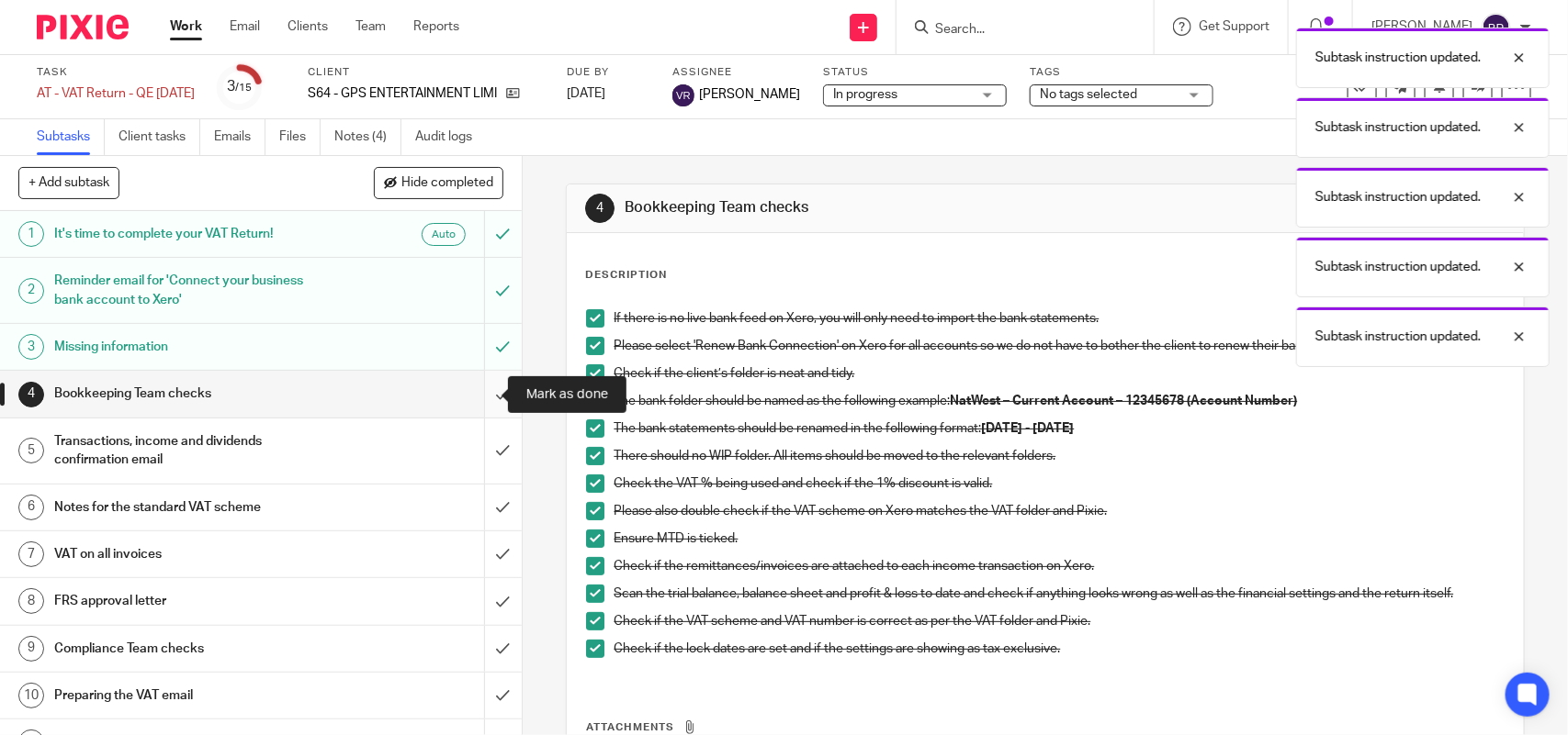
click at [483, 396] on input "submit" at bounding box center [261, 393] width 522 height 46
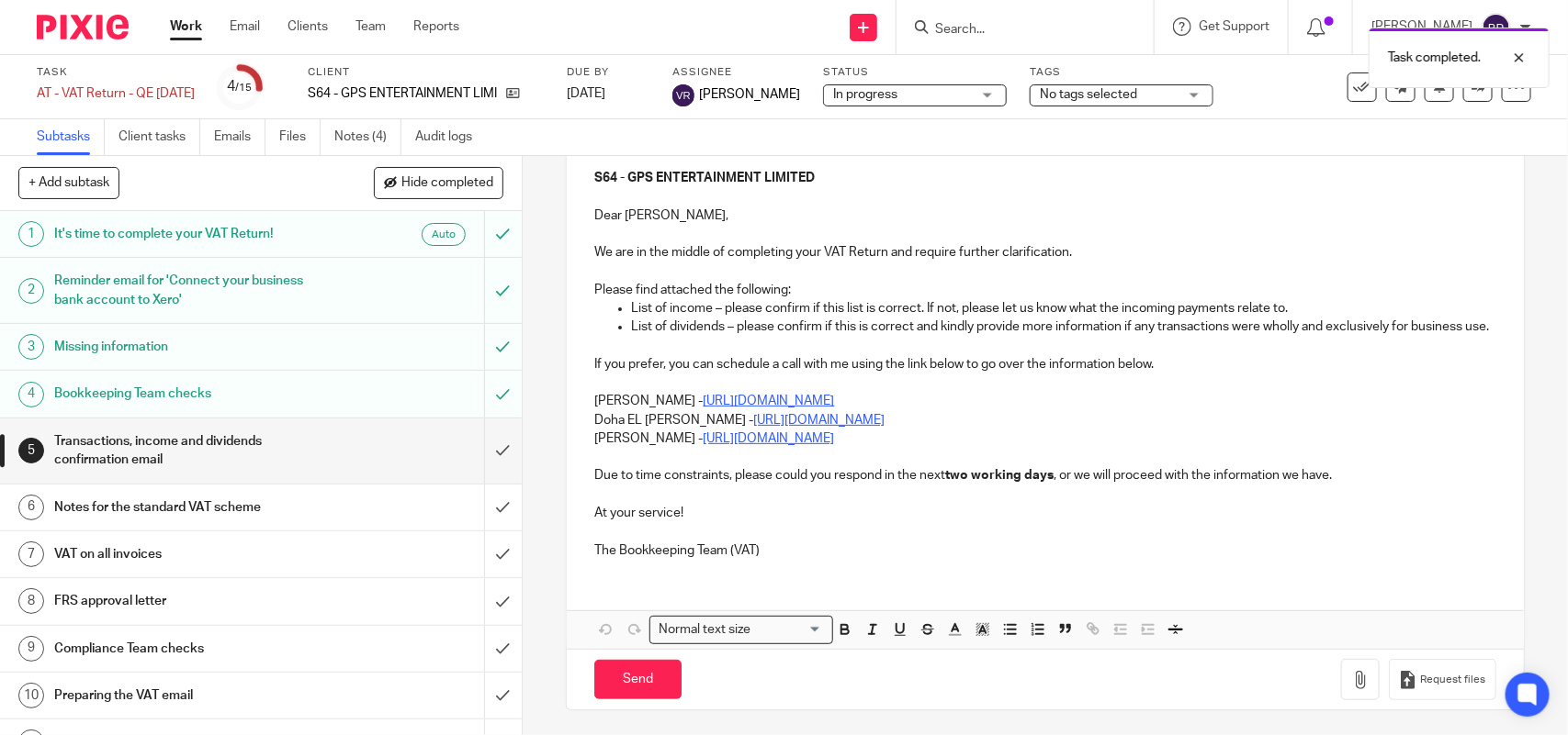
scroll to position [229, 0]
click at [594, 420] on p "Doha EL Hamid - https://calendly.com/meetwithdohaelhamid/call" at bounding box center [1044, 417] width 901 height 19
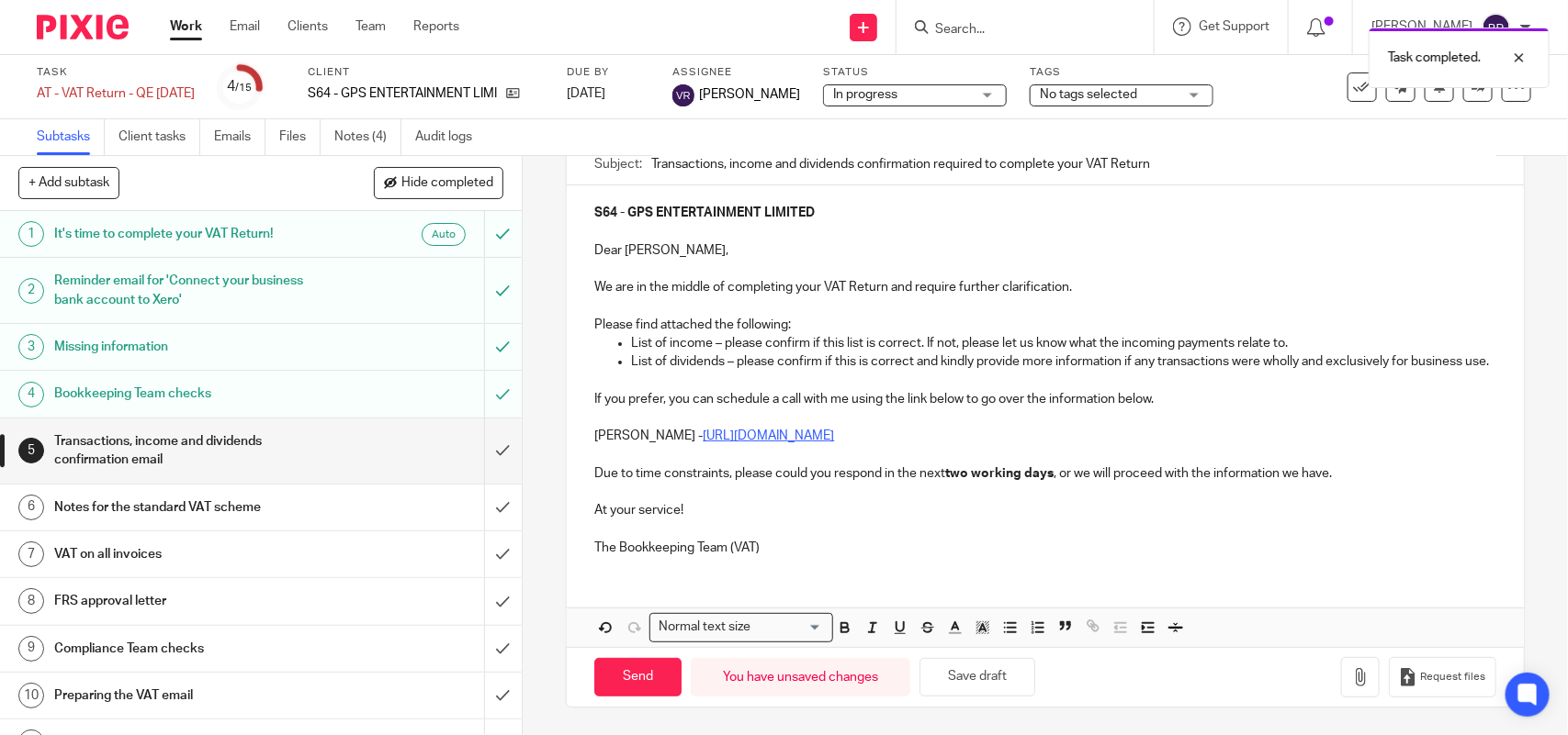
scroll to position [0, 0]
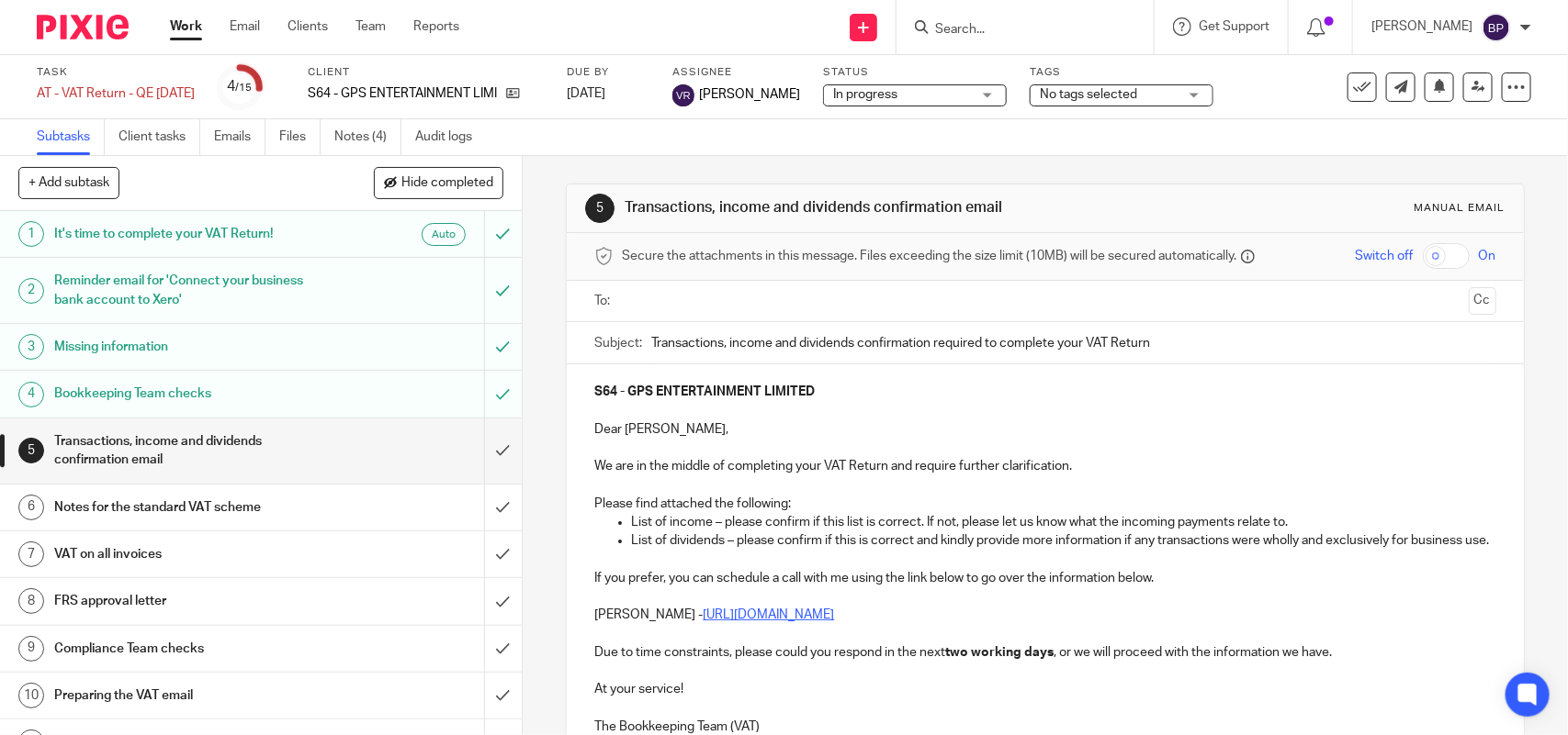
click at [651, 338] on input "Transactions, income and dividends confirmation required to complete your VAT R…" at bounding box center [1073, 343] width 844 height 41
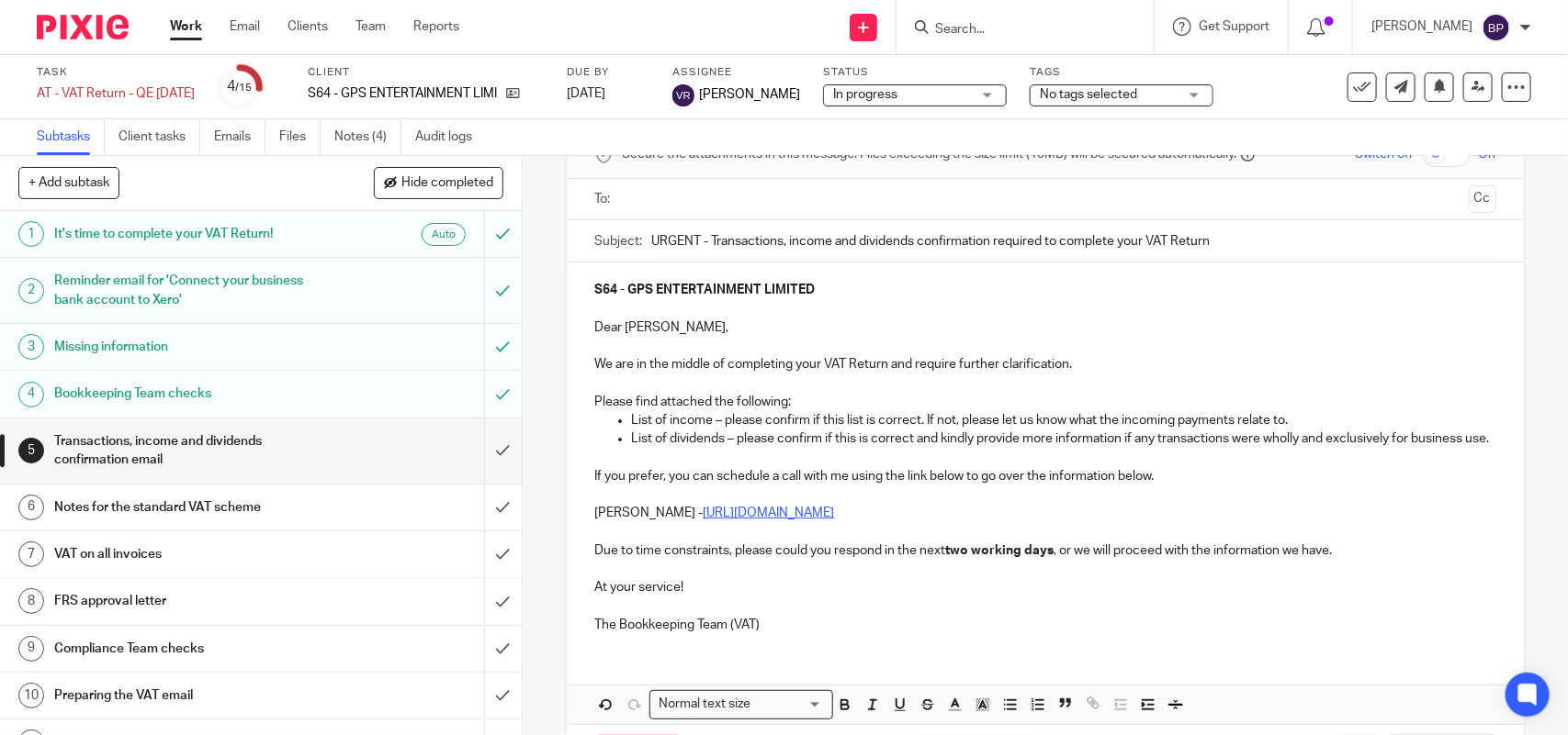
scroll to position [200, 0]
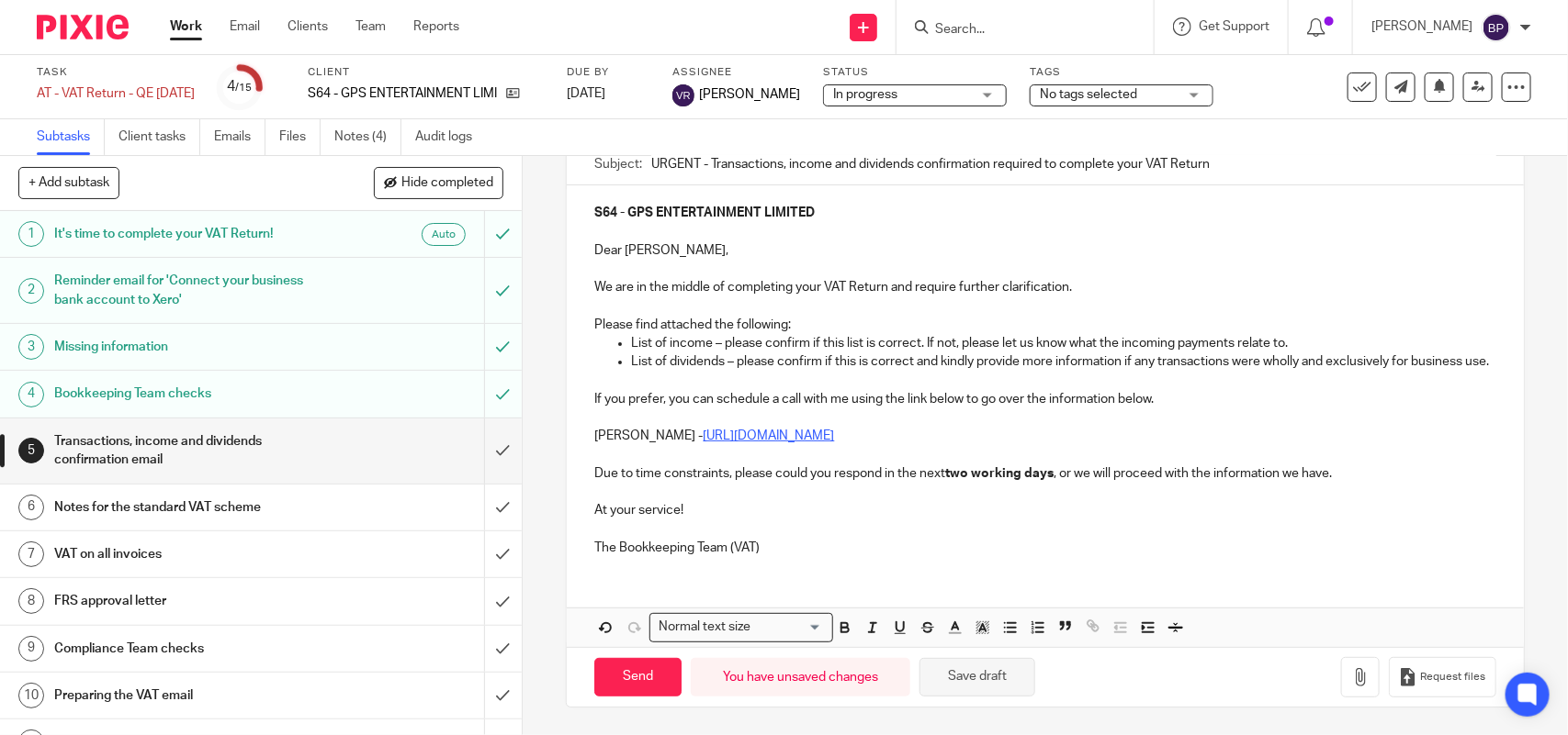
type input "URGENT - Transactions, income and dividends confirmation required to complete y…"
drag, startPoint x: 989, startPoint y: 694, endPoint x: 996, endPoint y: 538, distance: 156.2
click at [989, 693] on button "Save draft" at bounding box center [978, 678] width 116 height 39
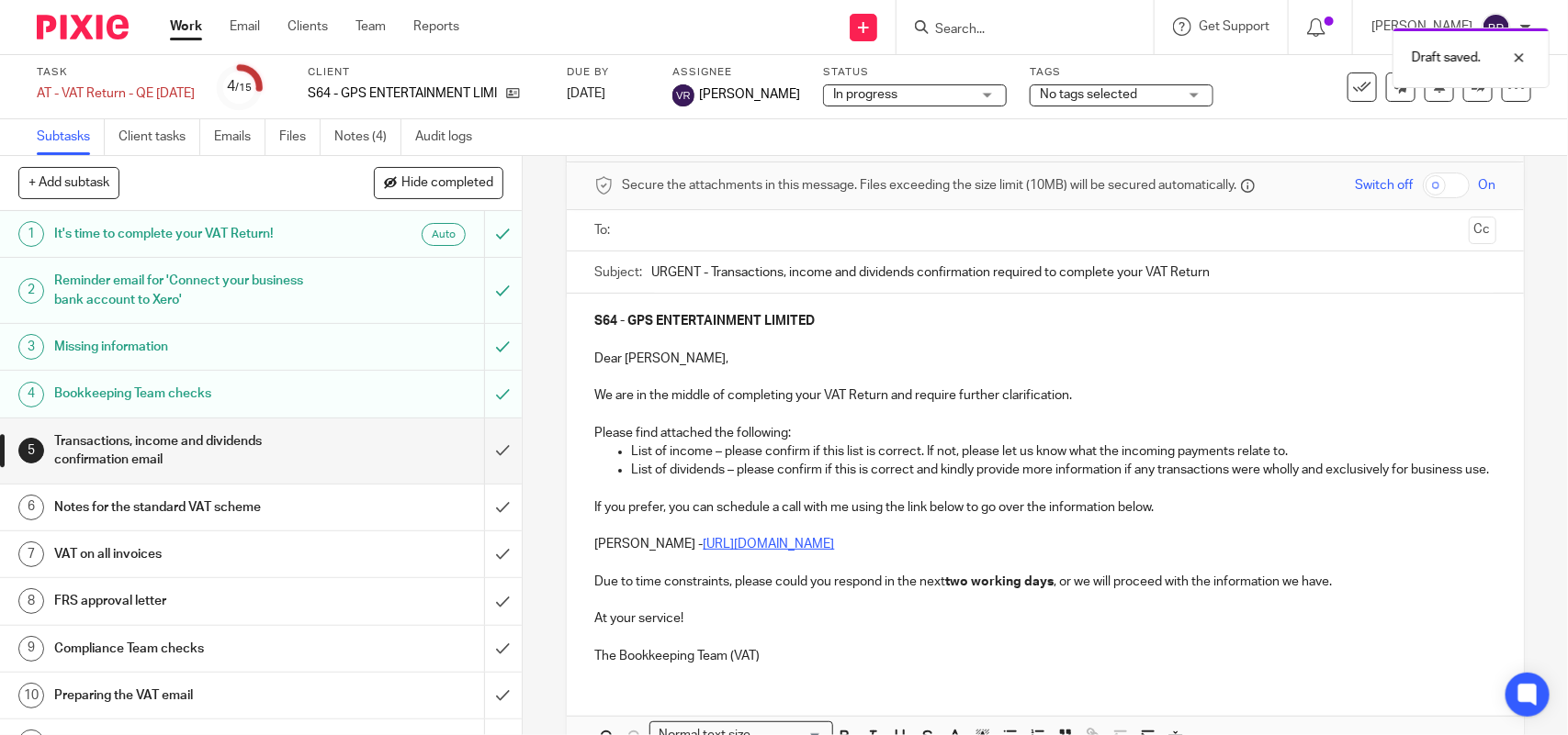
scroll to position [0, 0]
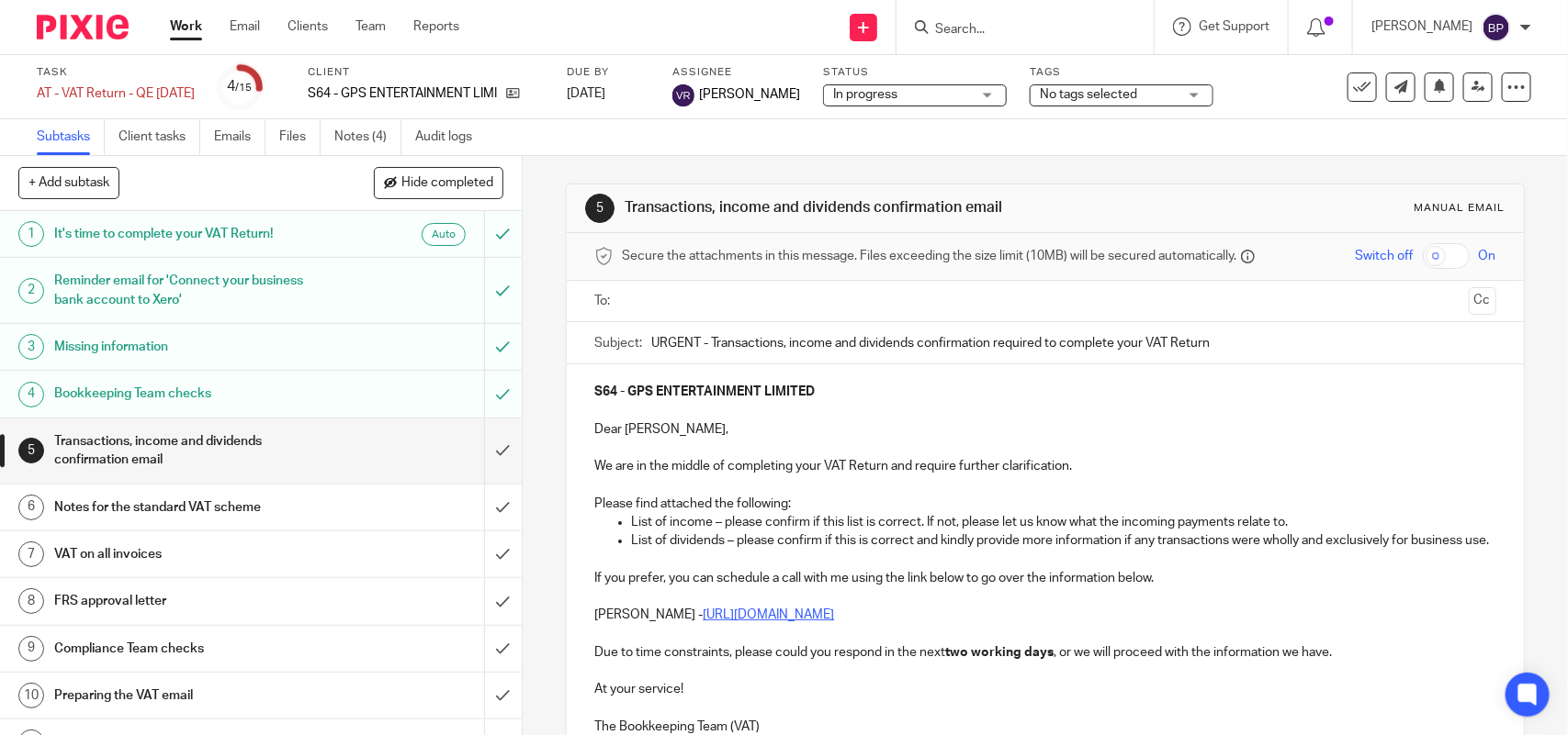
click at [750, 306] on input "text" at bounding box center [1044, 302] width 833 height 22
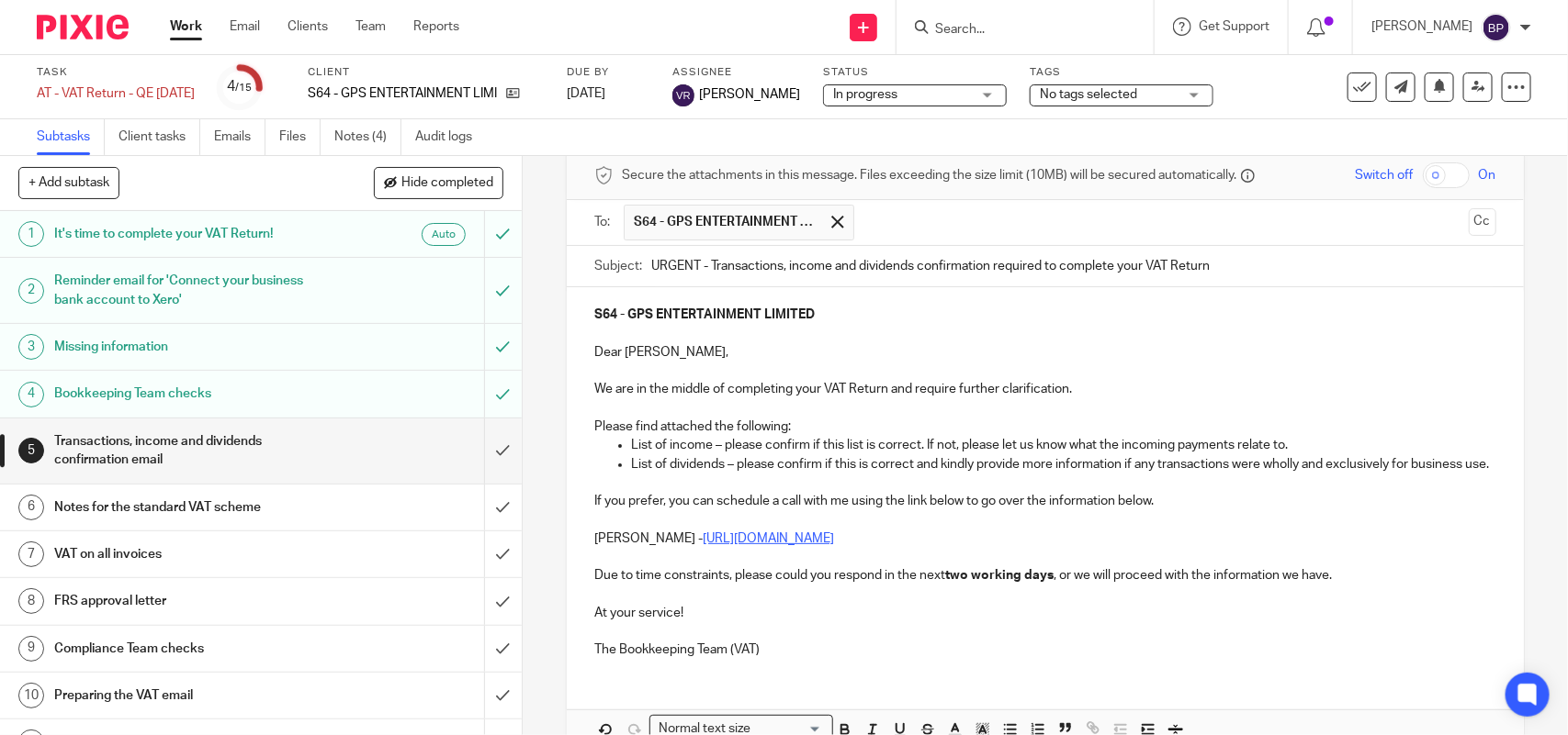
scroll to position [205, 0]
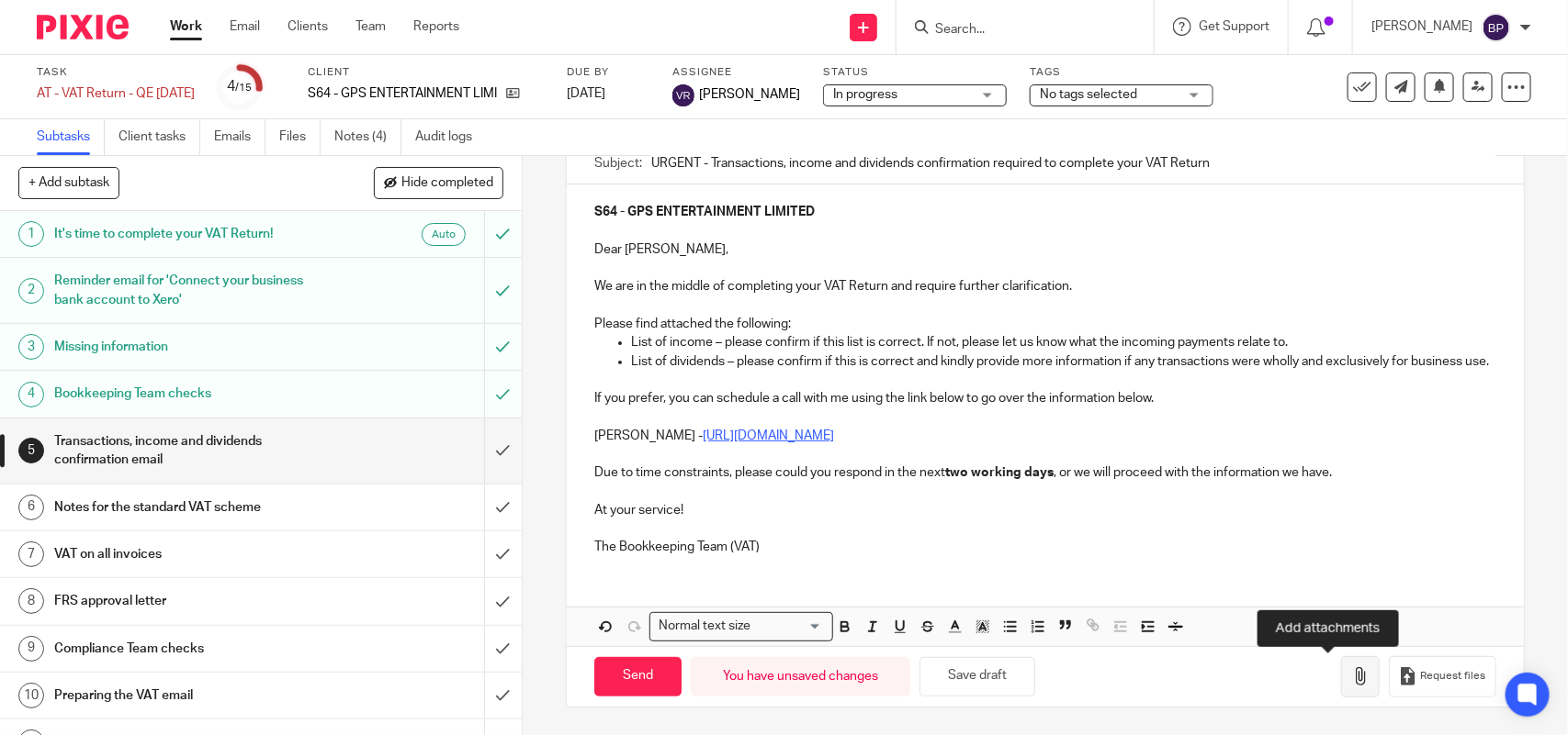
click at [1340, 668] on button "button" at bounding box center [1359, 677] width 38 height 41
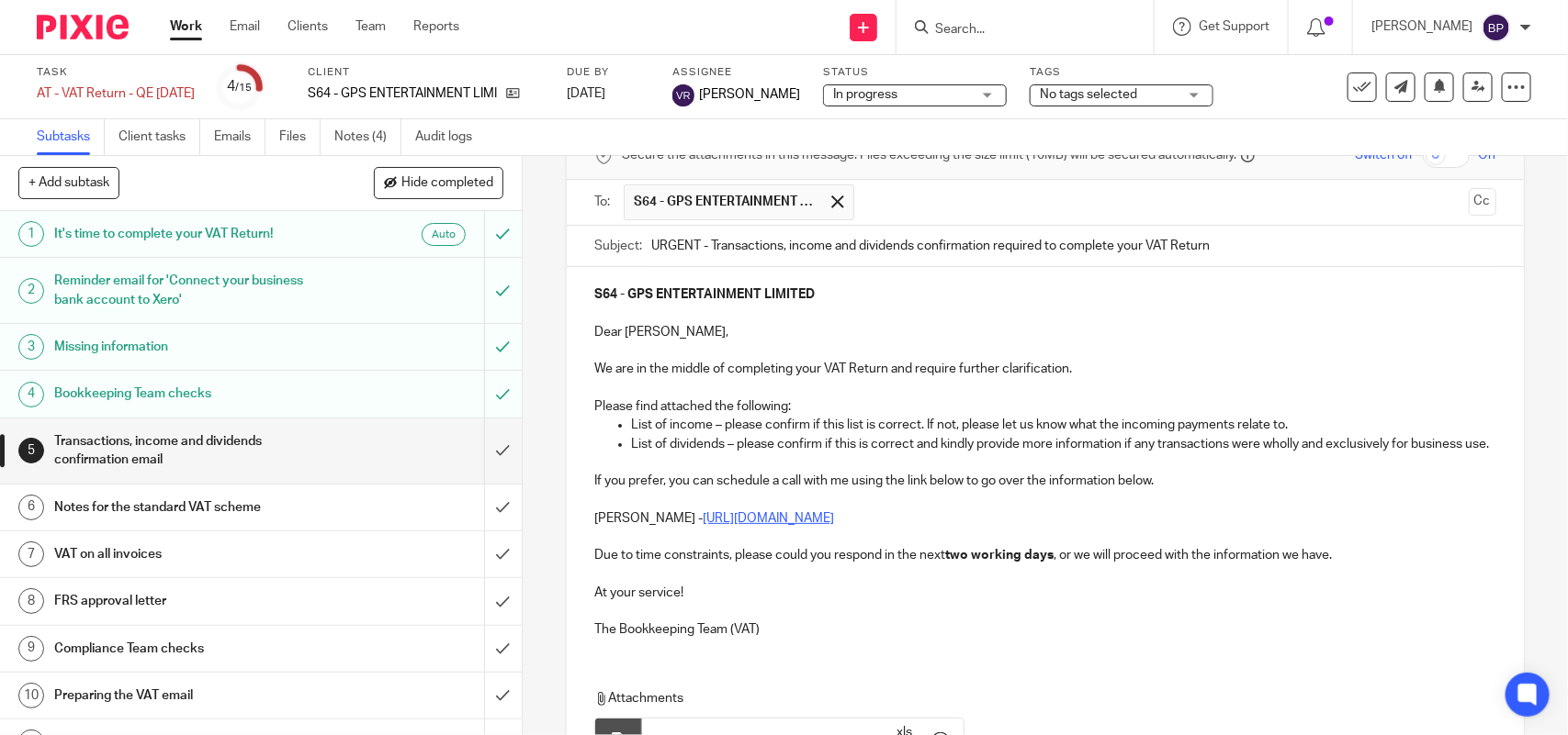
scroll to position [0, 0]
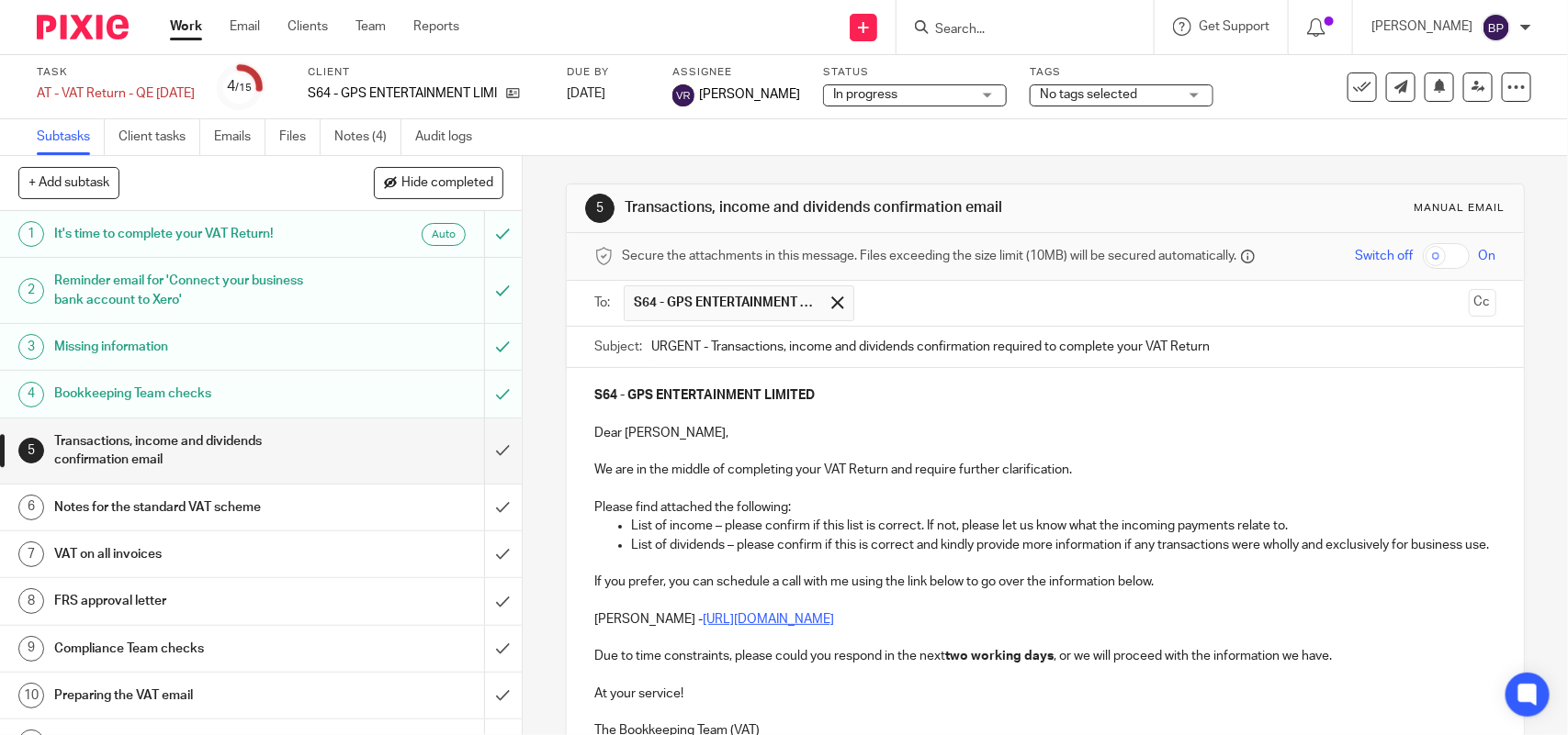
click at [874, 85] on span "In progress" at bounding box center [902, 95] width 137 height 20
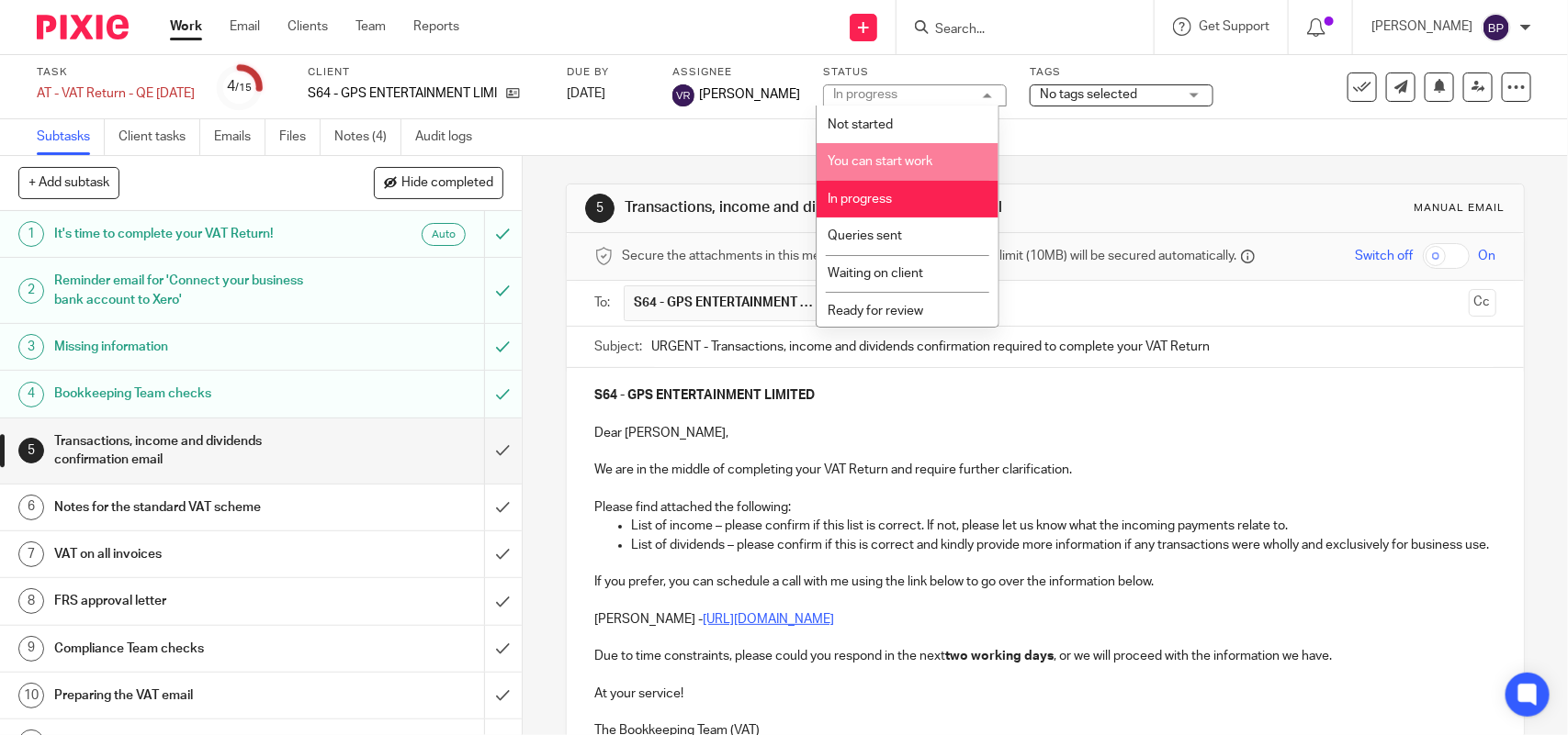
scroll to position [74, 0]
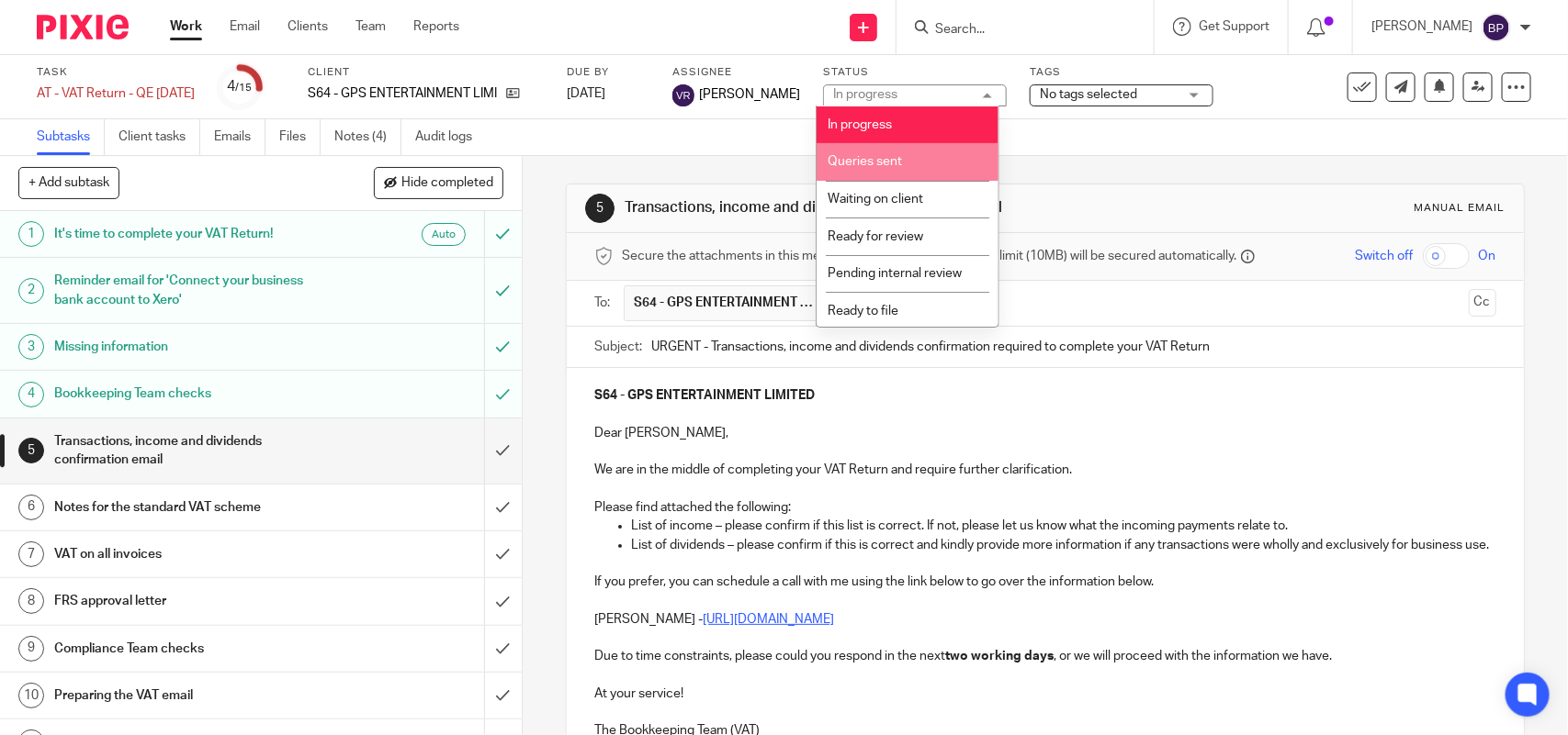
click at [905, 152] on li "Queries sent" at bounding box center [907, 162] width 181 height 37
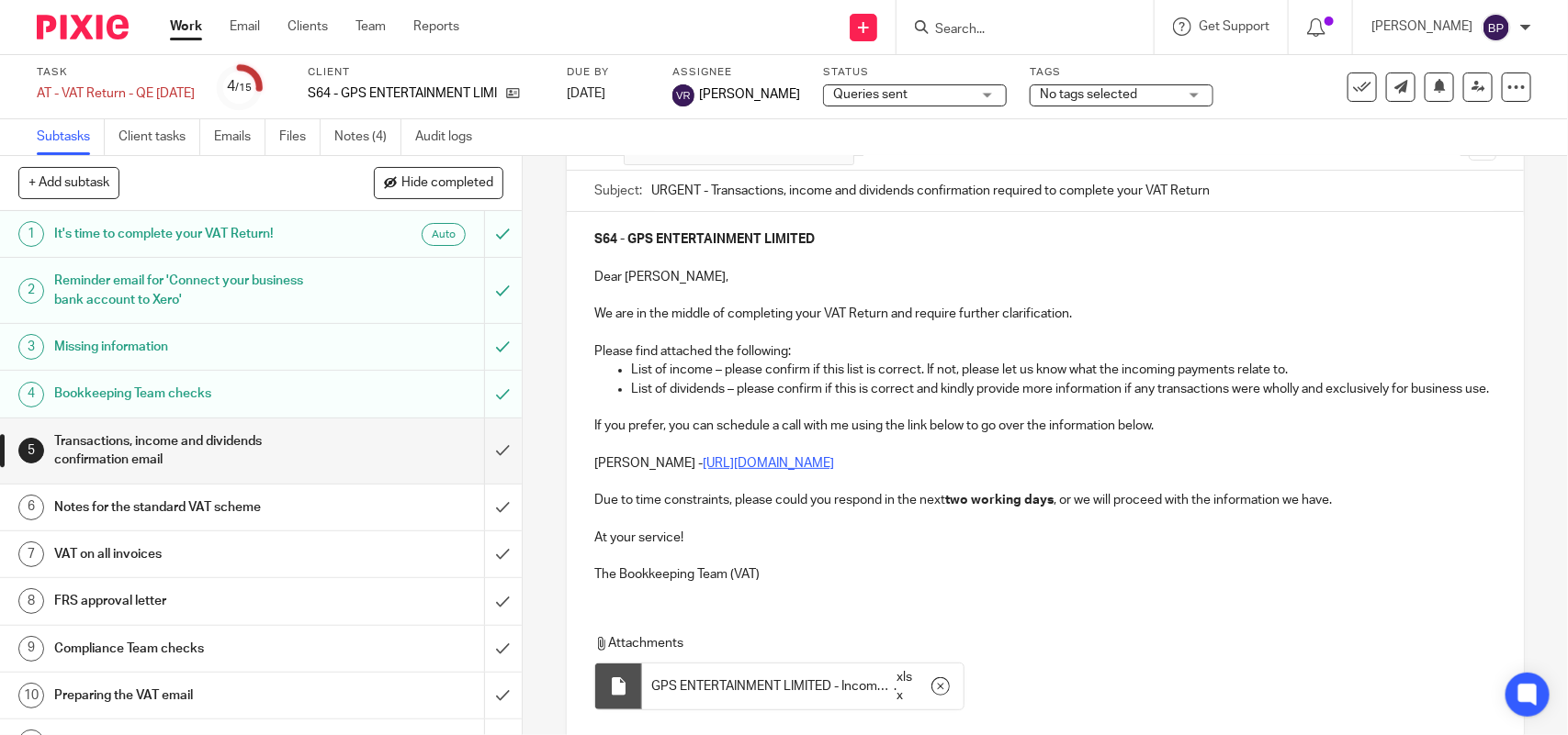
scroll to position [310, 0]
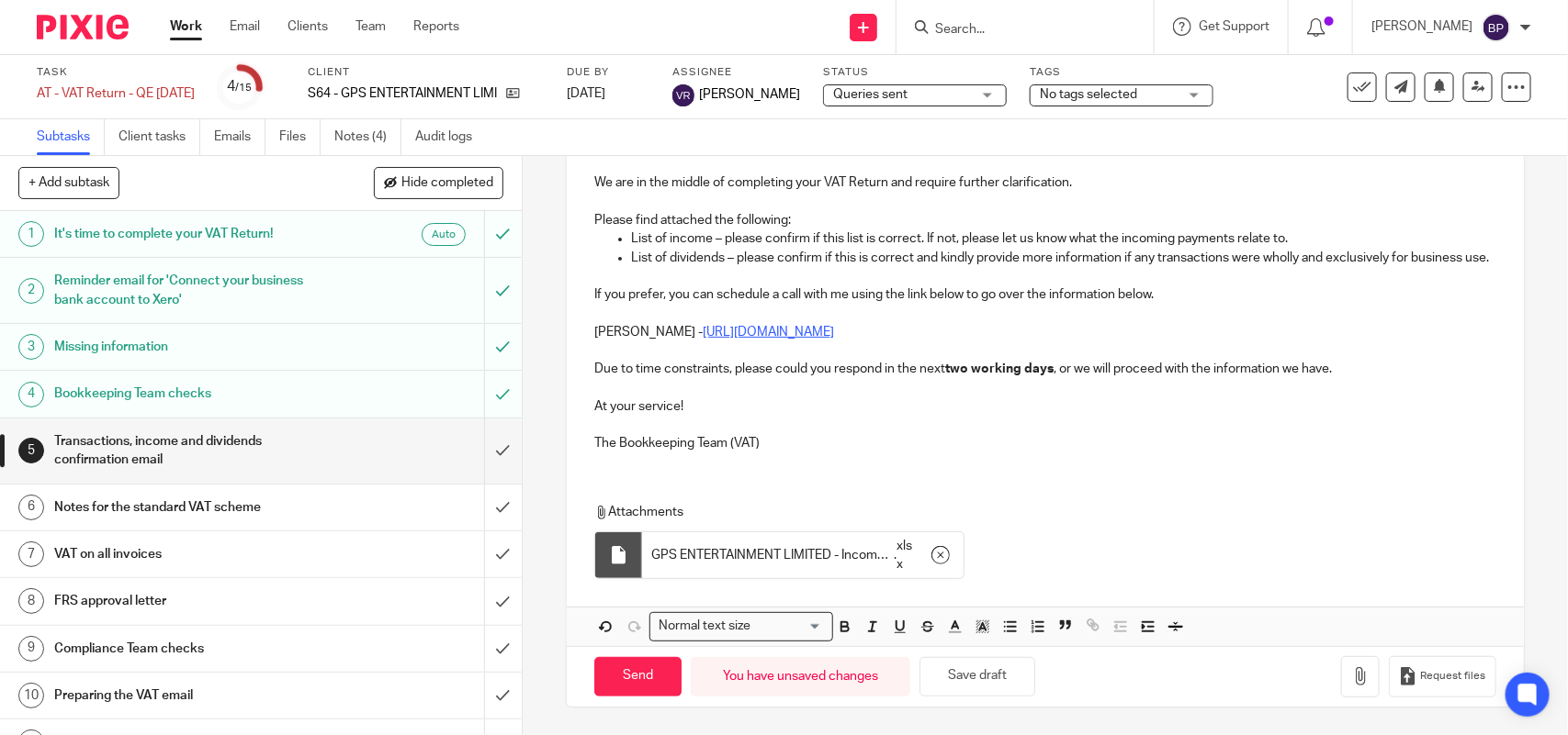
click at [645, 677] on input "Send" at bounding box center [637, 677] width 87 height 39
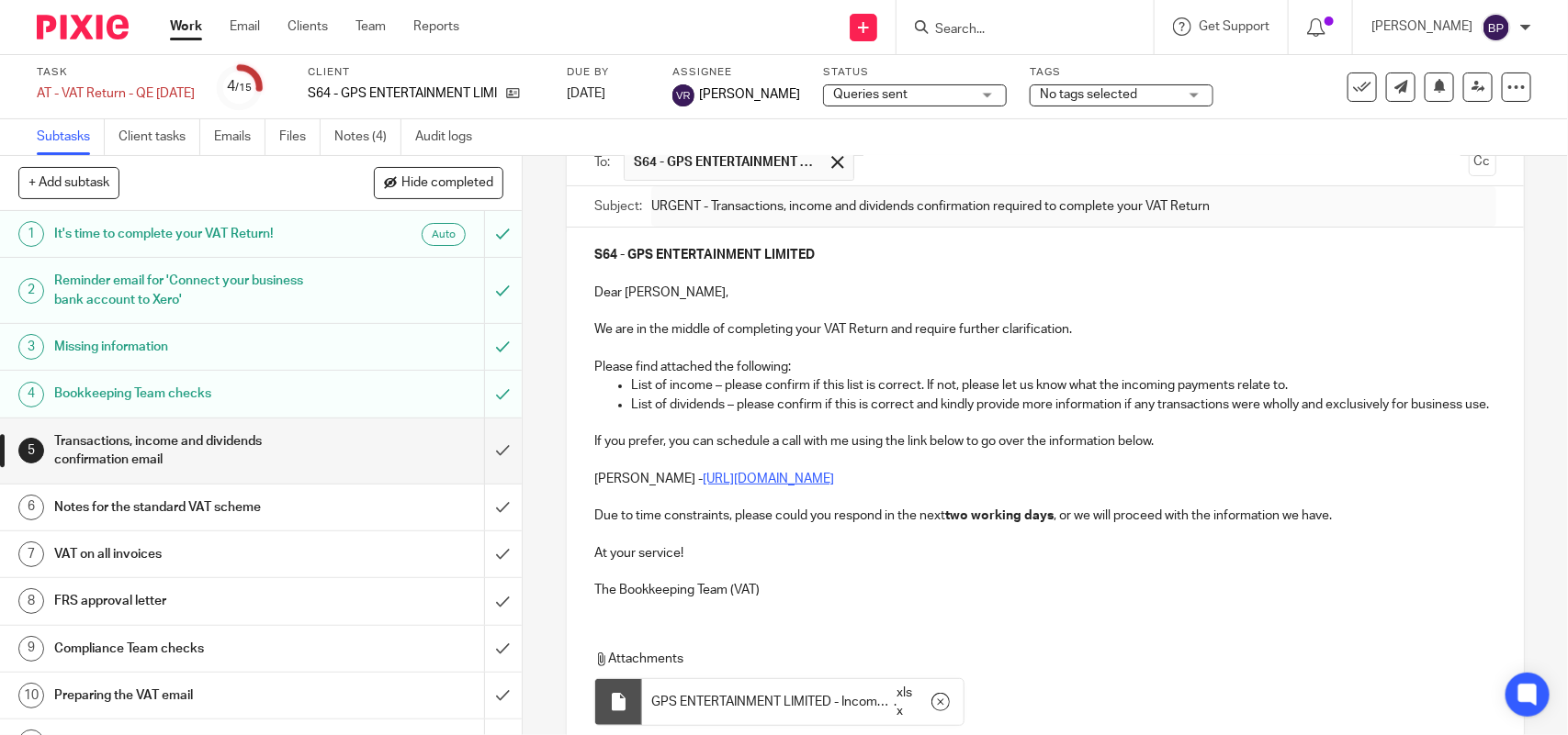
scroll to position [0, 0]
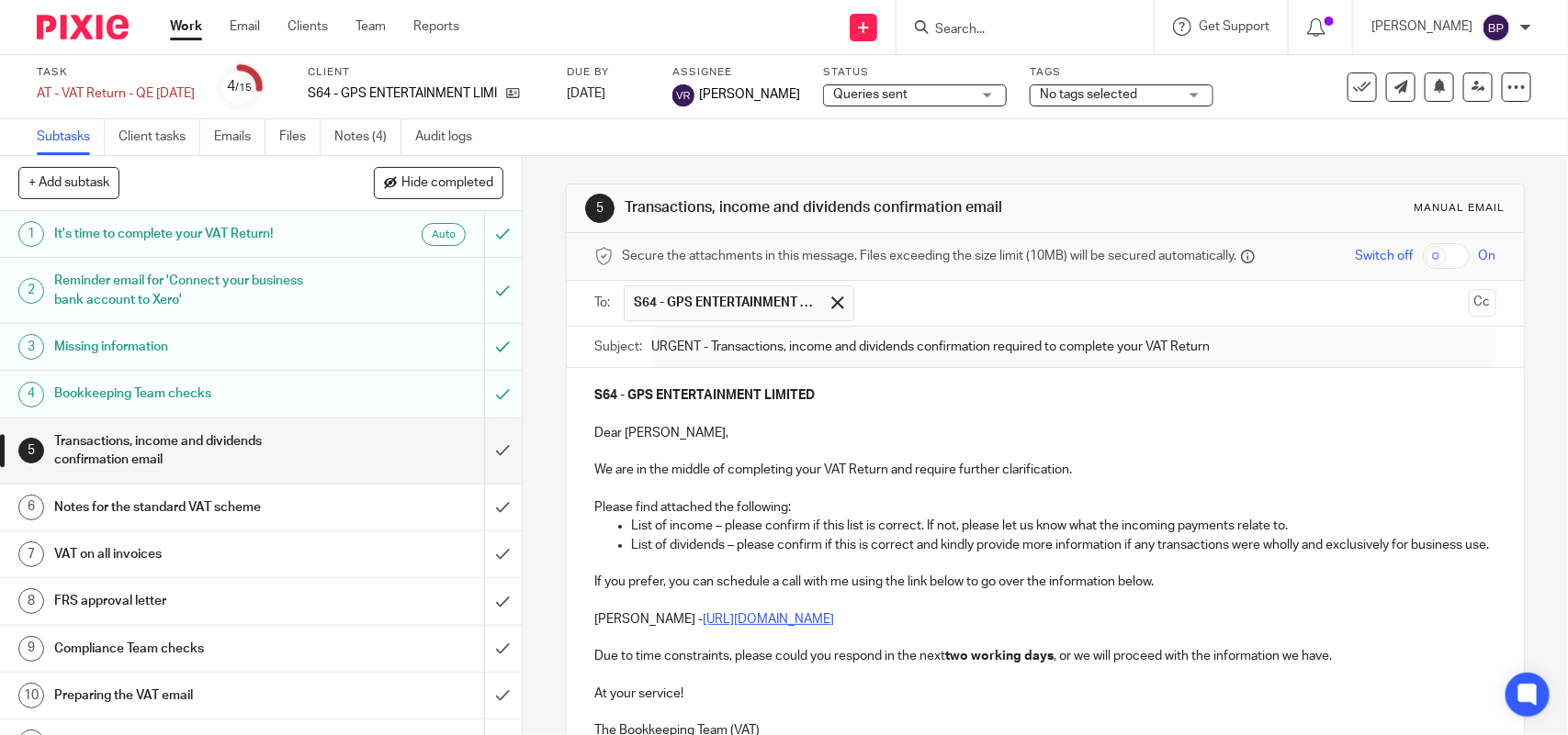
type input "Sent"
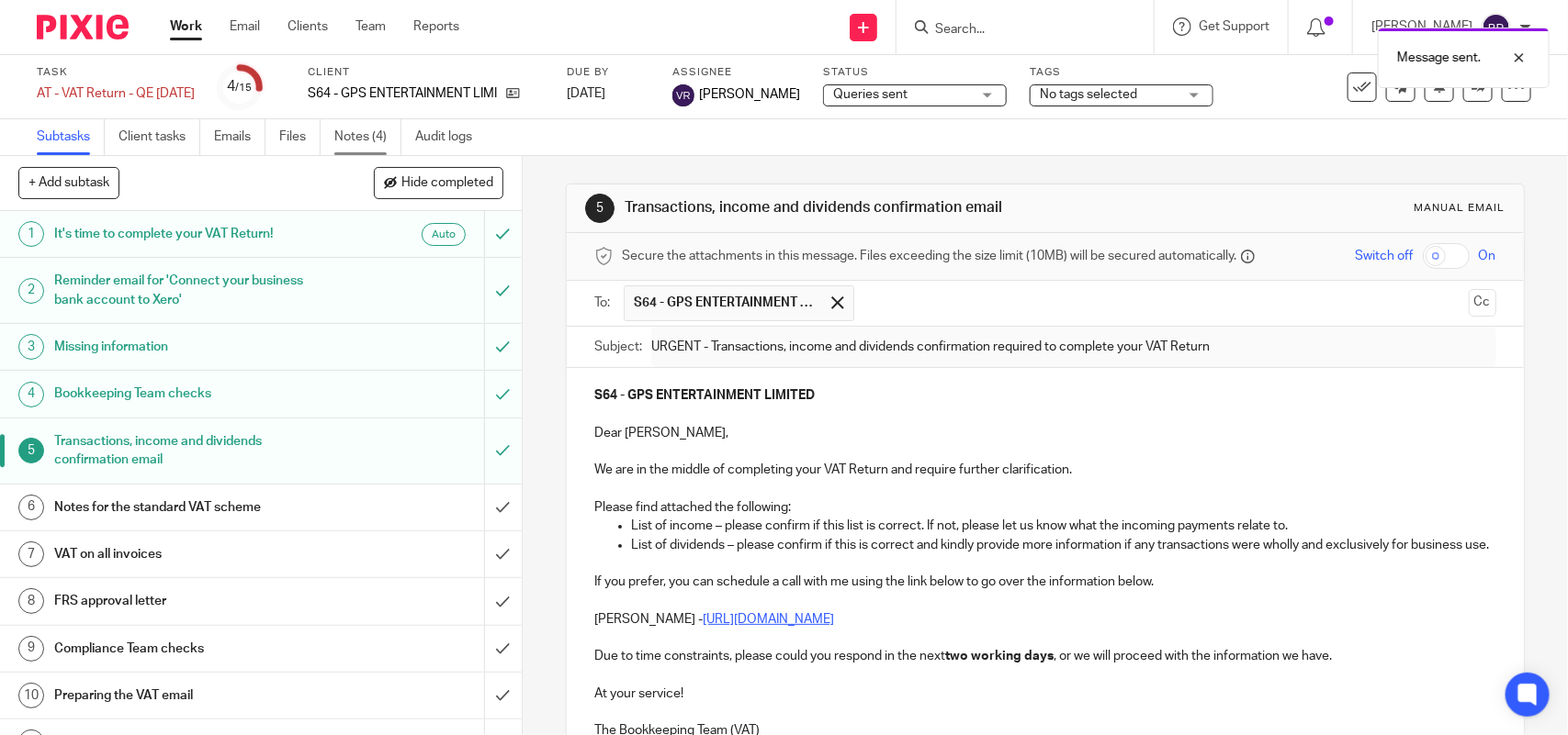
click at [369, 144] on link "Notes (4)" at bounding box center [368, 137] width 67 height 36
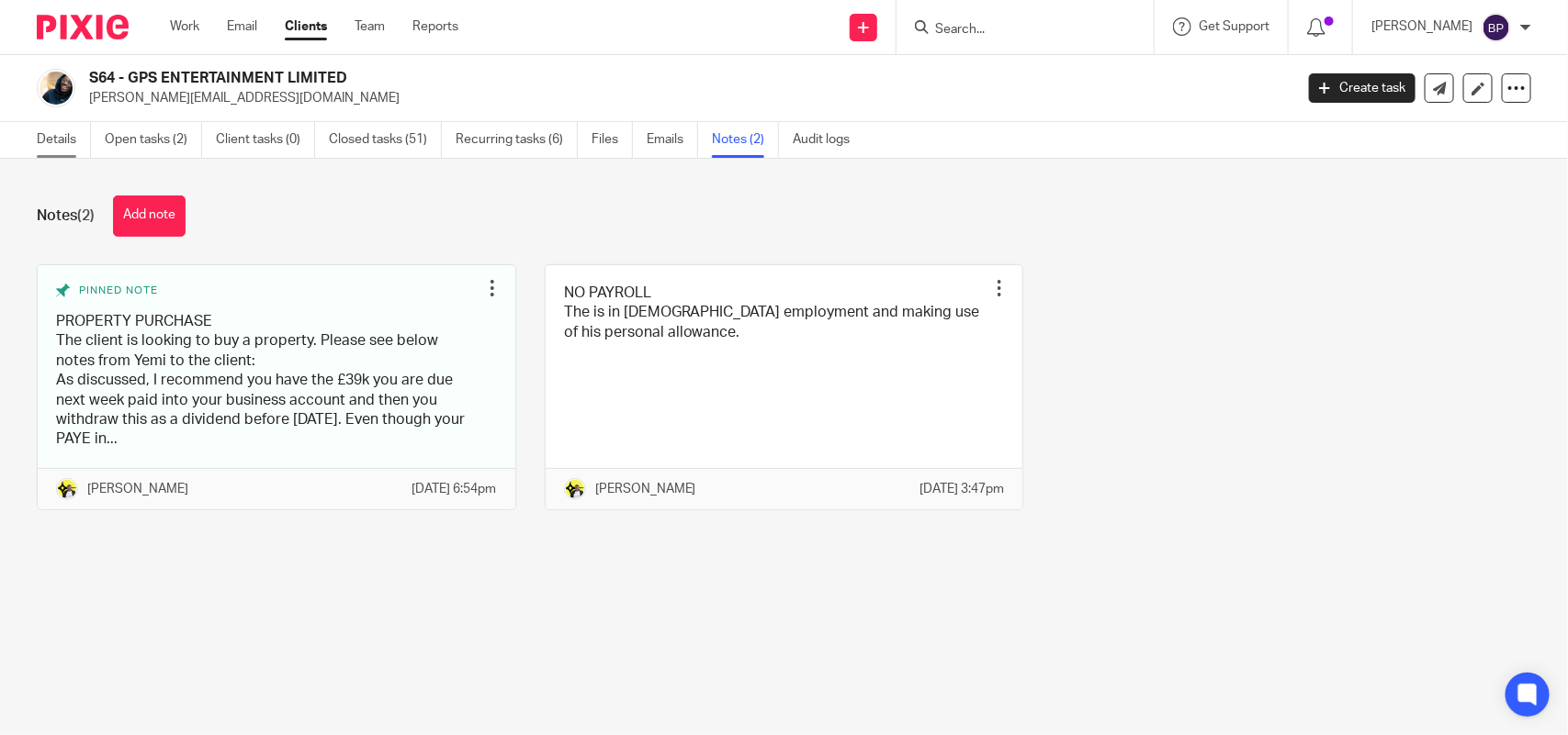
click at [57, 138] on link "Details" at bounding box center [63, 140] width 54 height 36
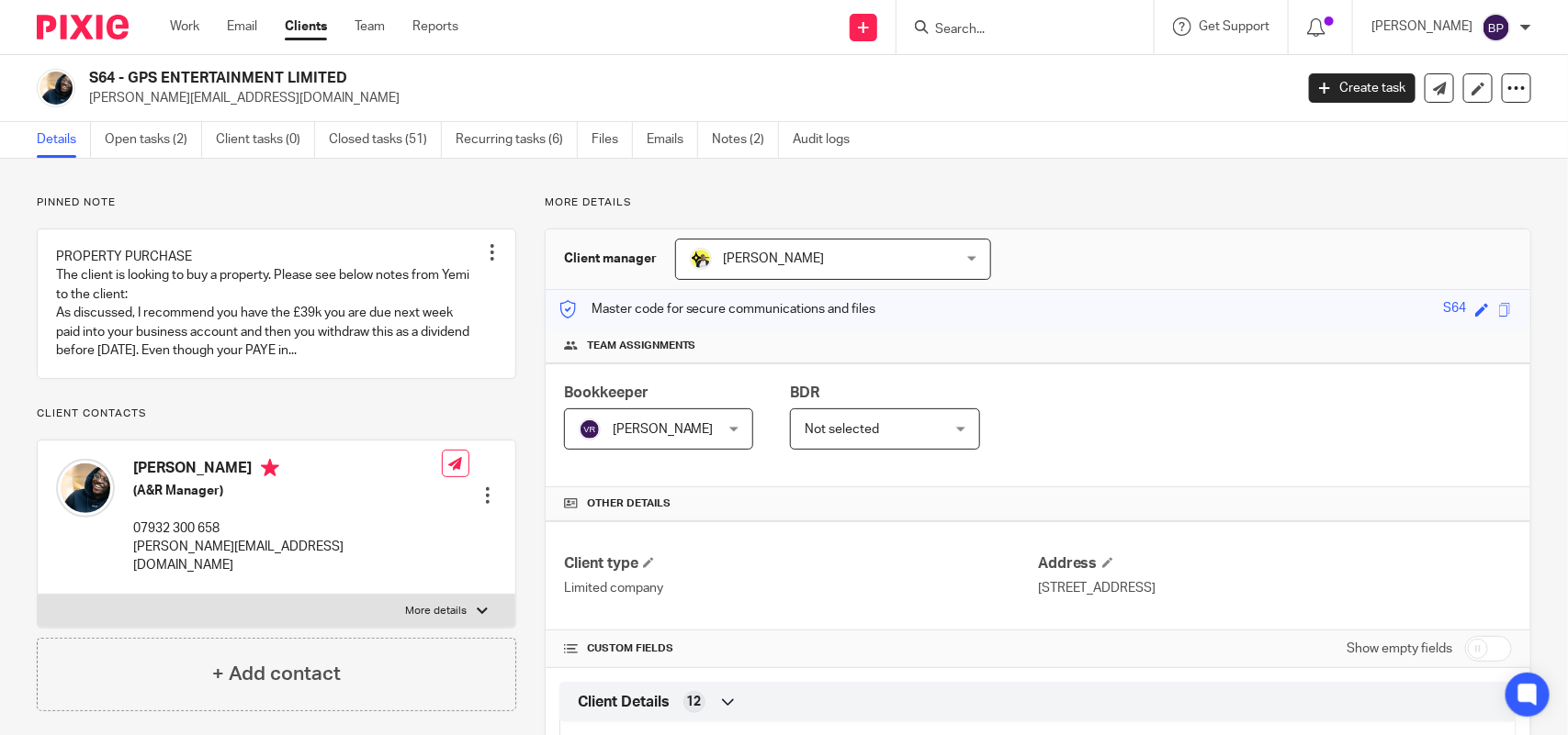
click at [311, 32] on link "Clients" at bounding box center [305, 26] width 42 height 19
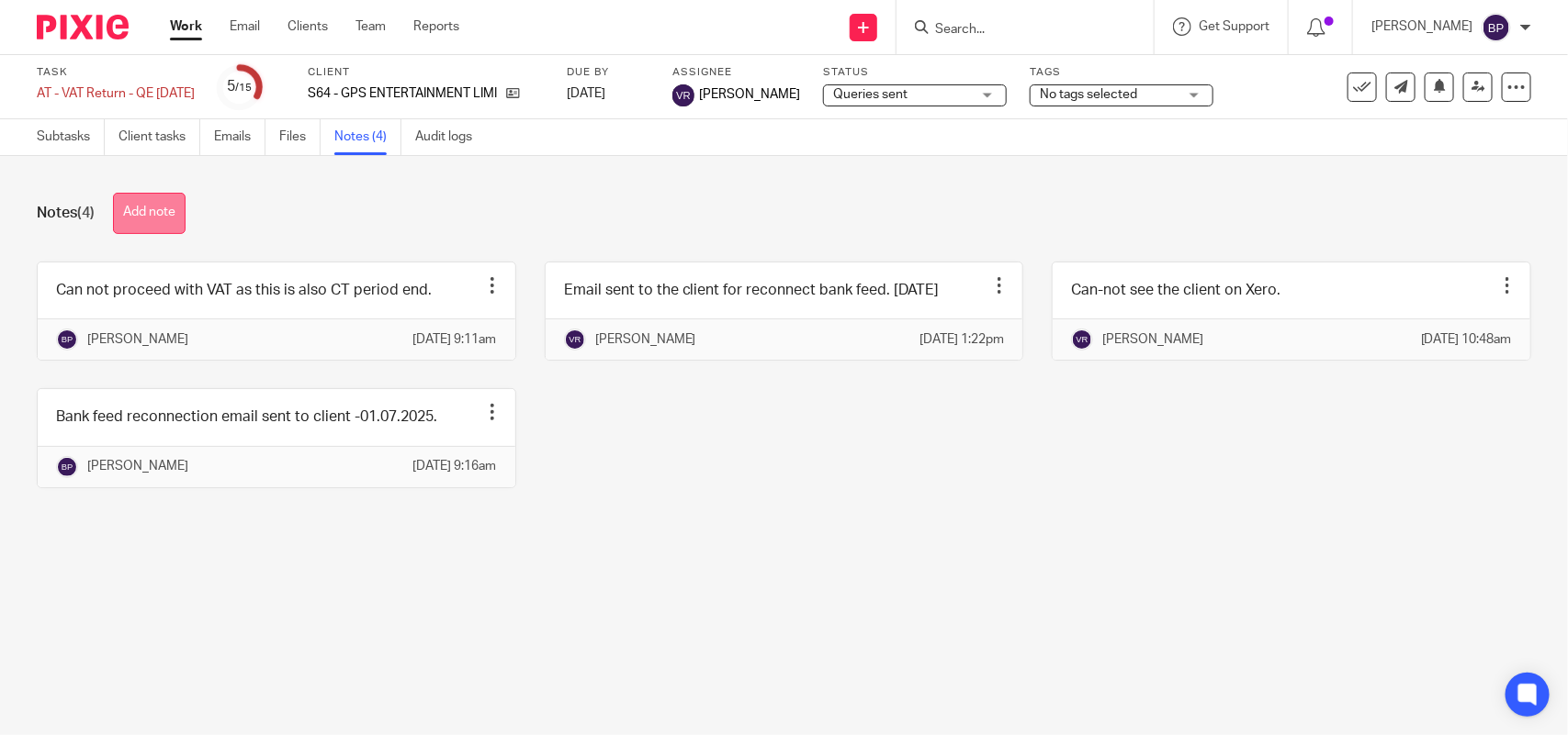
drag, startPoint x: 144, startPoint y: 211, endPoint x: 320, endPoint y: 232, distance: 177.2
click at [144, 210] on button "Add note" at bounding box center [149, 214] width 73 height 41
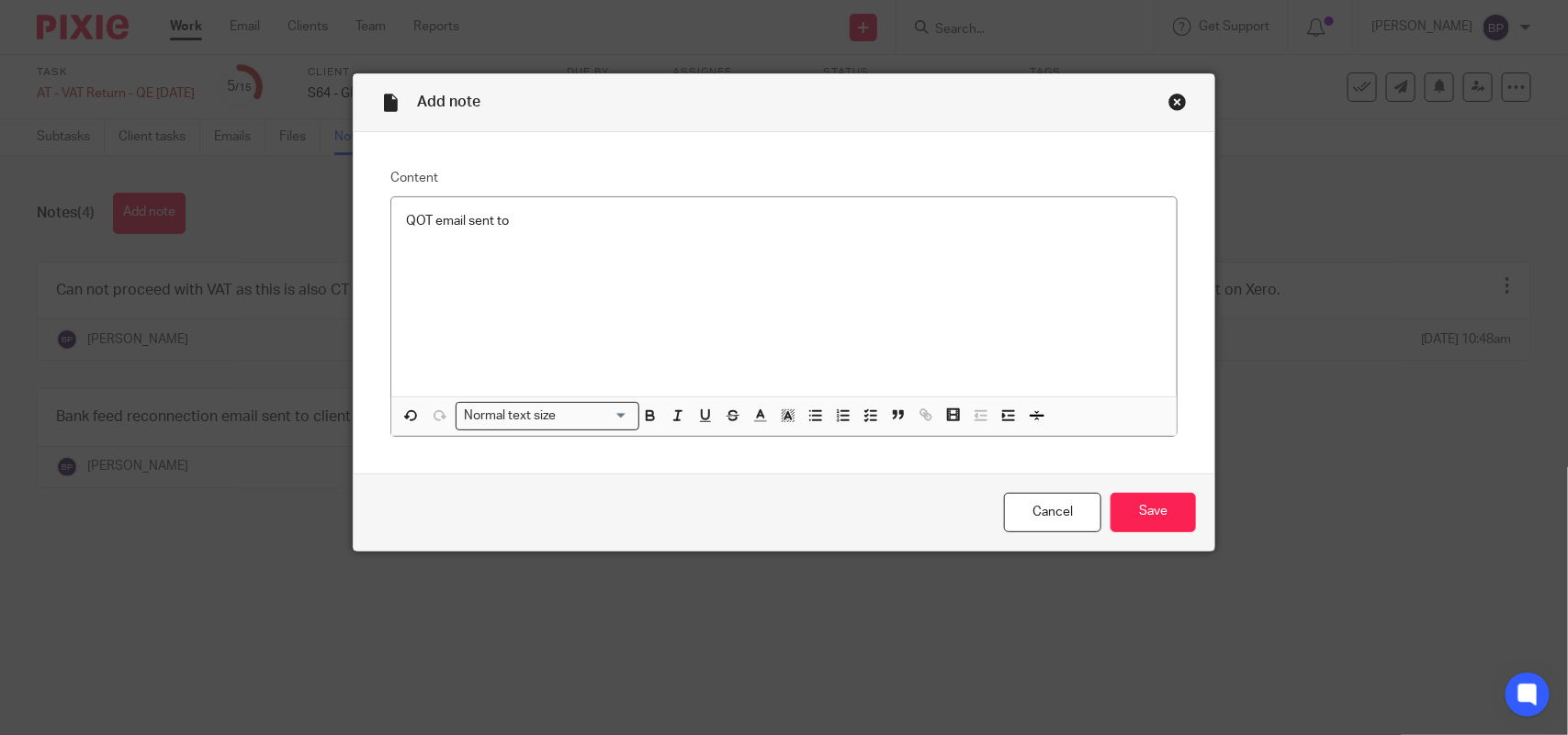
drag, startPoint x: 990, startPoint y: 648, endPoint x: 886, endPoint y: 507, distance: 175.2
click at [988, 640] on div "Add note Content QOT email sent to Normal text size Loading... Remove Edit Inse…" at bounding box center [784, 368] width 1568 height 735
drag, startPoint x: 737, startPoint y: 239, endPoint x: 735, endPoint y: 227, distance: 12.2
click at [735, 230] on div "QOT email sent to" at bounding box center [784, 296] width 785 height 199
click at [1167, 518] on input "Save" at bounding box center [1152, 513] width 85 height 39
